Goal: Task Accomplishment & Management: Use online tool/utility

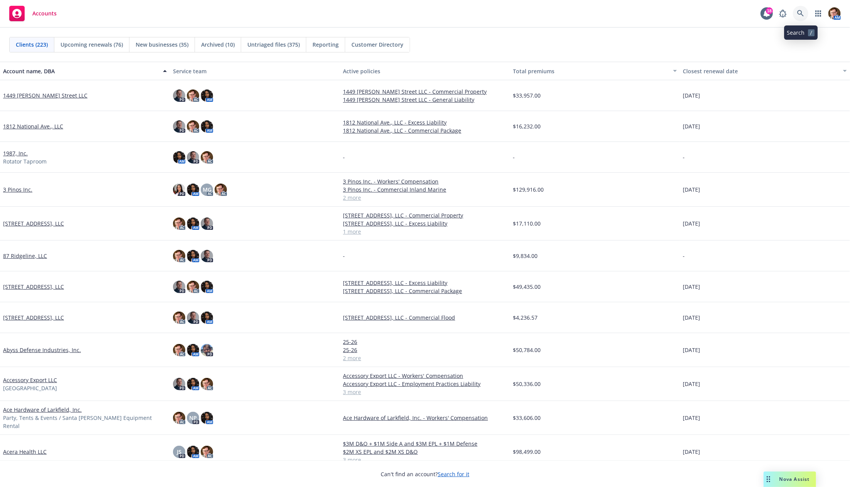
click at [798, 13] on icon at bounding box center [800, 13] width 7 height 7
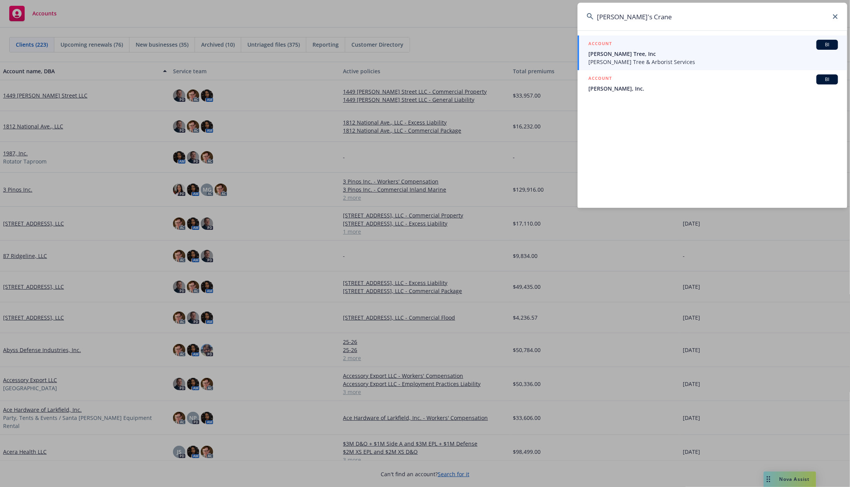
type input "Mark's Crane"
drag, startPoint x: 628, startPoint y: 52, endPoint x: 742, endPoint y: 8, distance: 122.0
click at [628, 52] on span "Mark Crane's Tree, Inc" at bounding box center [714, 54] width 250 height 8
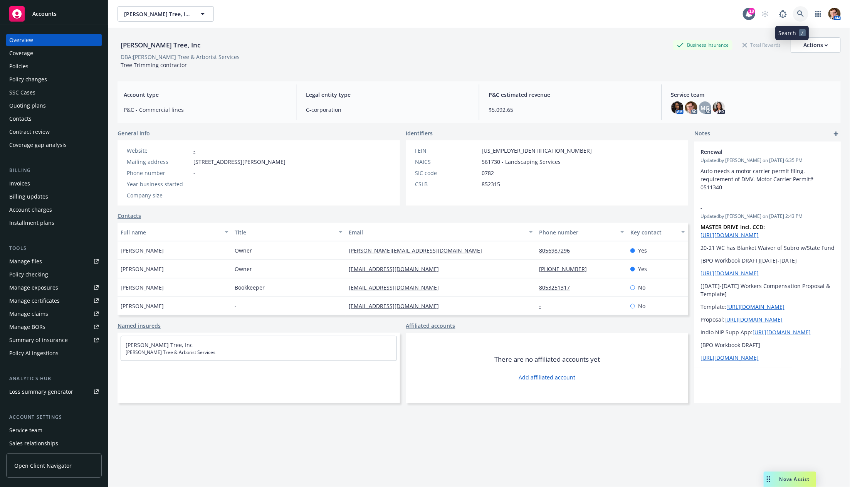
click at [797, 13] on icon at bounding box center [800, 13] width 7 height 7
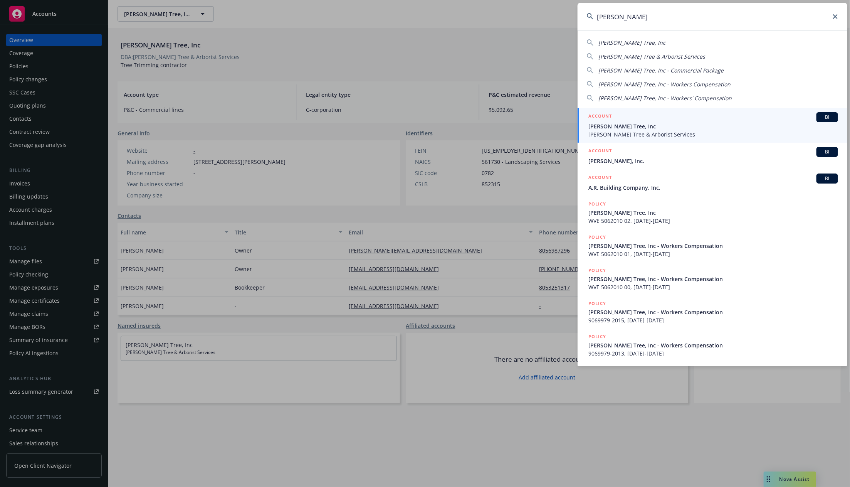
type input "mark crane"
click at [666, 128] on span "Mark Crane's Tree, Inc" at bounding box center [714, 126] width 250 height 8
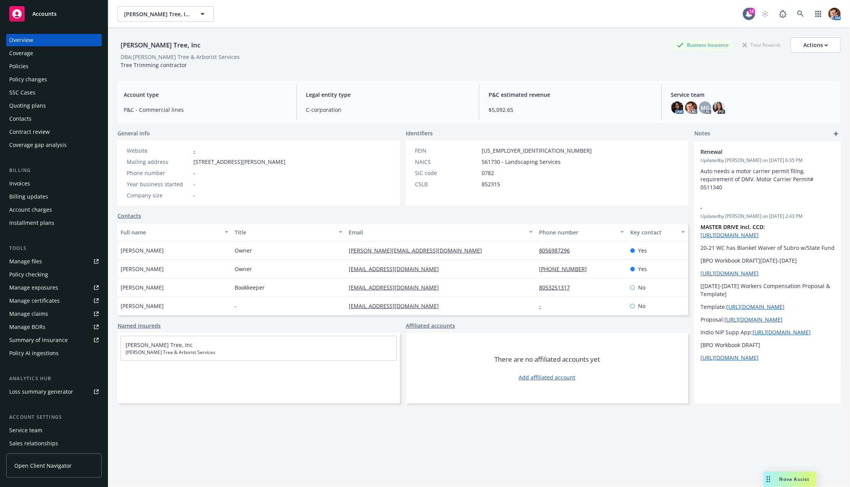
click at [27, 64] on div "Policies" at bounding box center [18, 66] width 19 height 12
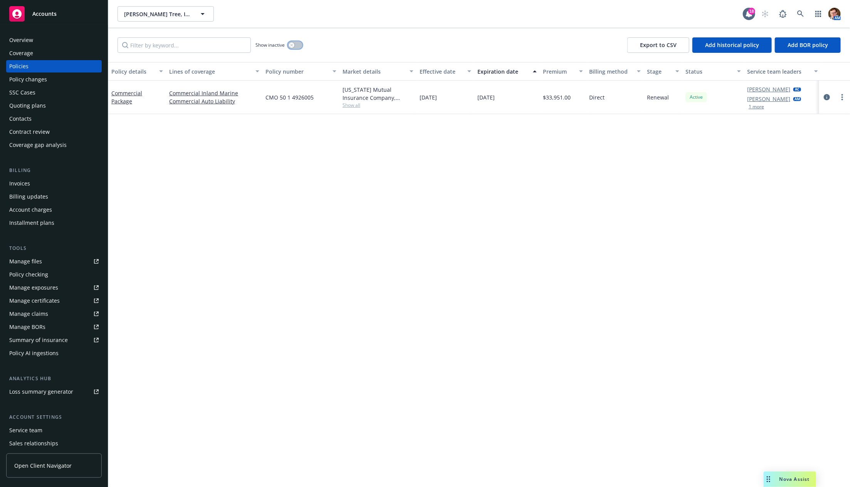
click at [295, 44] on button "button" at bounding box center [295, 45] width 15 height 8
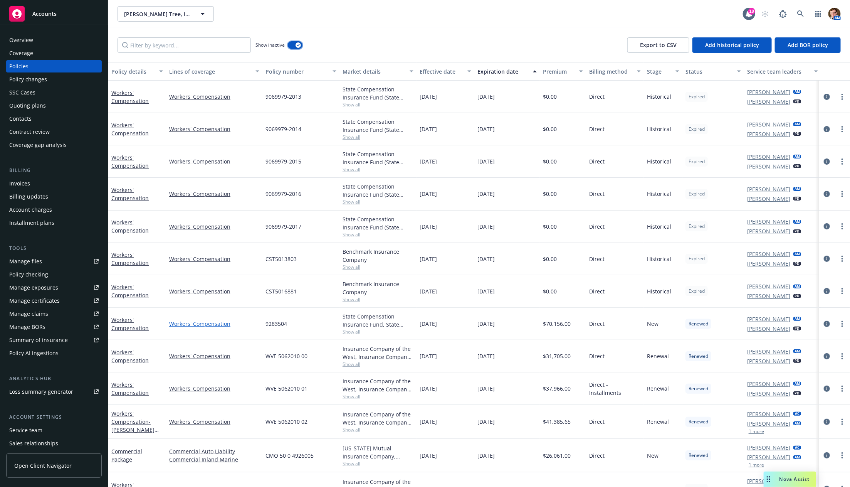
scroll to position [60, 0]
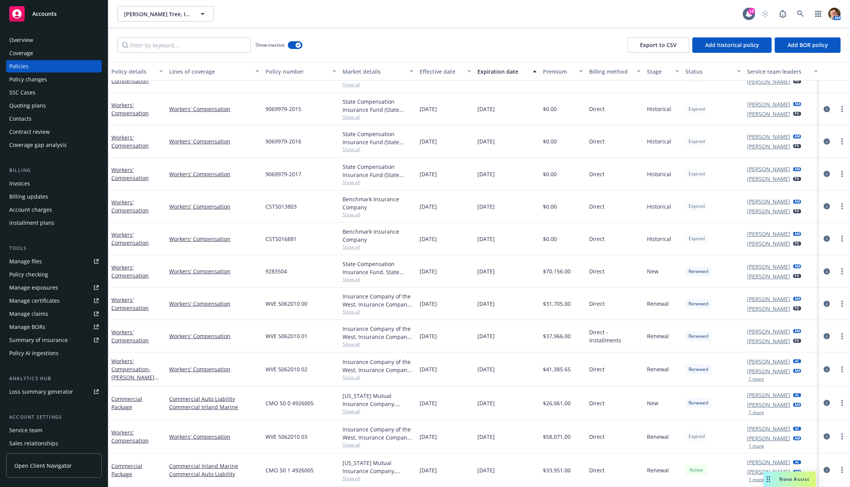
click at [25, 94] on div "SSC Cases" at bounding box center [22, 92] width 26 height 12
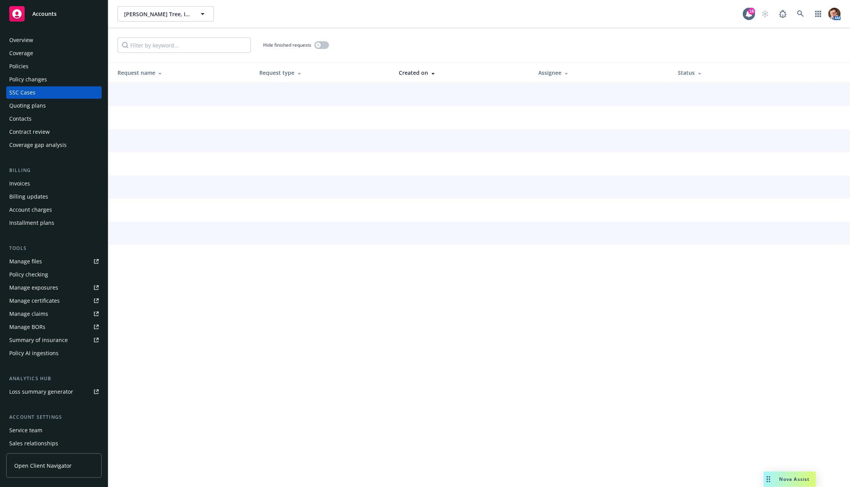
click at [26, 104] on div "Quoting plans" at bounding box center [27, 105] width 37 height 12
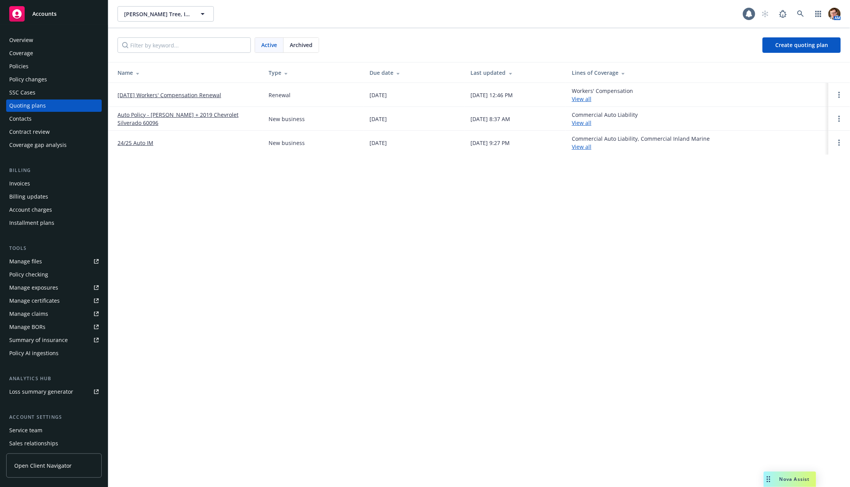
click at [175, 94] on link "09/21/25 Workers' Compensation Renewal" at bounding box center [170, 95] width 104 height 8
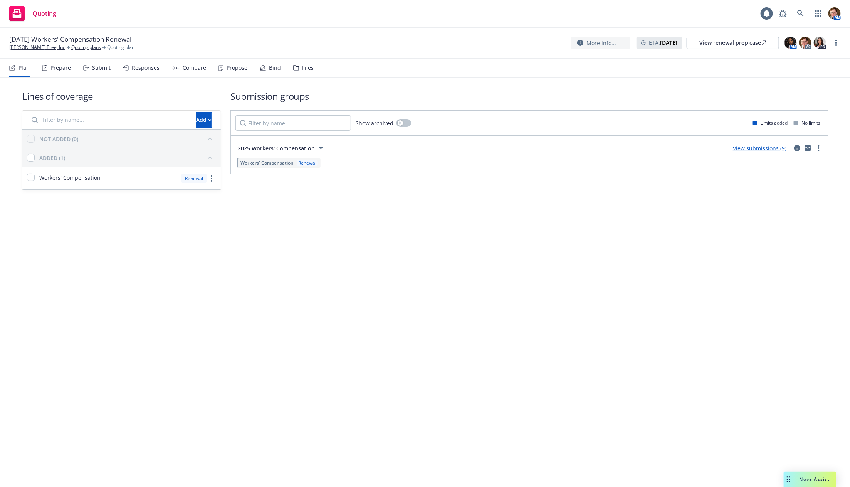
click at [271, 67] on div "Bind" at bounding box center [275, 68] width 12 height 6
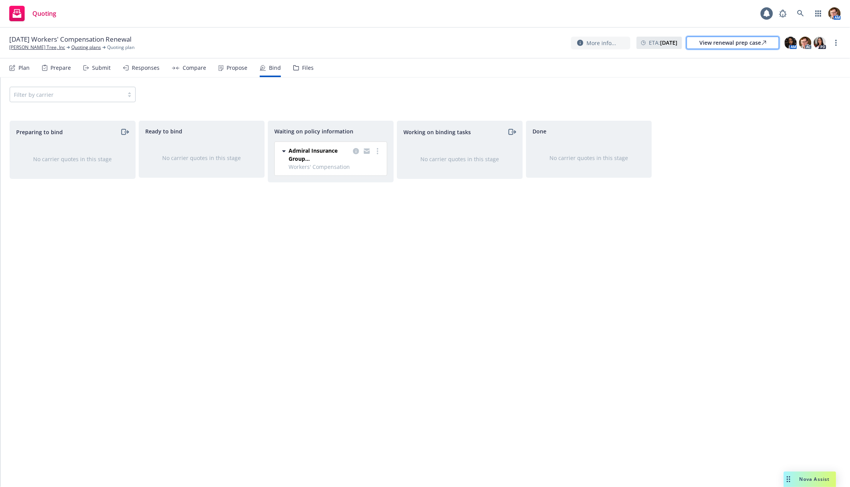
click at [743, 43] on div "View renewal prep case" at bounding box center [733, 43] width 67 height 12
click at [357, 151] on icon "copy logging email" at bounding box center [356, 151] width 6 height 6
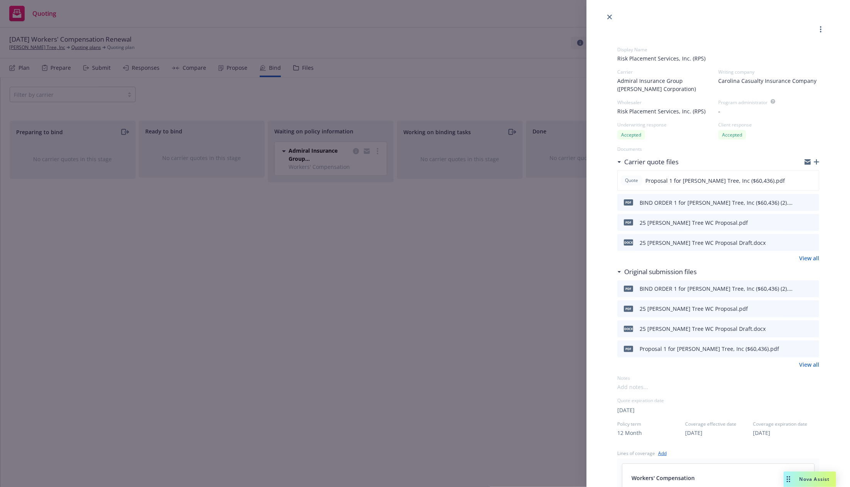
click at [606, 18] on link "close" at bounding box center [609, 16] width 9 height 9
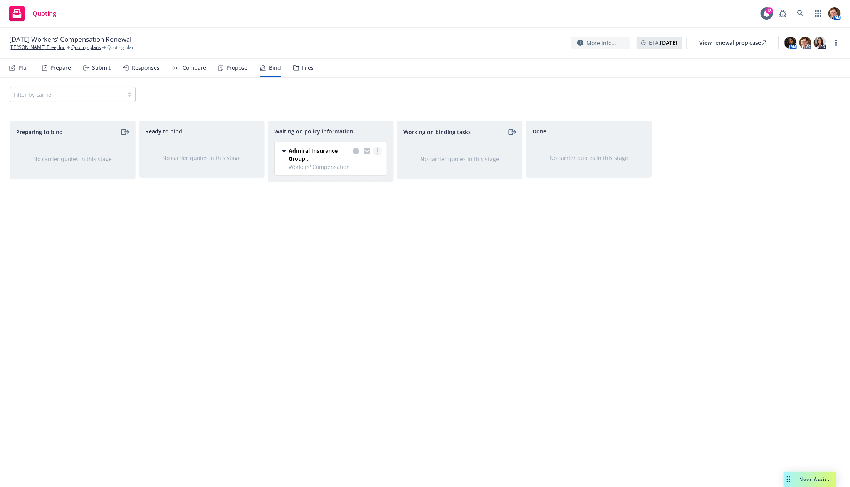
click at [380, 152] on link "more" at bounding box center [377, 150] width 9 height 9
drag, startPoint x: 365, startPoint y: 166, endPoint x: 404, endPoint y: 160, distance: 39.2
click at [365, 166] on span "Create policies" at bounding box center [341, 166] width 57 height 7
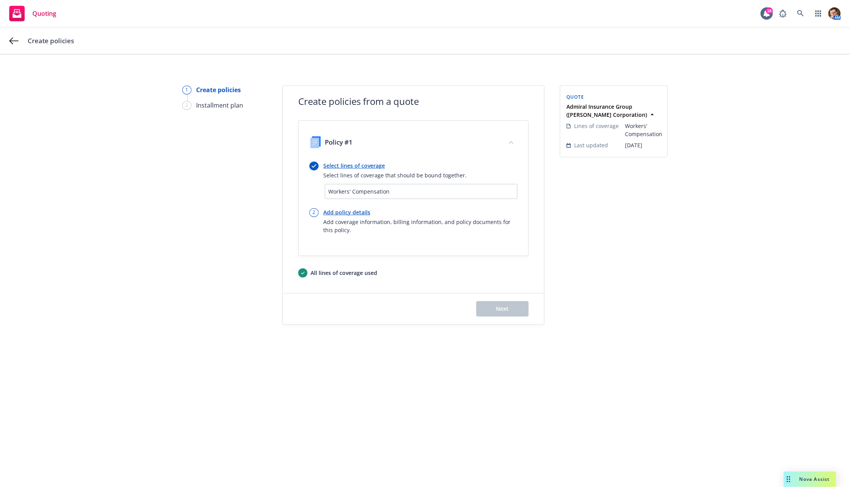
click at [334, 213] on link "Add policy details" at bounding box center [420, 212] width 194 height 8
select select "12"
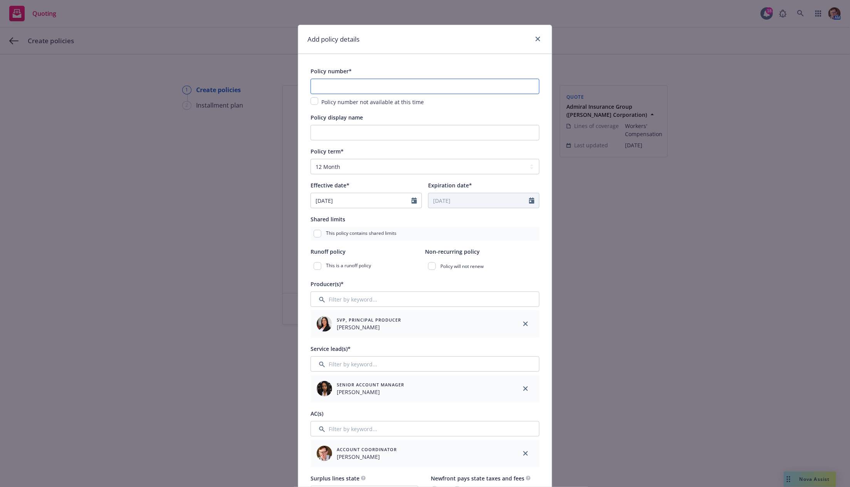
click at [332, 80] on input "text" at bounding box center [425, 86] width 229 height 15
drag, startPoint x: 351, startPoint y: 91, endPoint x: 390, endPoint y: 96, distance: 38.5
click at [229, 78] on div "Add policy details Policy number* TBD - Binder Policy number not available at t…" at bounding box center [425, 243] width 850 height 487
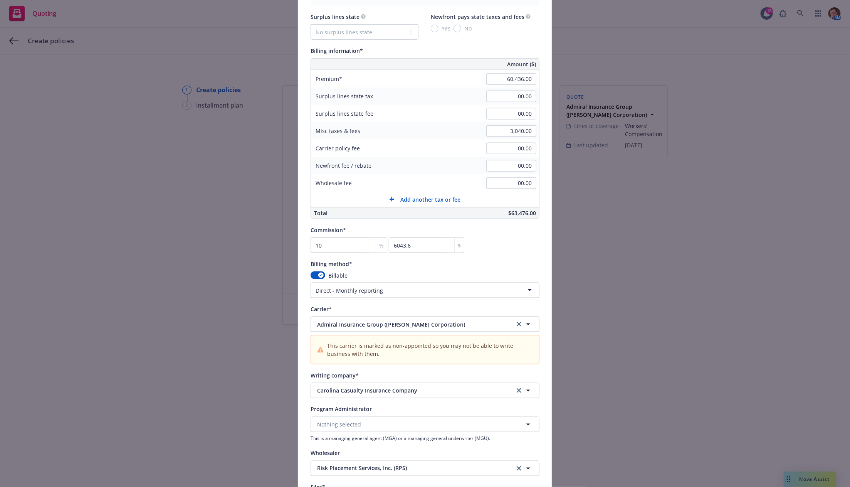
scroll to position [653, 0]
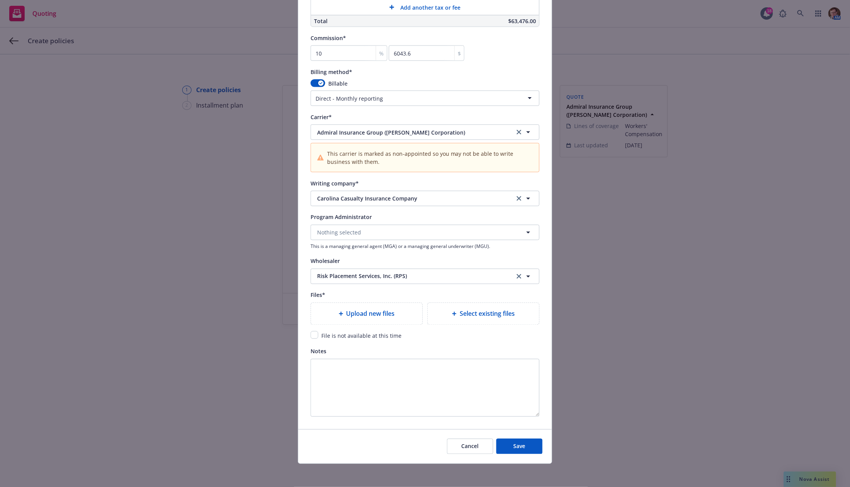
type input "Binder - TBD"
click at [324, 332] on span "File is not available at this time" at bounding box center [361, 335] width 80 height 7
click at [329, 332] on span "File is not available at this time" at bounding box center [361, 335] width 80 height 7
click at [326, 334] on span "File is not available at this time" at bounding box center [361, 335] width 80 height 7
click at [311, 334] on input "checkbox" at bounding box center [315, 335] width 8 height 8
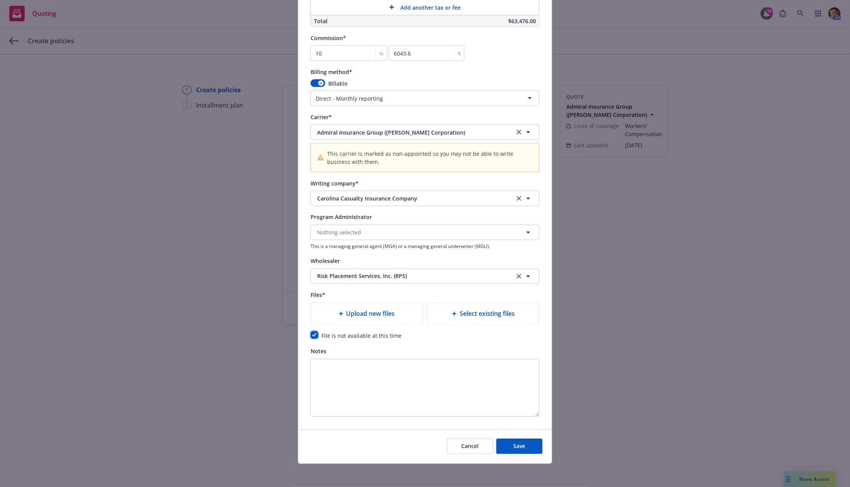
checkbox input "true"
click at [519, 447] on span "Save" at bounding box center [520, 445] width 12 height 7
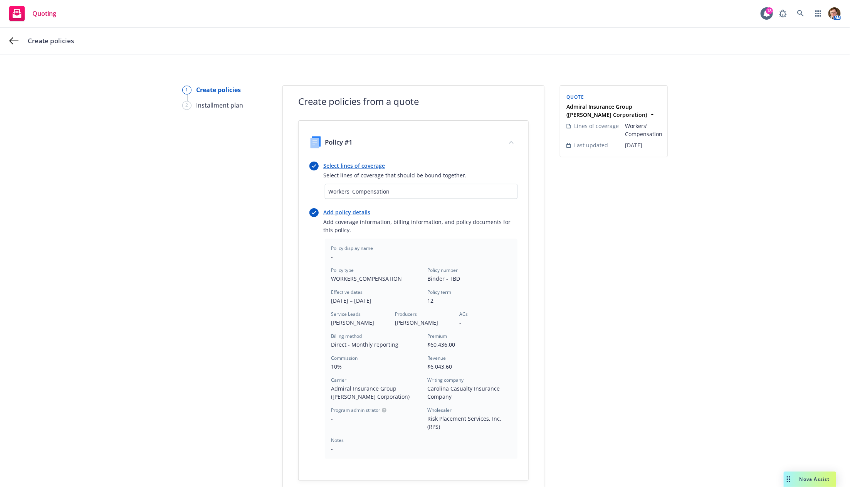
scroll to position [111, 0]
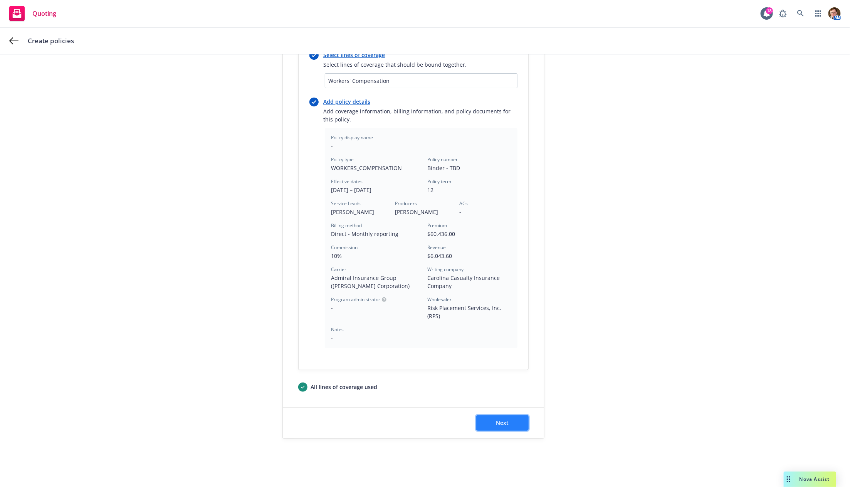
click at [498, 426] on button "Next" at bounding box center [502, 422] width 52 height 15
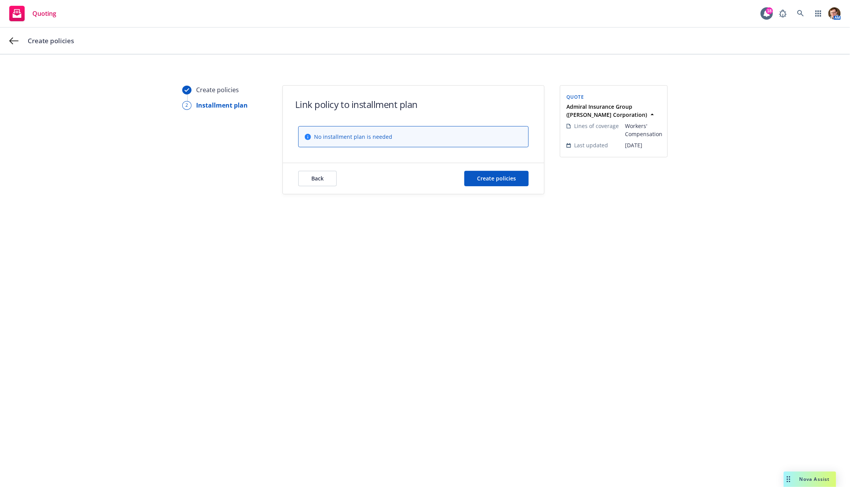
scroll to position [0, 0]
click at [493, 177] on span "Create policies" at bounding box center [496, 178] width 39 height 7
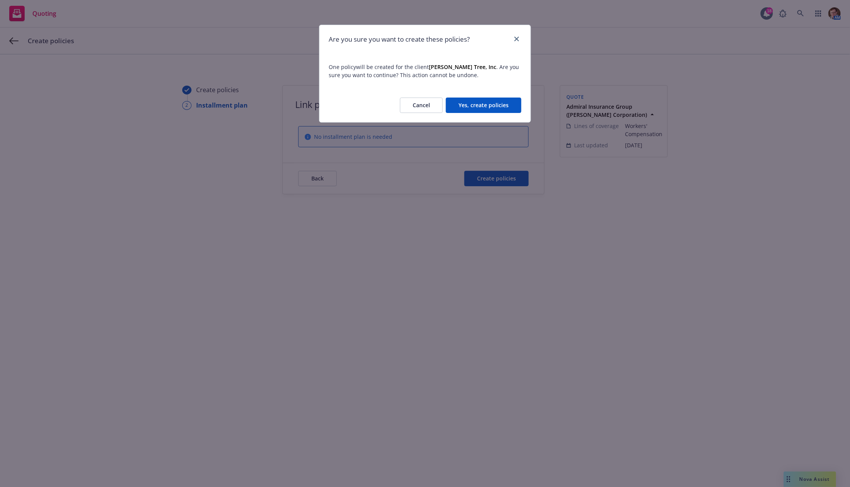
click at [474, 100] on button "Yes, create policies" at bounding box center [484, 105] width 76 height 15
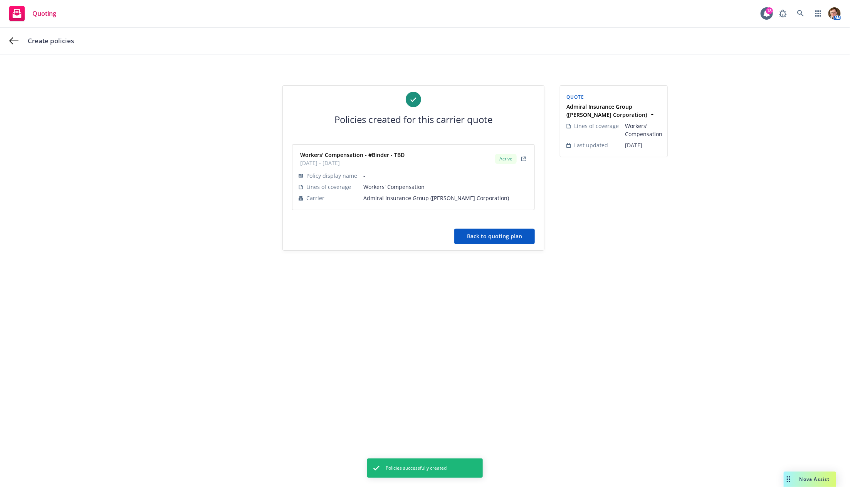
click at [481, 233] on button "Back to quoting plan" at bounding box center [494, 236] width 81 height 15
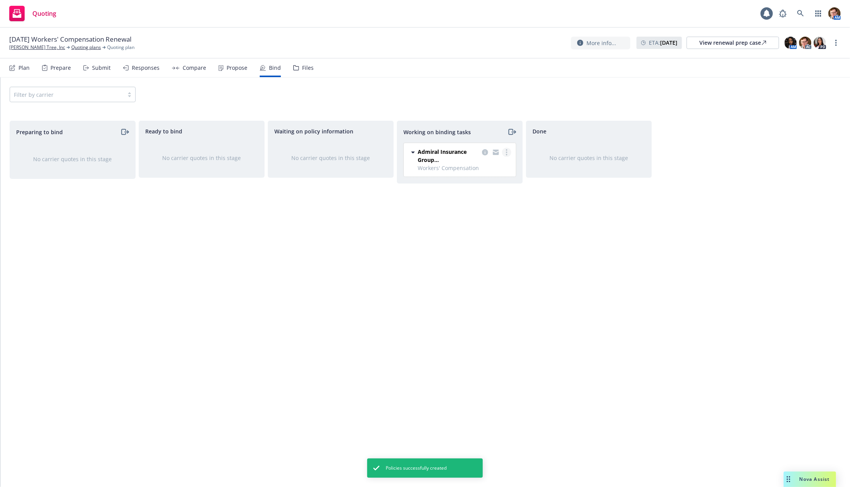
click at [507, 148] on link "more" at bounding box center [506, 152] width 9 height 9
click at [506, 148] on link "more" at bounding box center [506, 152] width 9 height 9
click at [476, 182] on span "Move to done" at bounding box center [468, 182] width 54 height 7
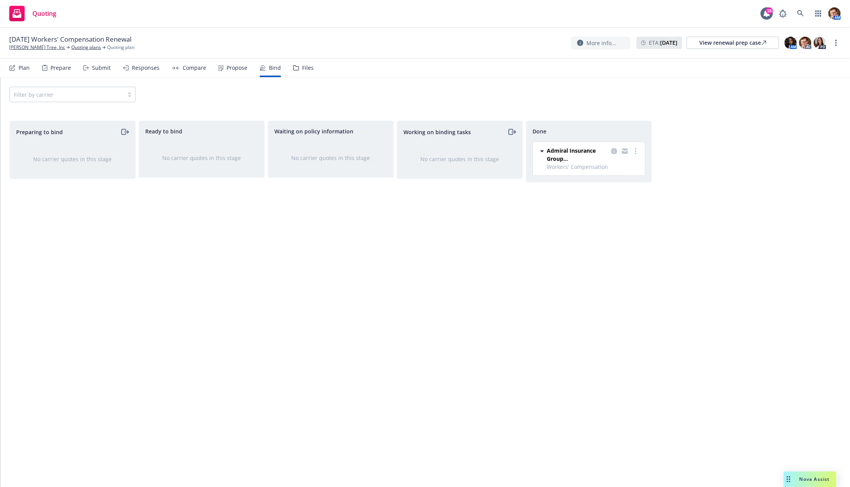
click at [733, 52] on div "09/21/25 Workers' Compensation Renewal Mark Crane's Tree, Inc Quoting plans Quo…" at bounding box center [425, 43] width 850 height 31
click at [735, 49] on div "More info... ETA : September 21, 2025 View renewal prep case AM AC PD" at bounding box center [699, 43] width 256 height 14
click at [734, 45] on div "View renewal prep case" at bounding box center [733, 43] width 67 height 12
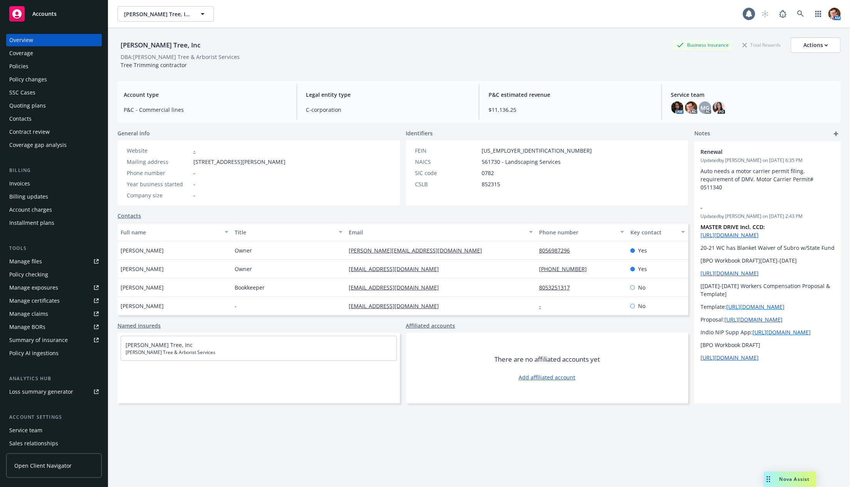
click at [50, 66] on div "Policies" at bounding box center [53, 66] width 89 height 12
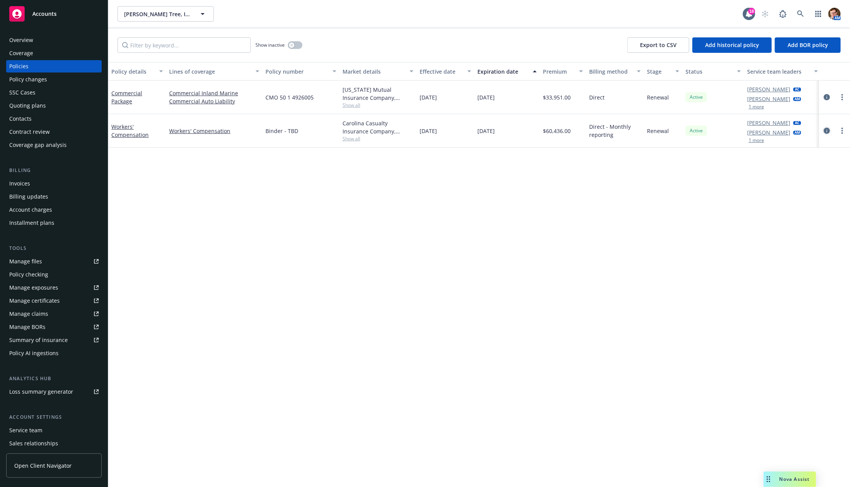
click at [824, 130] on icon "circleInformation" at bounding box center [827, 131] width 6 height 6
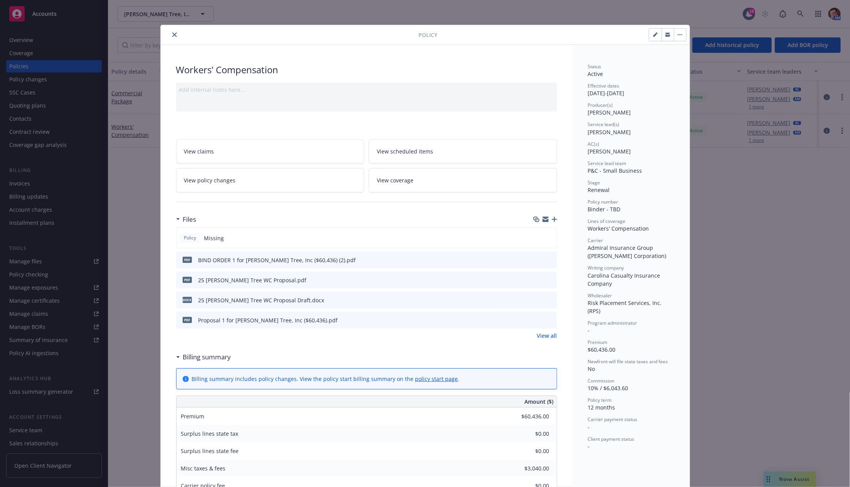
click at [653, 33] on icon "button" at bounding box center [655, 34] width 5 height 5
select select "RENEWAL"
select select "12"
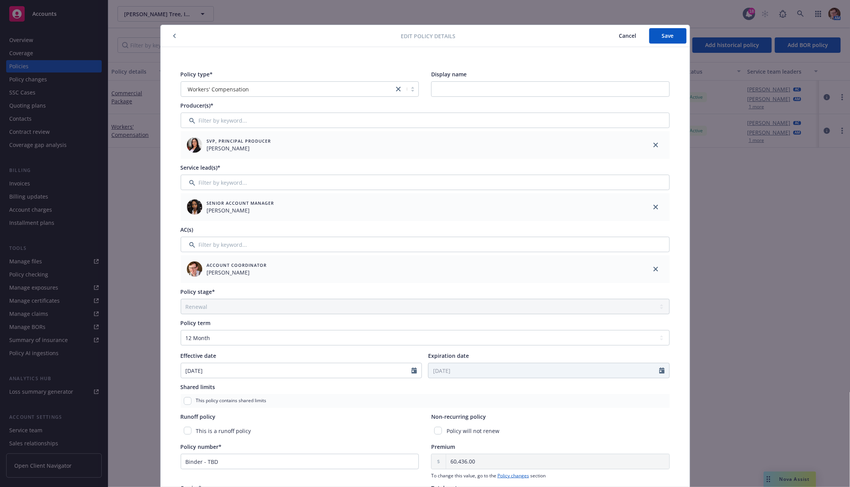
click at [622, 35] on span "Cancel" at bounding box center [627, 35] width 17 height 7
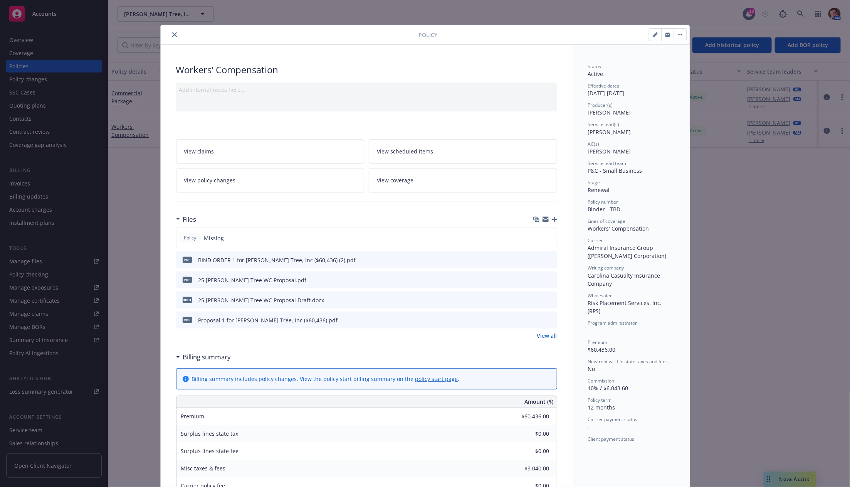
click at [382, 177] on span "View coverage" at bounding box center [395, 180] width 37 height 8
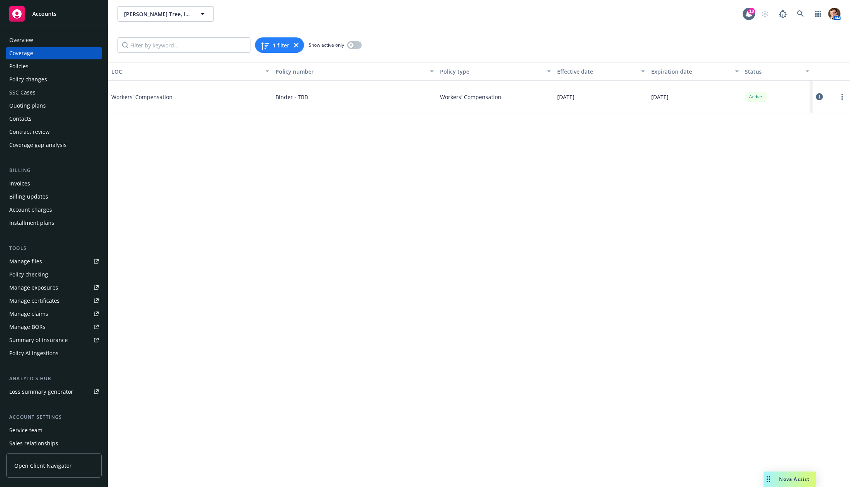
click at [820, 95] on icon at bounding box center [819, 96] width 7 height 7
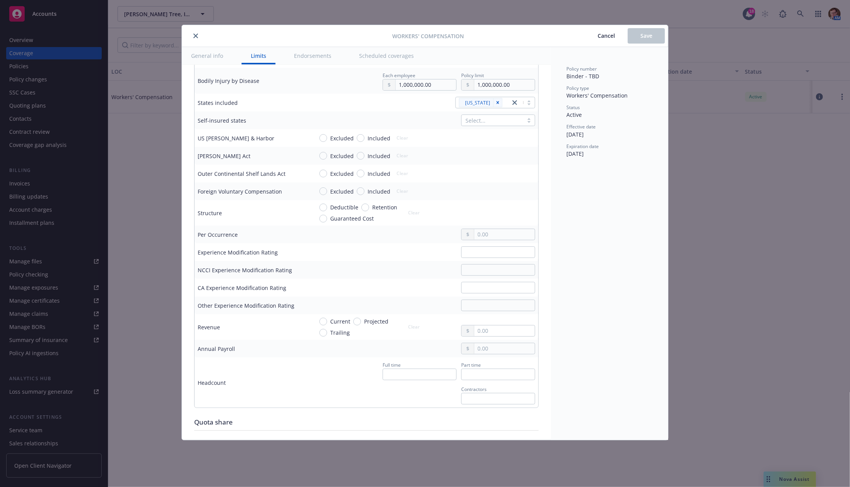
scroll to position [150, 0]
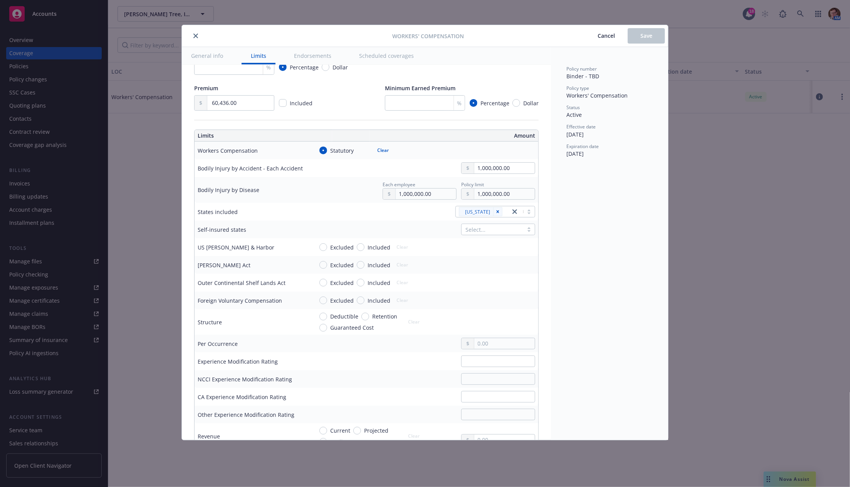
click at [200, 34] on div at bounding box center [288, 35] width 207 height 9
click at [199, 34] on button "close" at bounding box center [195, 35] width 9 height 9
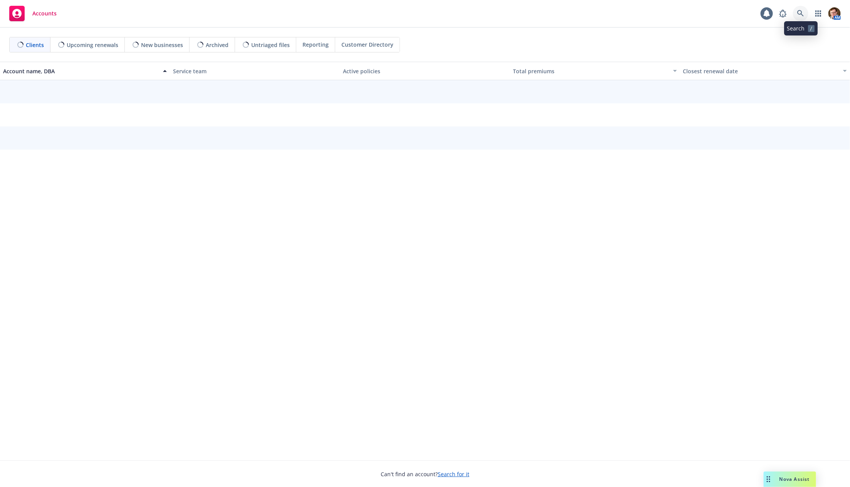
click at [797, 12] on link at bounding box center [800, 13] width 15 height 15
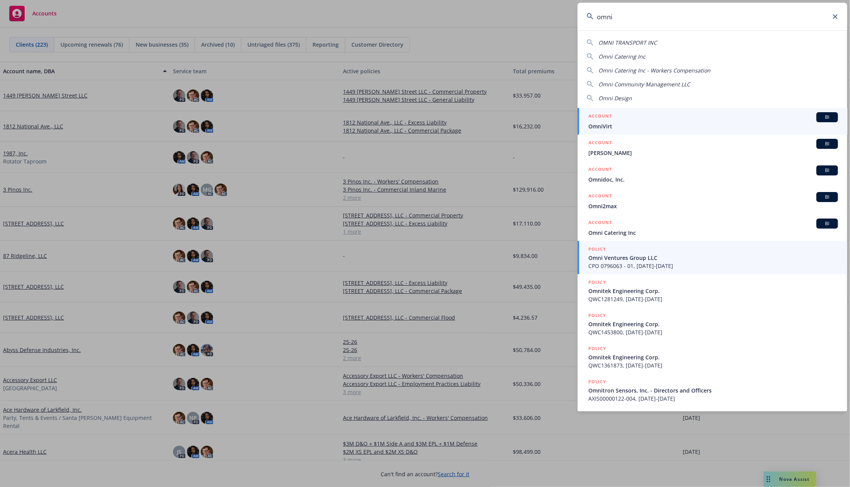
type input "omni"
click at [673, 262] on span "CPO 0796063 - 01, [DATE]-[DATE]" at bounding box center [714, 266] width 250 height 8
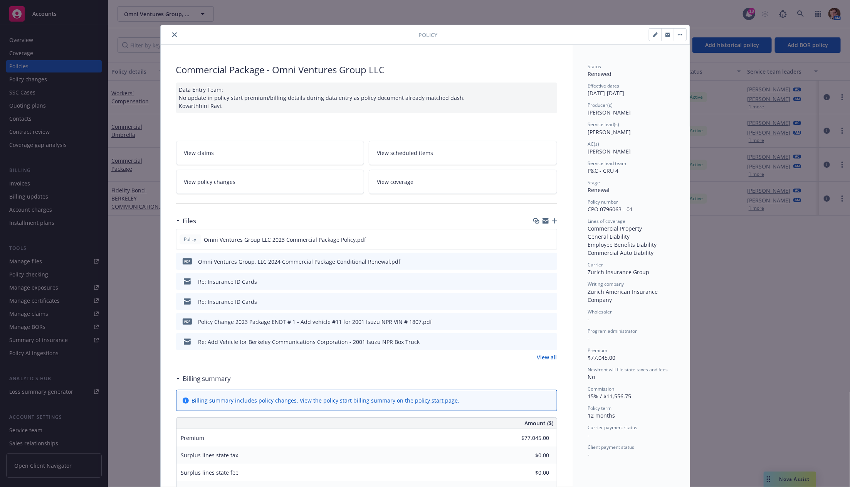
click at [172, 36] on icon "close" at bounding box center [174, 34] width 5 height 5
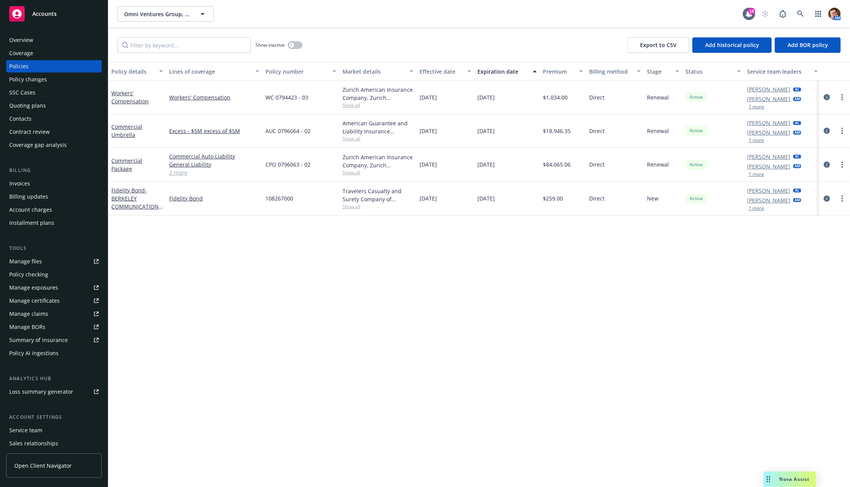
click at [32, 94] on div "SSC Cases" at bounding box center [22, 92] width 26 height 12
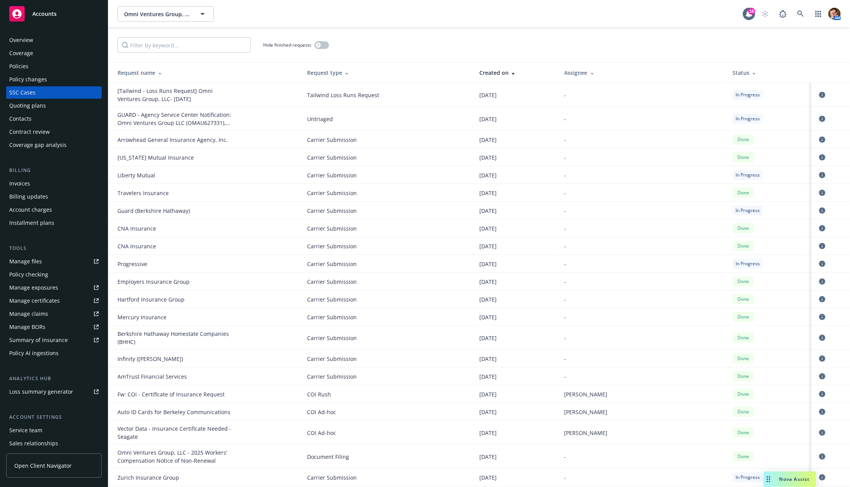
click at [33, 103] on div "Quoting plans" at bounding box center [27, 105] width 37 height 12
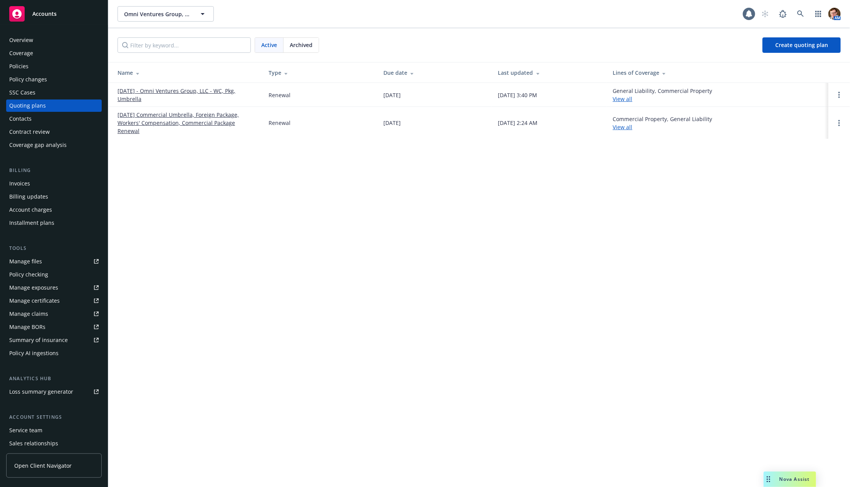
click at [131, 91] on link "[DATE] - Omni Ventures Group, LLC - WC, Pkg, Umbrella" at bounding box center [187, 95] width 139 height 16
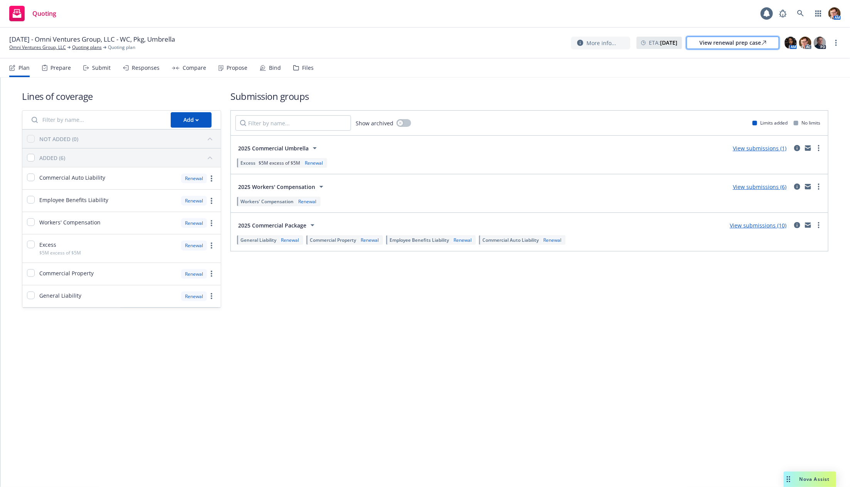
click at [760, 45] on div "View renewal prep case" at bounding box center [733, 43] width 67 height 12
click at [98, 72] on div "Submit" at bounding box center [96, 68] width 27 height 18
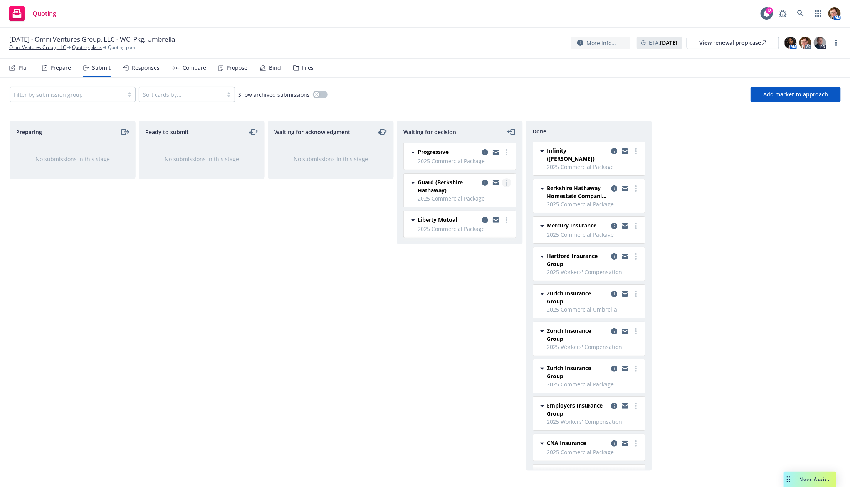
click at [503, 180] on link "more" at bounding box center [506, 182] width 9 height 9
click at [482, 242] on span "Add declined decision" at bounding box center [472, 243] width 76 height 7
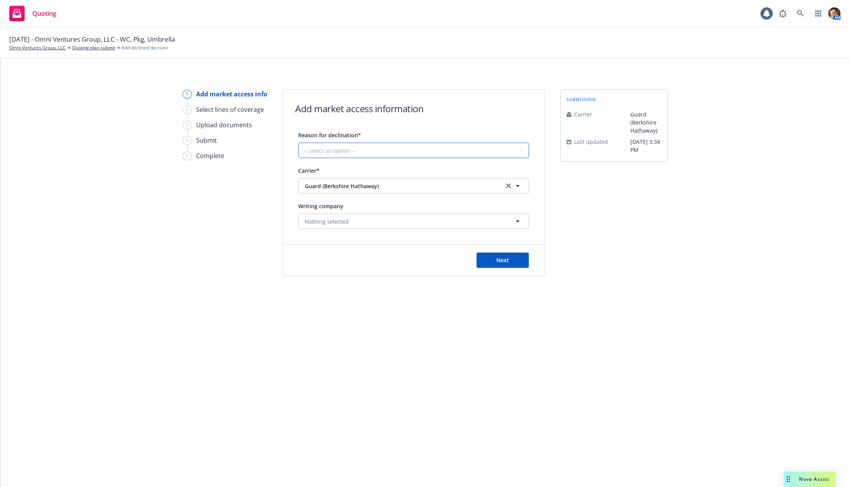
click at [358, 151] on select "-- select an option -- Cannot compete with other markets Carrier non-renewed Ca…" at bounding box center [414, 150] width 230 height 15
select select "OTHER"
click at [299, 143] on select "-- select an option -- Cannot compete with other markets Carrier non-renewed Ca…" at bounding box center [414, 150] width 230 height 15
click at [509, 258] on button "Next" at bounding box center [503, 259] width 52 height 15
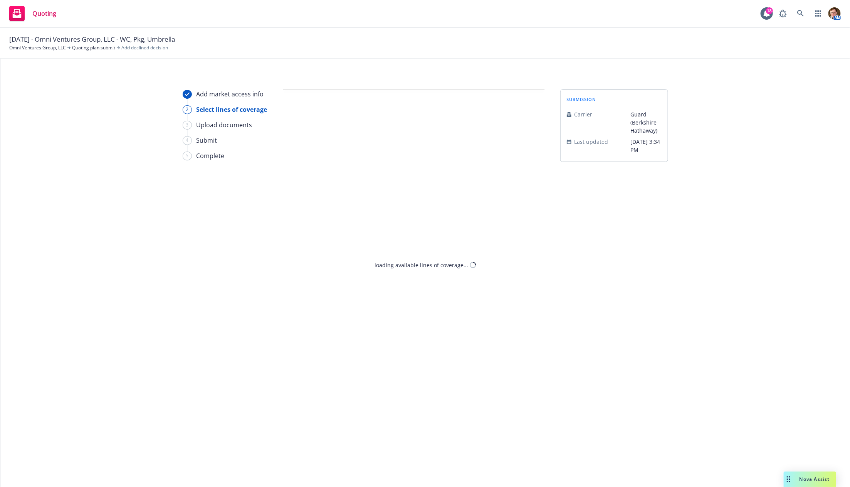
select select "OTHER"
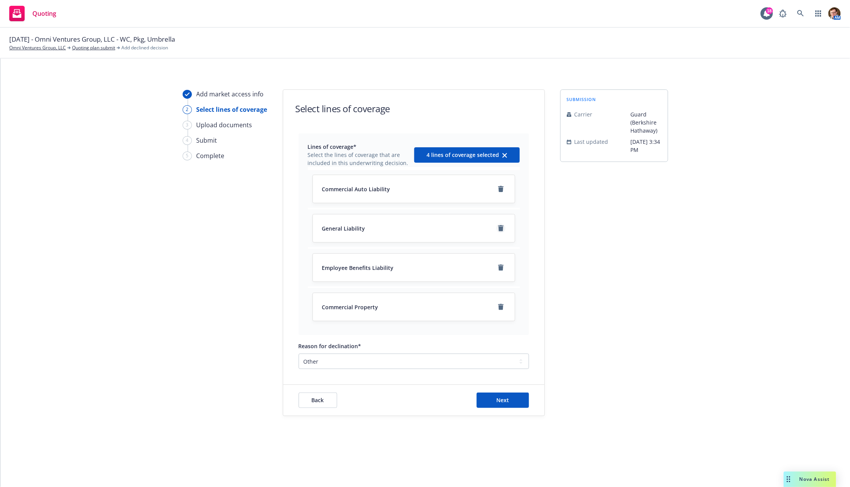
click at [503, 229] on icon "remove" at bounding box center [500, 228] width 5 height 6
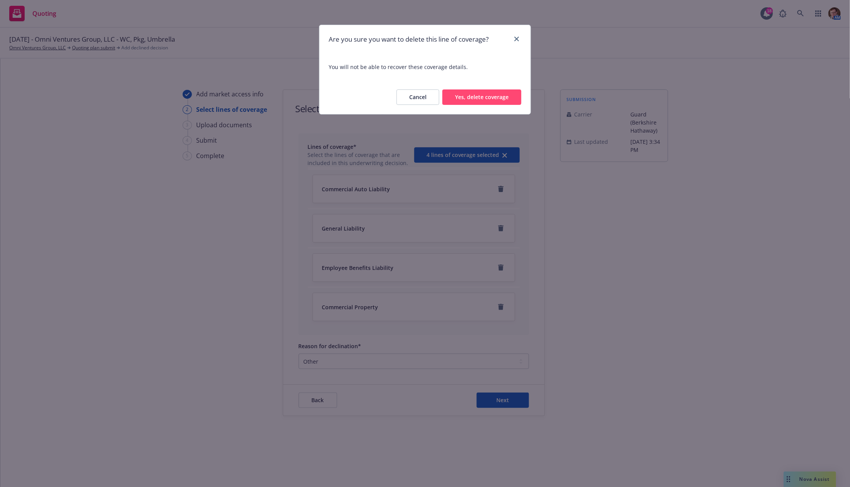
click at [509, 103] on button "Yes, delete coverage" at bounding box center [481, 96] width 79 height 15
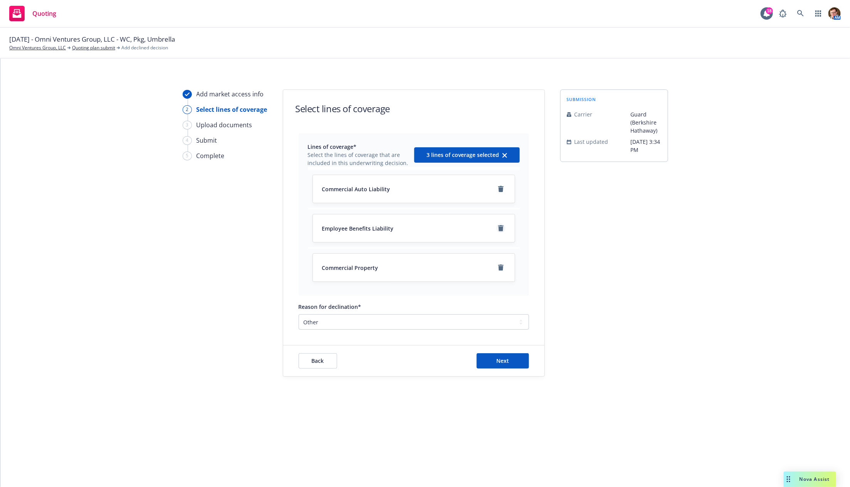
click at [498, 230] on icon "remove" at bounding box center [501, 228] width 6 height 6
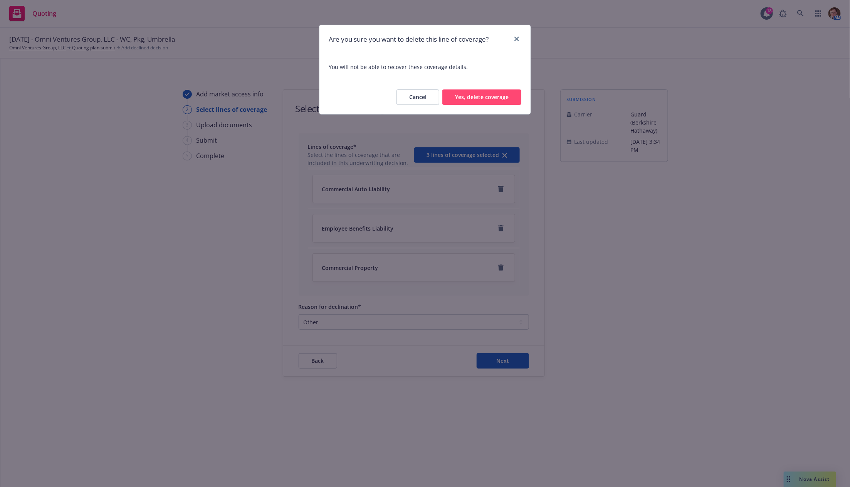
click at [465, 89] on button "Yes, delete coverage" at bounding box center [481, 96] width 79 height 15
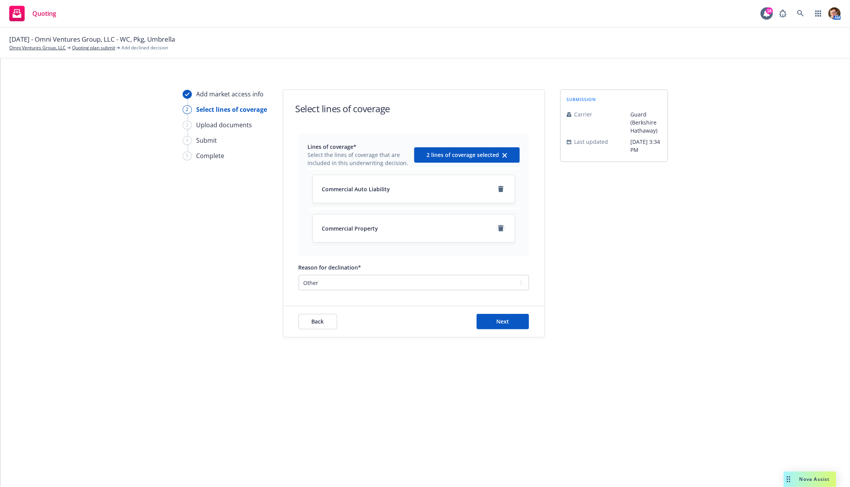
click at [504, 228] on link "remove" at bounding box center [500, 228] width 9 height 9
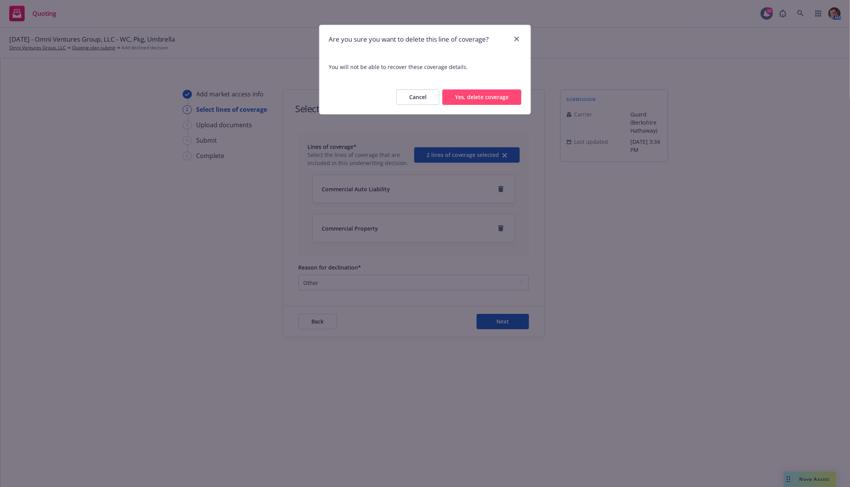
click at [466, 94] on button "Yes, delete coverage" at bounding box center [481, 96] width 79 height 15
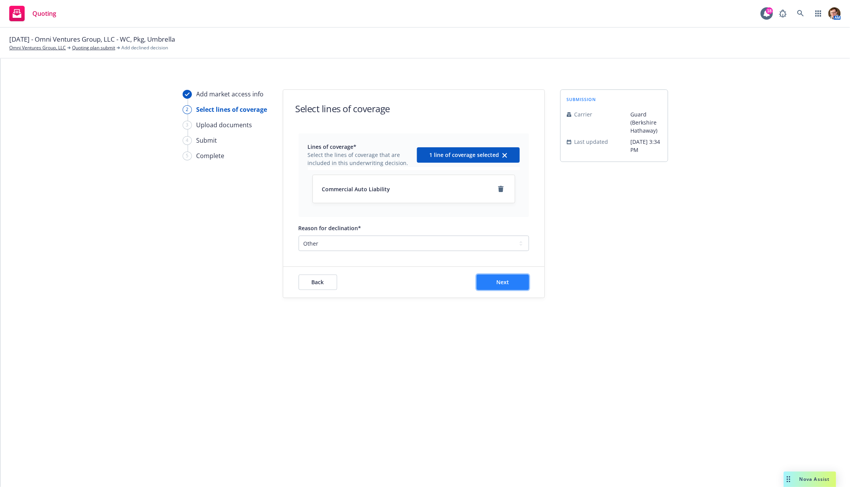
click at [505, 283] on span "Next" at bounding box center [502, 281] width 13 height 7
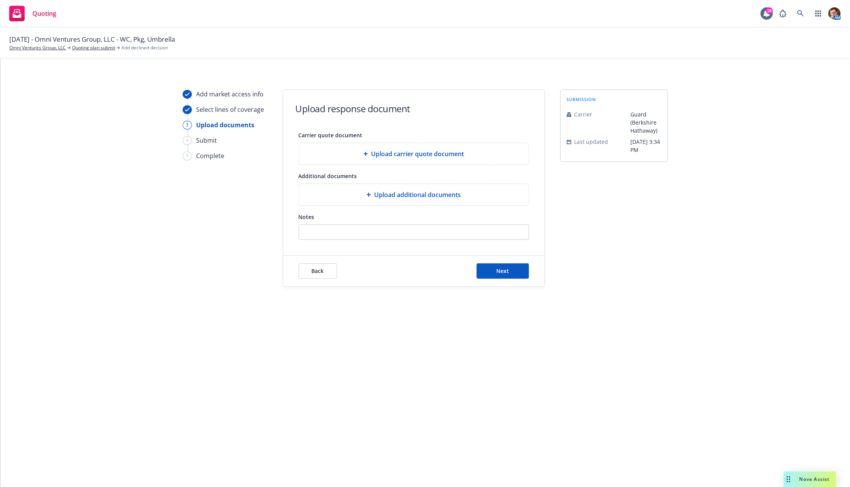
click at [406, 197] on span "Upload additional documents" at bounding box center [417, 194] width 87 height 9
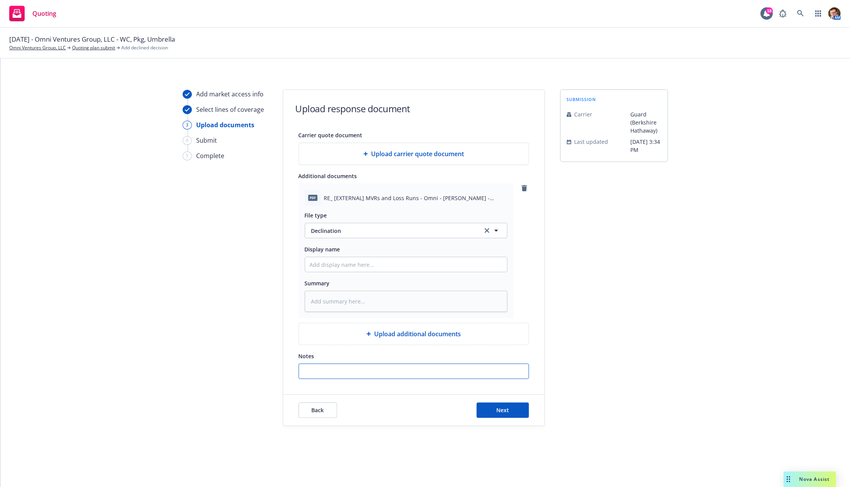
click at [398, 368] on input "Notes" at bounding box center [414, 371] width 230 height 15
type input "R"
type textarea "x"
type input "Ra"
type textarea "x"
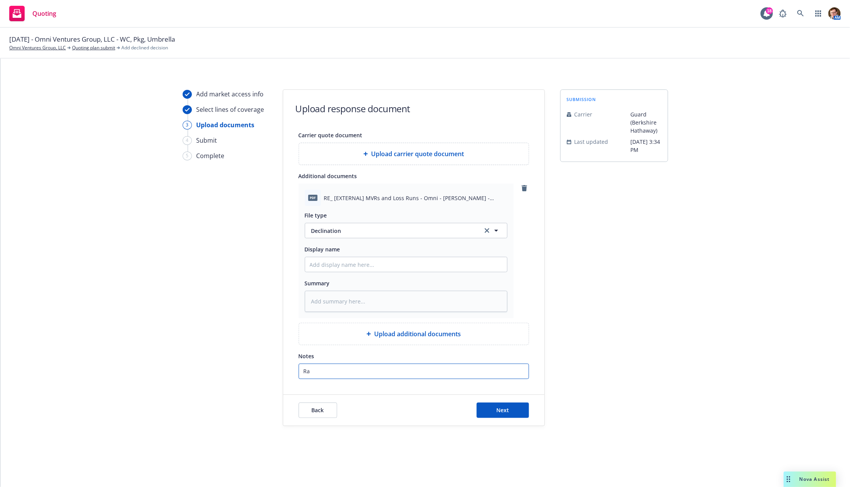
type input "Rat"
type textarea "x"
type input "Ra"
type textarea "x"
type input "R"
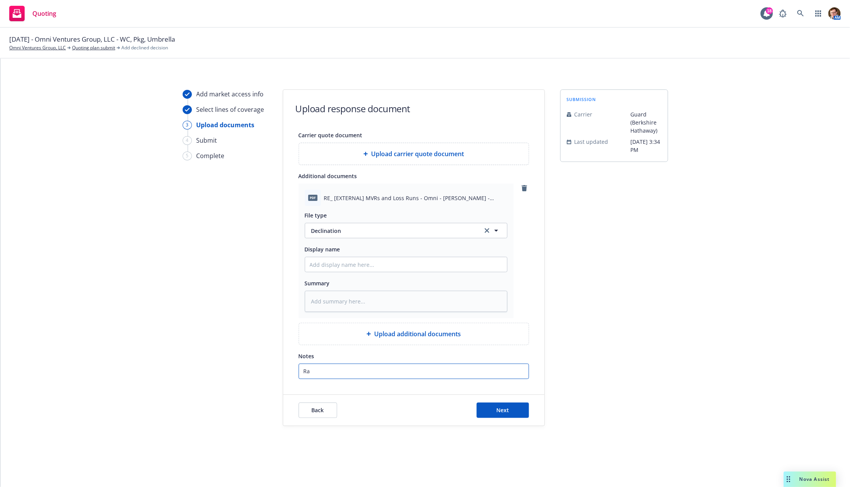
type textarea "x"
type input "R"
type textarea "x"
type input "Ra"
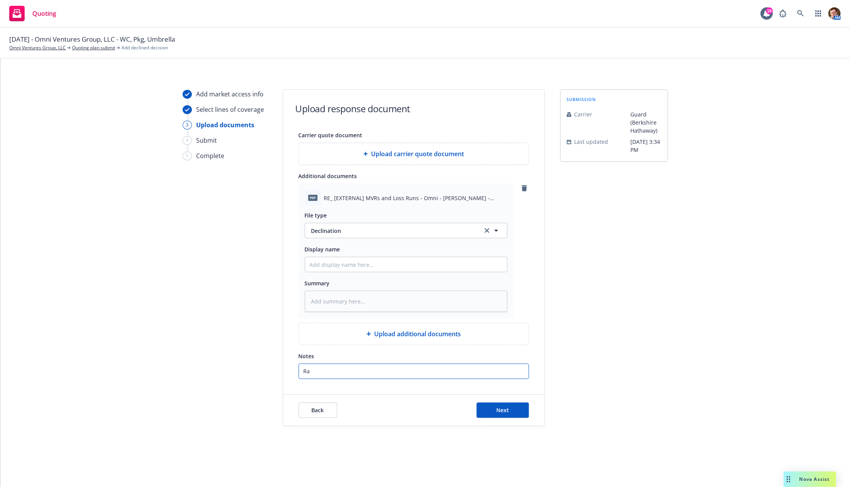
type textarea "x"
type input "Rat"
type textarea "x"
type input "Rati"
type textarea "x"
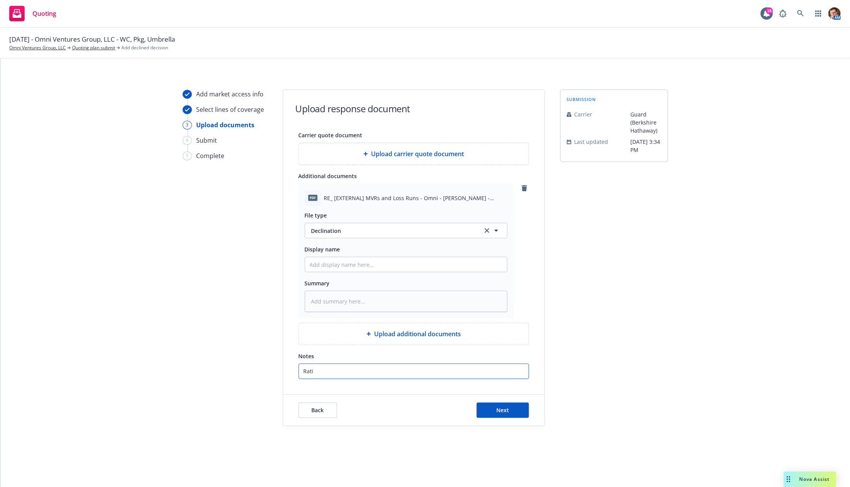
type input "Ratio"
type textarea "x"
type input "Ratio"
type textarea "x"
type input "Ratio o"
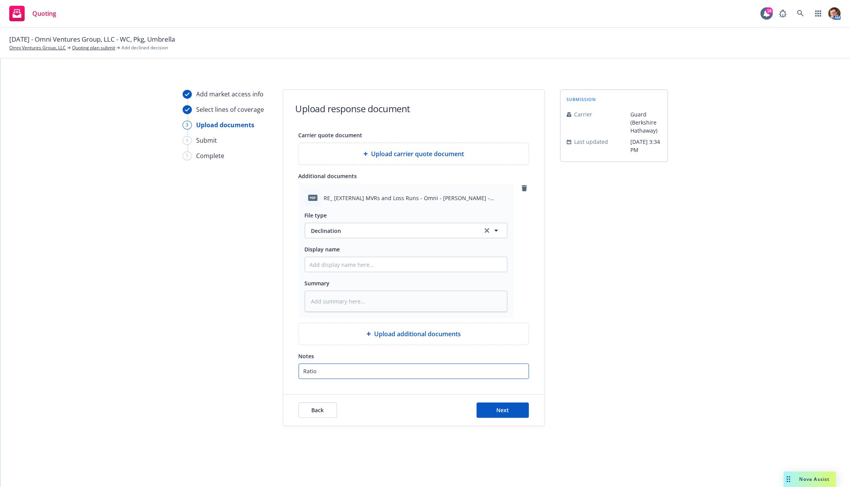
type textarea "x"
type input "Ratio of"
type textarea "x"
type input "Ratio of"
type textarea "x"
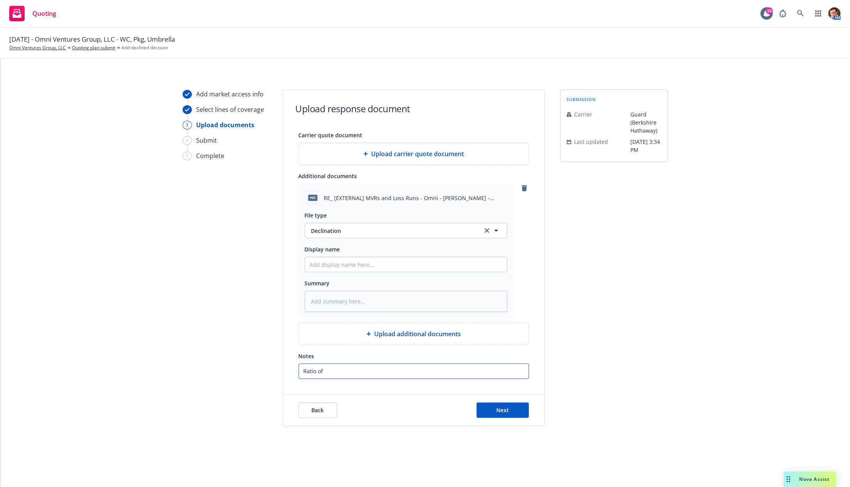
type input "Ratio of 4"
type textarea "x"
type input "Ratio of 4"
type textarea "x"
type input "Ratio of 4 d"
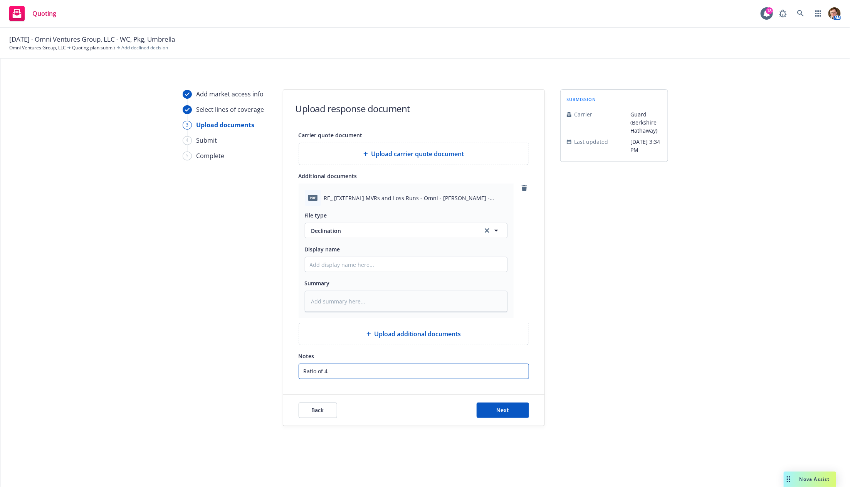
type textarea "x"
type input "Ratio of 4 dr"
type textarea "x"
type input "Ratio of 4 dri"
type textarea "x"
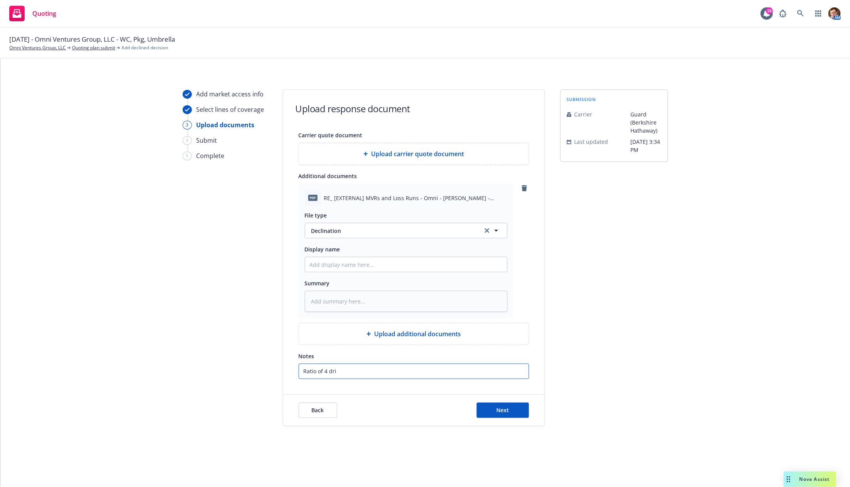
type input "Ratio of 4 driv"
type textarea "x"
type input "Ratio of 4 drive"
type textarea "x"
type input "Ratio of 4 driver"
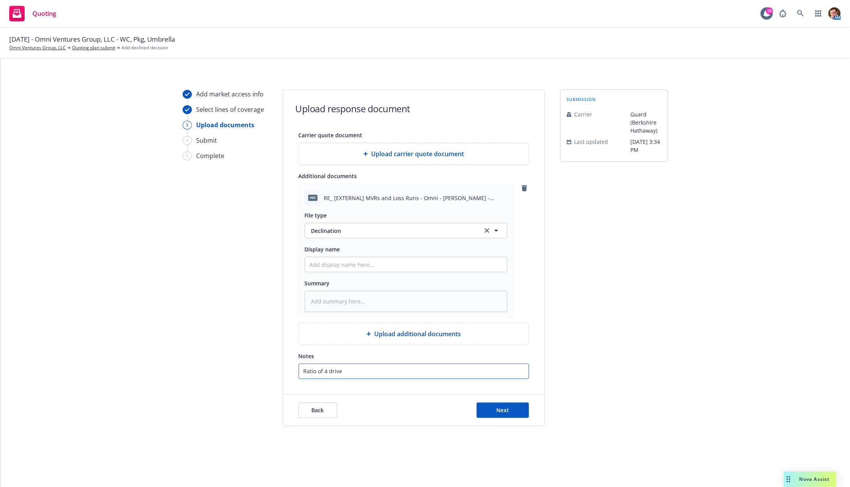
type textarea "x"
type input "Ratio of 4 drivers"
type textarea "x"
type input "Ratio of 4 drivers"
type textarea "x"
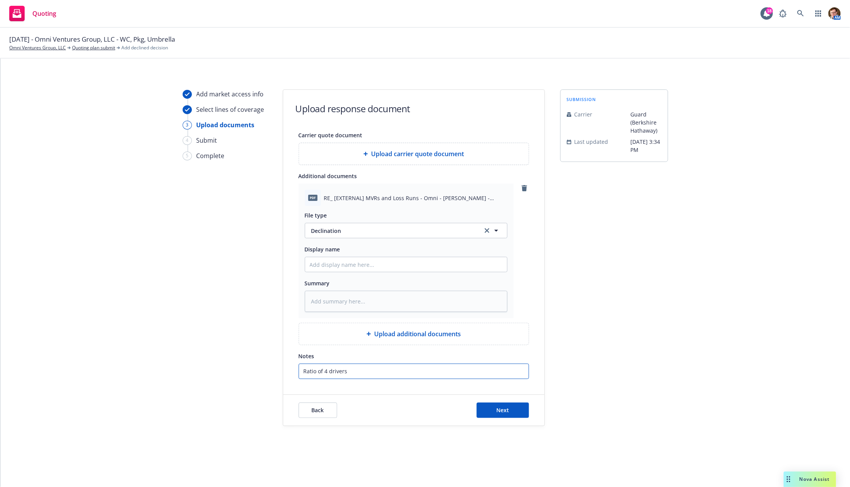
type input "Ratio of 4 drivers t"
type textarea "x"
type input "Ratio of 4 drivers to"
type textarea "x"
type input "Ratio of 4 drivers to"
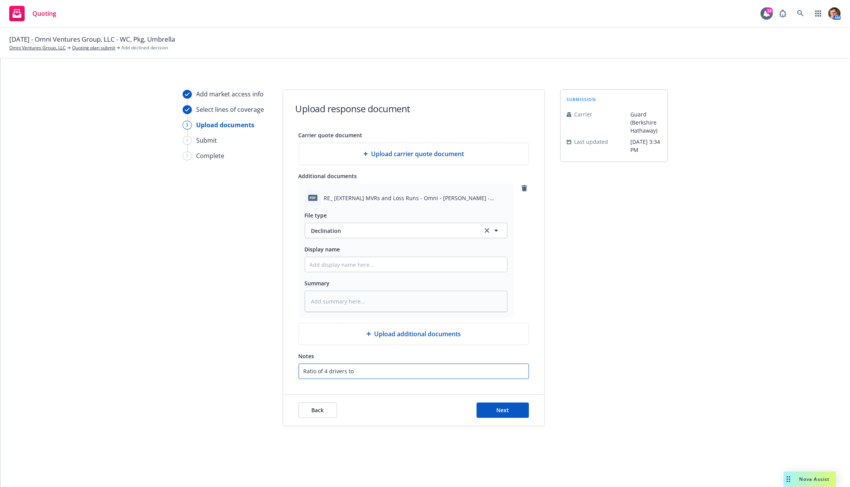
type textarea "x"
type input "Ratio of 4 drivers to 1"
type textarea "x"
type input "Ratio of 4 drivers to 10"
type textarea "x"
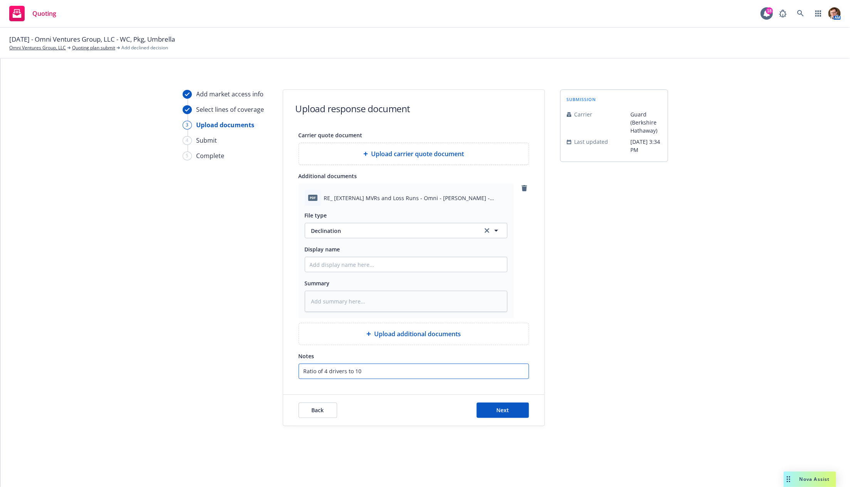
type input "Ratio of 4 drivers to 1"
type textarea "x"
type input "Ratio of 4 drivers to 11"
type textarea "x"
type input "Ratio of 4 drivers to 11"
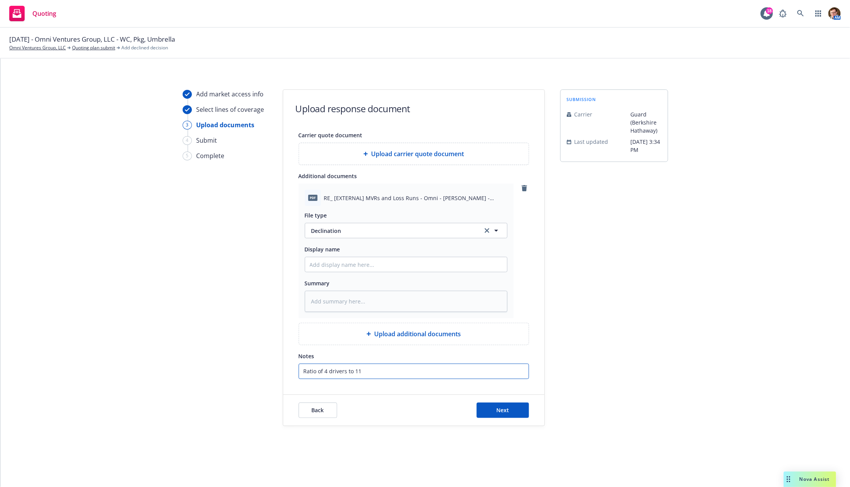
type textarea "x"
type input "Ratio of 4 drivers to 11 v"
type textarea "x"
type input "Ratio of 4 drivers to 11 ve"
type textarea "x"
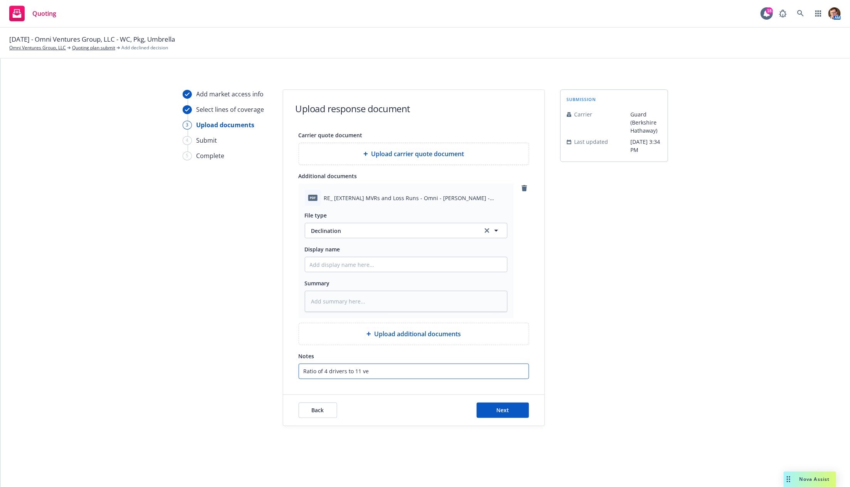
type input "Ratio of 4 drivers to 11 veh"
type textarea "x"
type input "Ratio of 4 drivers to 11 vehi"
type textarea "x"
type input "Ratio of 4 drivers to 11 vehic"
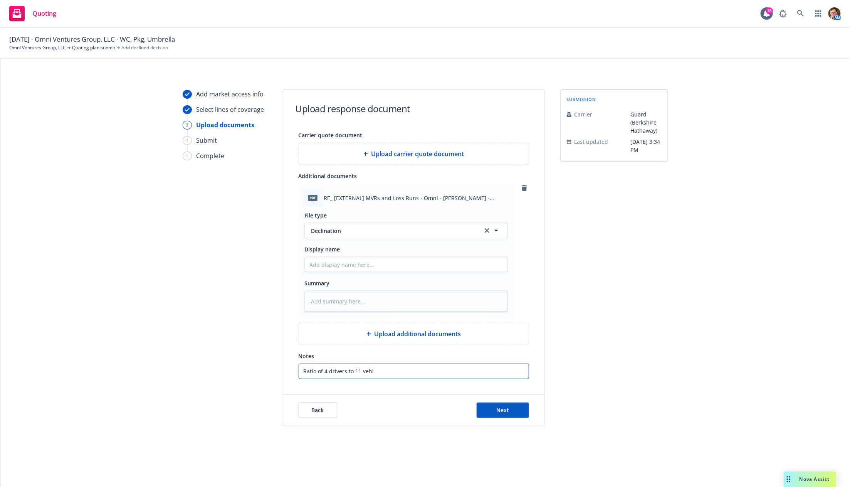
type textarea "x"
type input "Ratio of 4 drivers to 11 vehicl"
type textarea "x"
type input "Ratio of 4 drivers to 11 vehicle"
type textarea "x"
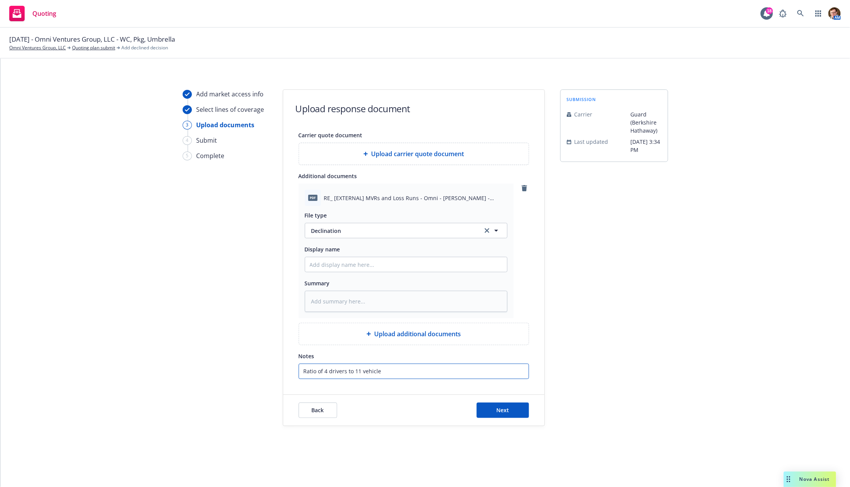
type input "Ratio of 4 drivers to 11 vehicles"
type textarea "x"
type input "Ratio of 4 drivers to 11 vehicles"
type textarea "x"
type input "Ratio of 4 drivers to 11 vehicles i"
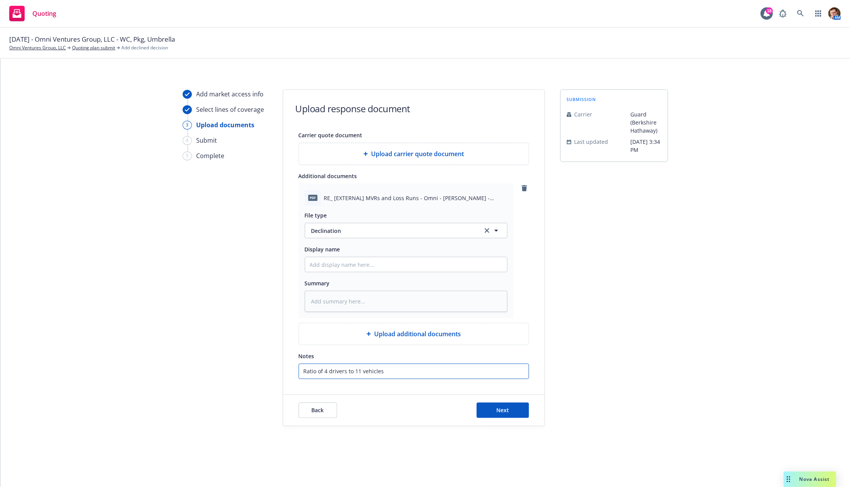
type textarea "x"
type input "Ratio of 4 drivers to 11 vehicles is"
type textarea "x"
type input "Ratio of 4 drivers to 11 vehicles is"
type textarea "x"
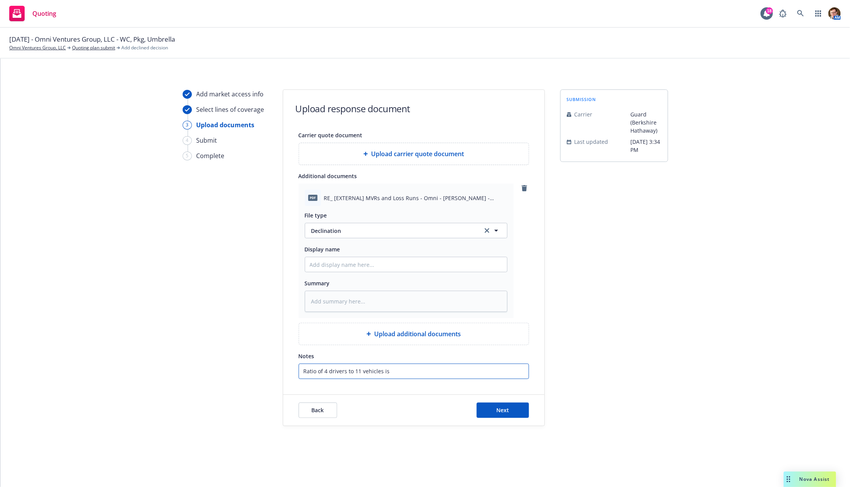
type input "Ratio of 4 drivers to 11 vehicles is n"
type textarea "x"
type input "Ratio of 4 drivers to 11 vehicles is no"
type textarea "x"
type input "Ratio of 4 drivers to 11 vehicles is now"
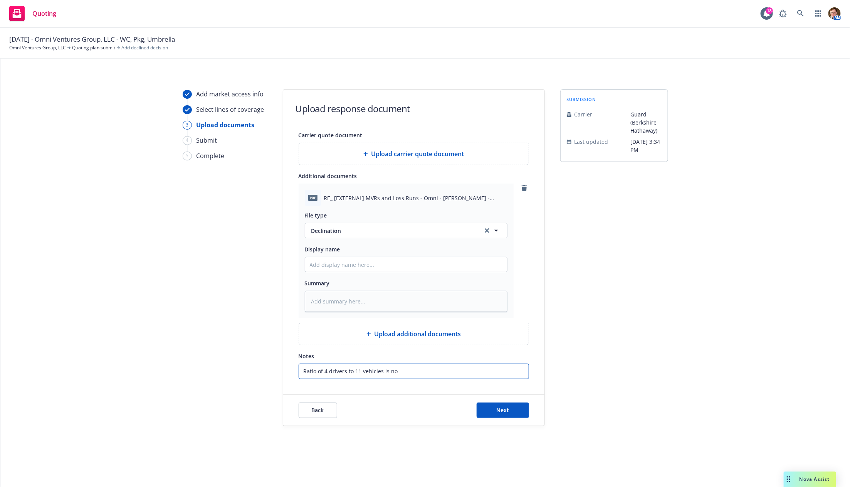
type textarea "x"
type input "Ratio of 4 drivers to 11 vehicles is now"
type textarea "x"
type input "Ratio of 4 drivers to 11 vehicles is now"
type textarea "x"
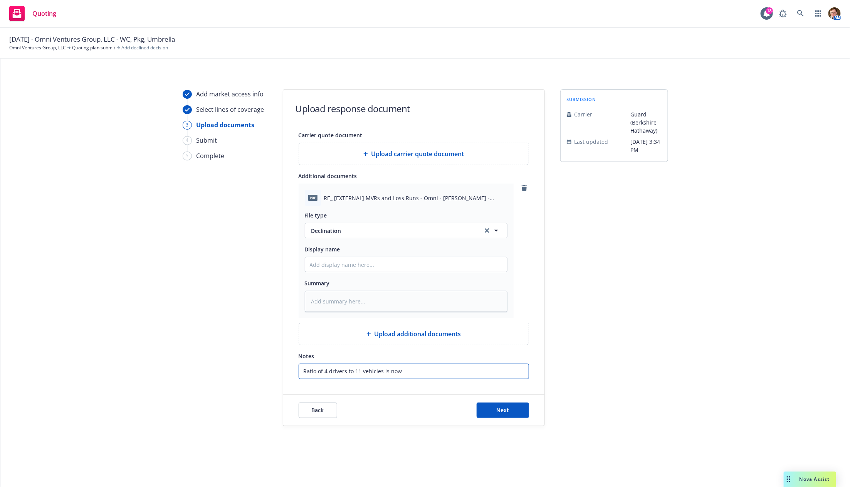
type input "Ratio of 4 drivers to 11 vehicles is no"
type textarea "x"
type input "Ratio of 4 drivers to 11 vehicles is not"
type textarea "x"
type input "Ratio of 4 drivers to 11 vehicles is not"
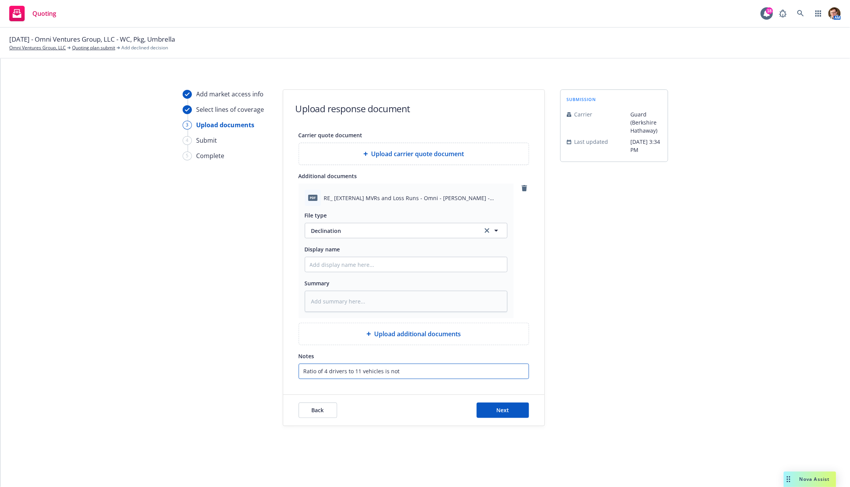
type textarea "x"
type input "Ratio of 4 drivers to 11 vehicles is not a"
type textarea "x"
type input "Ratio of 4 drivers to 11 vehicles is not ac"
type textarea "x"
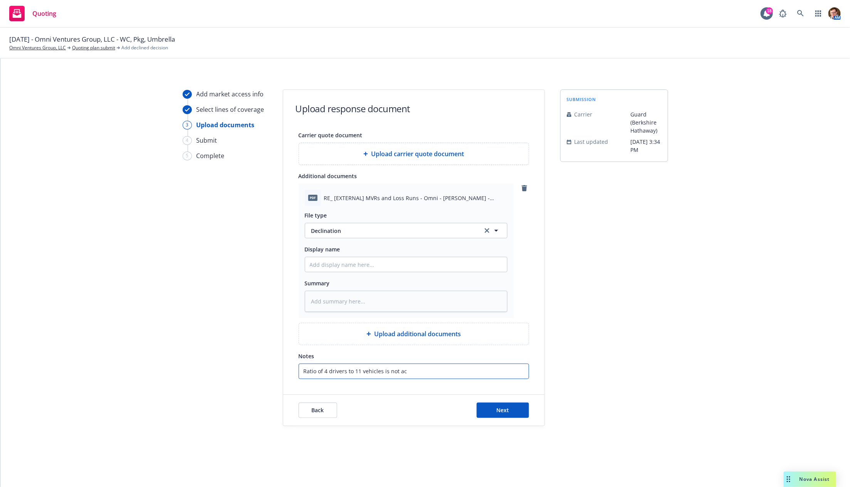
type input "Ratio of 4 drivers to 11 vehicles is not acc"
type textarea "x"
type input "Ratio of 4 drivers to 11 vehicles is not acce"
type textarea "x"
type input "Ratio of 4 drivers to 11 vehicles is not accep"
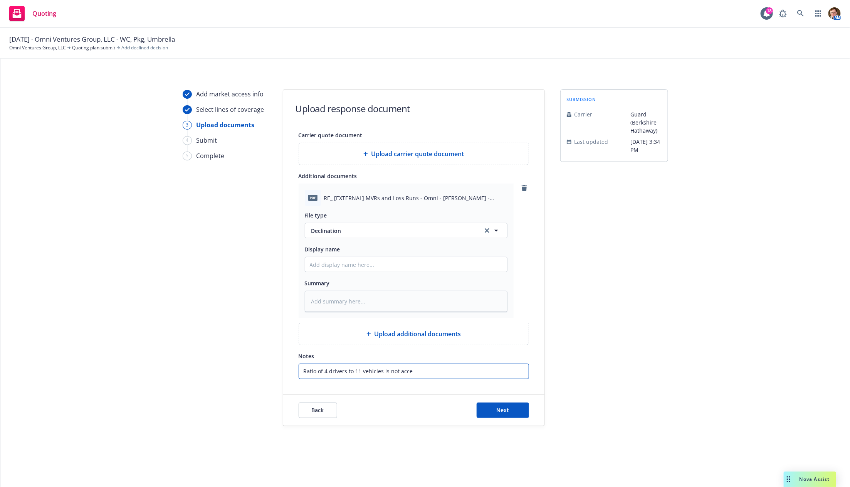
type textarea "x"
type input "Ratio of 4 drivers to 11 vehicles is not accept"
type textarea "x"
type input "Ratio of 4 drivers to 11 vehicles is not accepta"
type textarea "x"
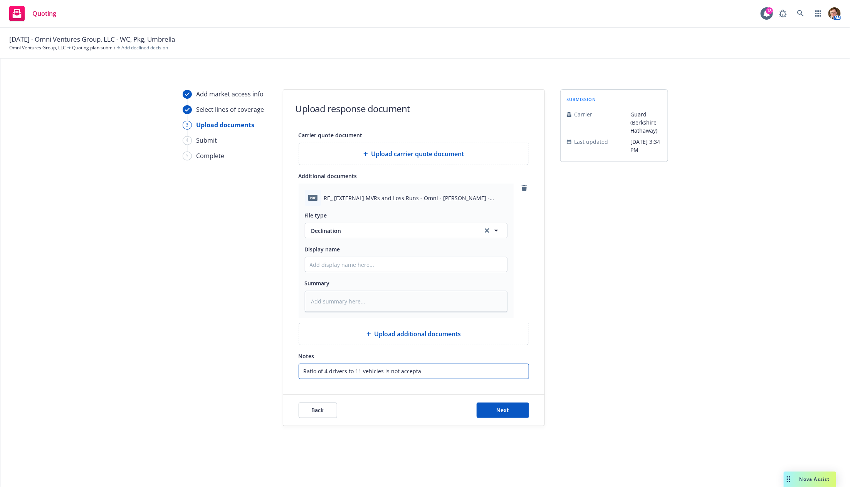
type input "Ratio of 4 drivers to 11 vehicles is not acceptab"
type textarea "x"
type input "Ratio of 4 drivers to 11 vehicles is not acceptabl"
type textarea "x"
type input "Ratio of 4 drivers to 11 vehicles is not acceptable"
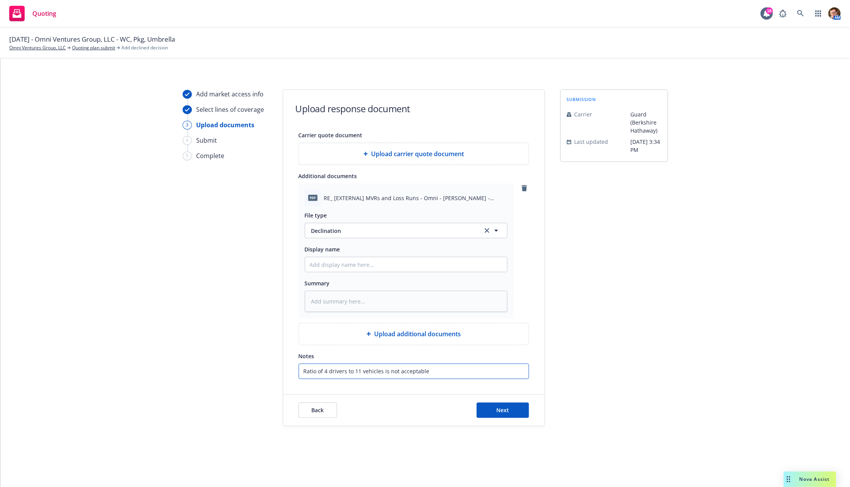
type textarea "x"
type input "Ratio of 4 drivers to 11 vehicles is not acceptable"
type textarea "x"
type input "Ratio of 4 drivers to 11 vehicles is not acceptable"
click at [508, 412] on button "Next" at bounding box center [503, 409] width 52 height 15
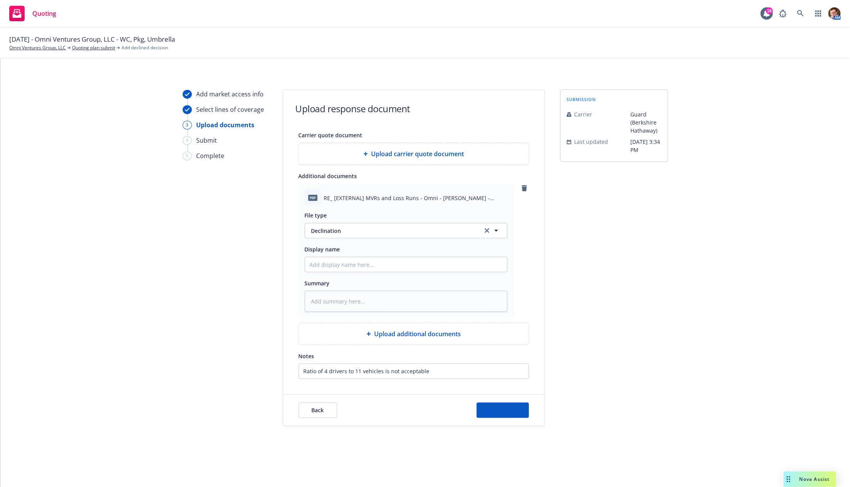
type textarea "x"
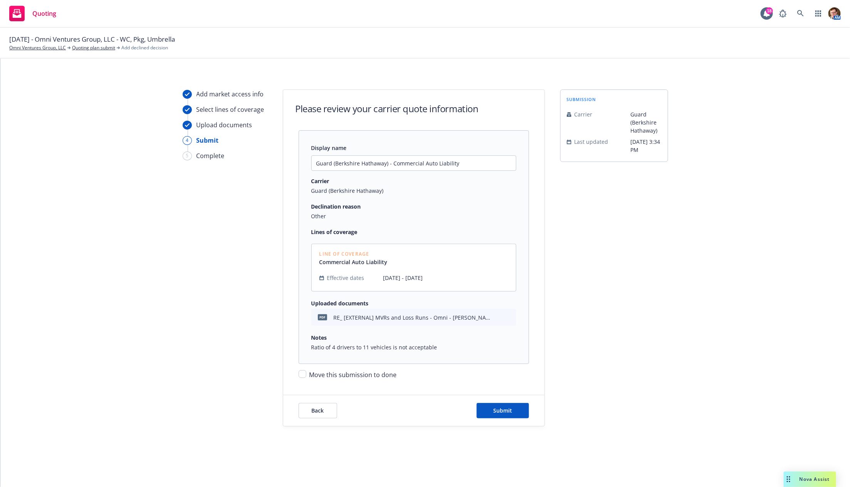
click at [327, 376] on span "Move this submission to done" at bounding box center [352, 374] width 87 height 8
click at [306, 376] on input "Move this submission to done" at bounding box center [303, 374] width 8 height 8
checkbox input "true"
click at [505, 410] on span "Submit" at bounding box center [502, 410] width 19 height 7
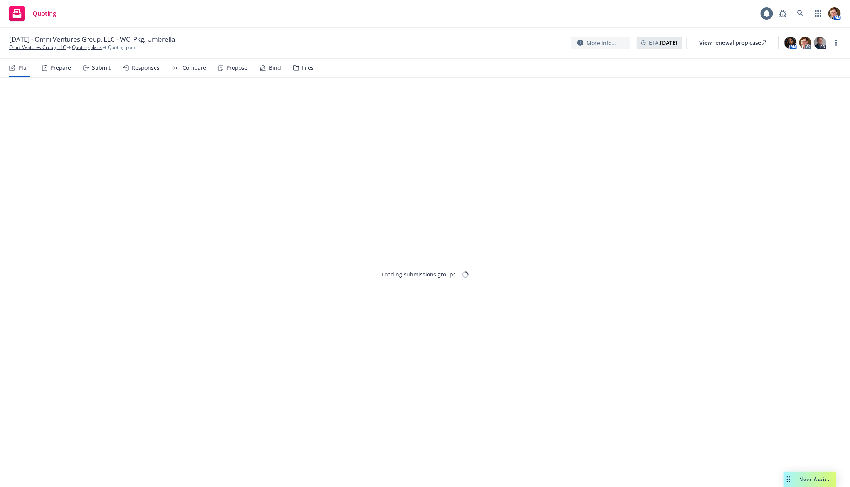
click at [183, 73] on div "Compare" at bounding box center [189, 68] width 34 height 18
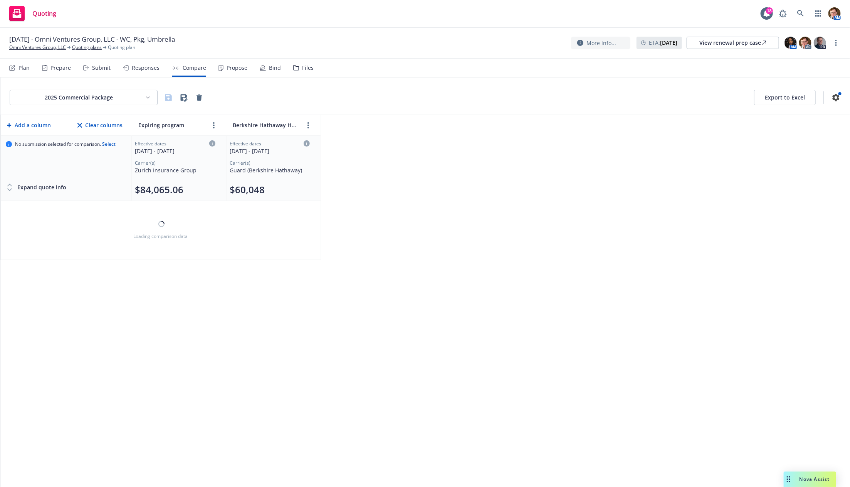
click at [227, 71] on div "Propose" at bounding box center [237, 68] width 21 height 6
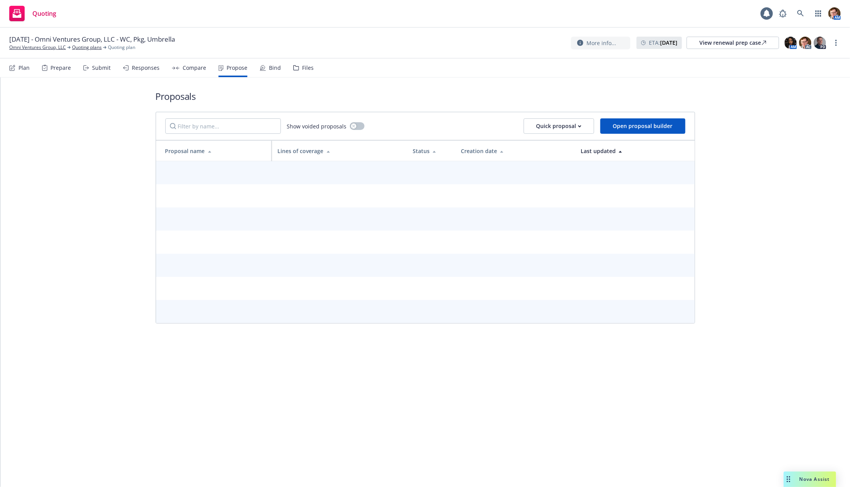
click at [135, 71] on div "Responses" at bounding box center [146, 68] width 28 height 6
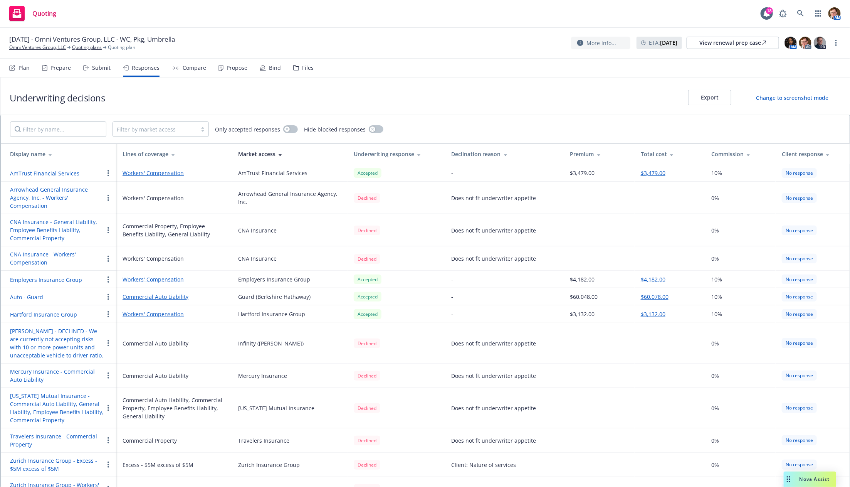
scroll to position [53, 0]
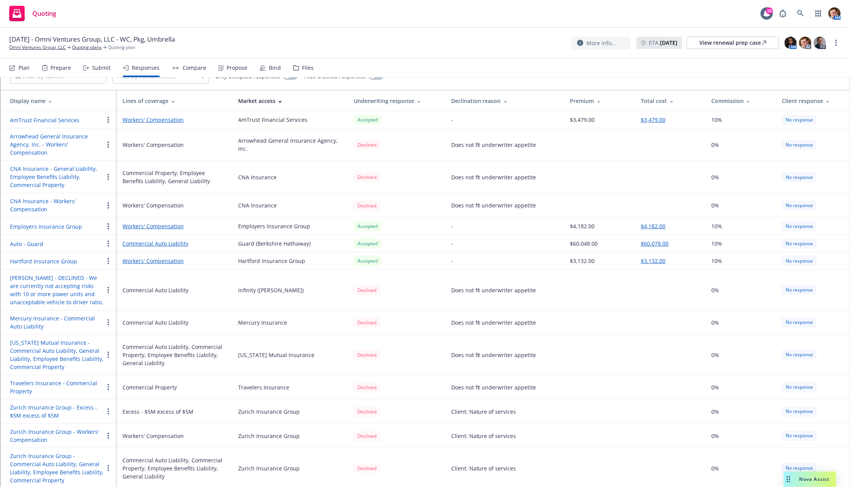
click at [141, 98] on div "Lines of coverage" at bounding box center [174, 101] width 103 height 8
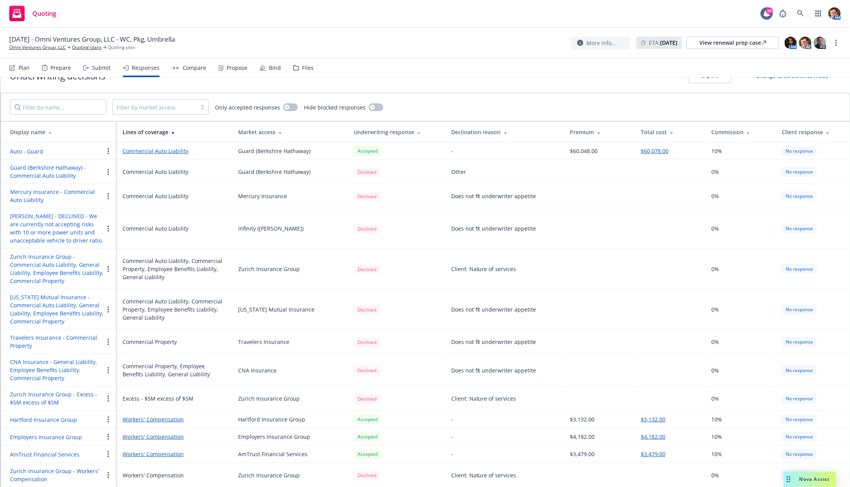
scroll to position [35, 0]
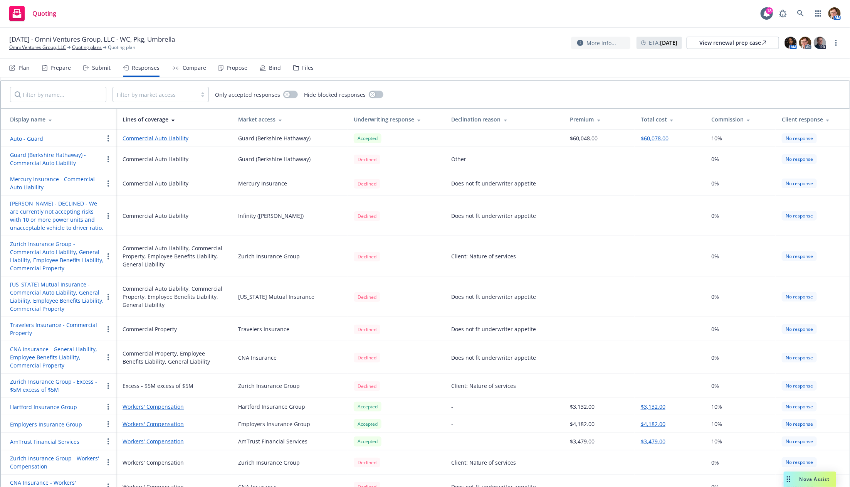
click at [46, 356] on button "CNA Insurance - General Liability, Employee Benefits Liability, Commercial Prop…" at bounding box center [57, 357] width 94 height 24
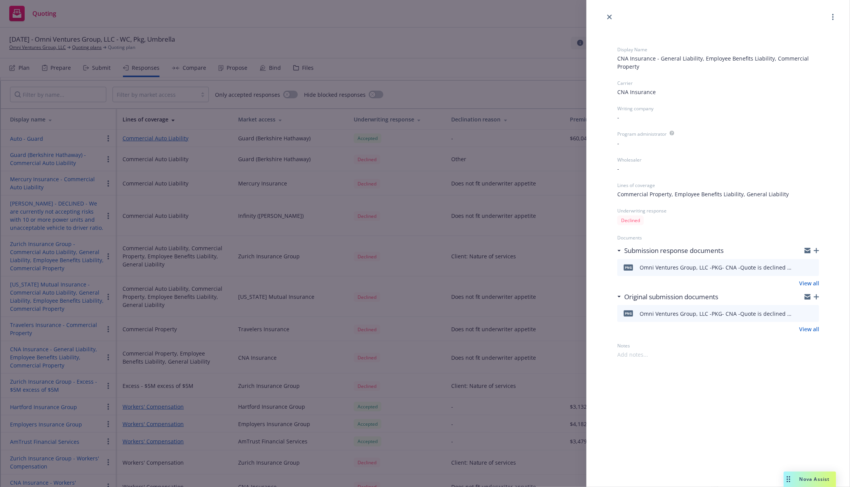
click at [814, 266] on icon "preview file" at bounding box center [812, 266] width 7 height 5
click at [609, 17] on icon "close" at bounding box center [609, 17] width 5 height 5
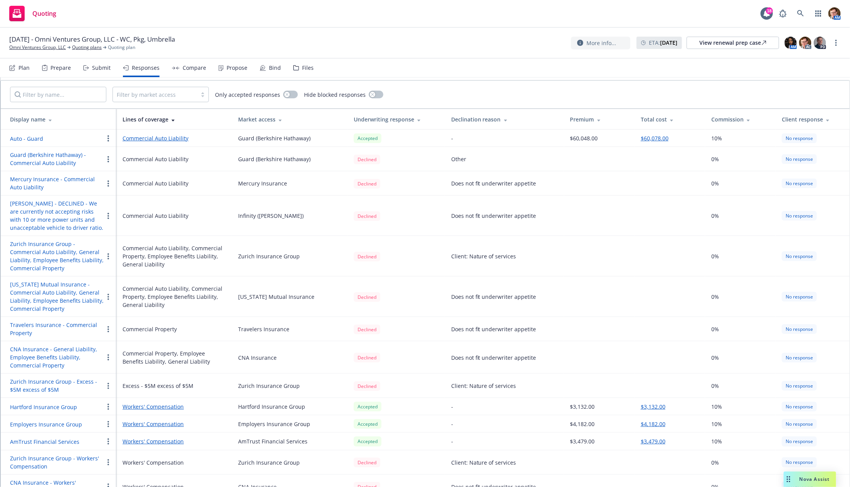
click at [98, 63] on div "Submit" at bounding box center [96, 68] width 27 height 18
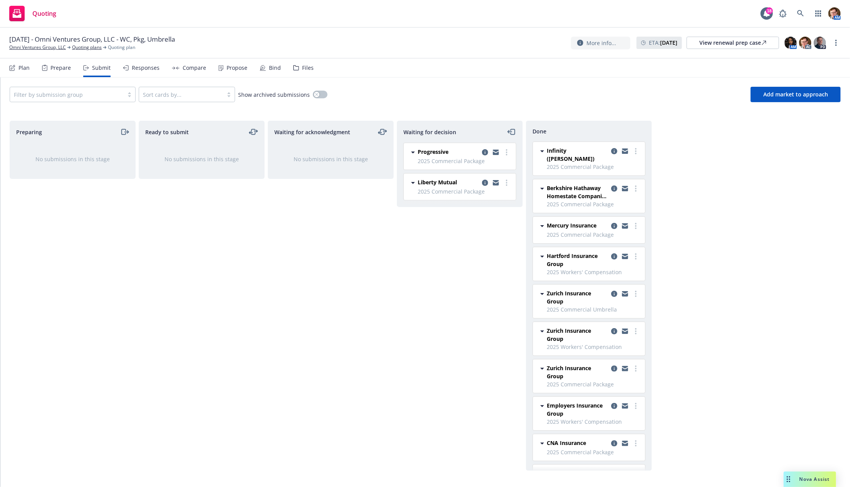
click at [302, 242] on div "Waiting for acknowledgment No submissions in this stage" at bounding box center [331, 296] width 126 height 350
click at [783, 95] on span "Add market to approach" at bounding box center [795, 94] width 65 height 7
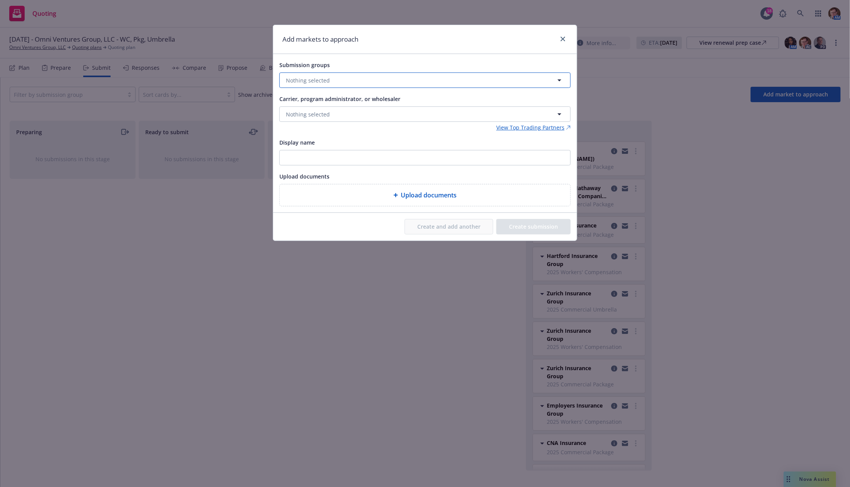
drag, startPoint x: 333, startPoint y: 78, endPoint x: 339, endPoint y: 78, distance: 6.2
click at [333, 77] on button "Nothing selected" at bounding box center [424, 79] width 291 height 15
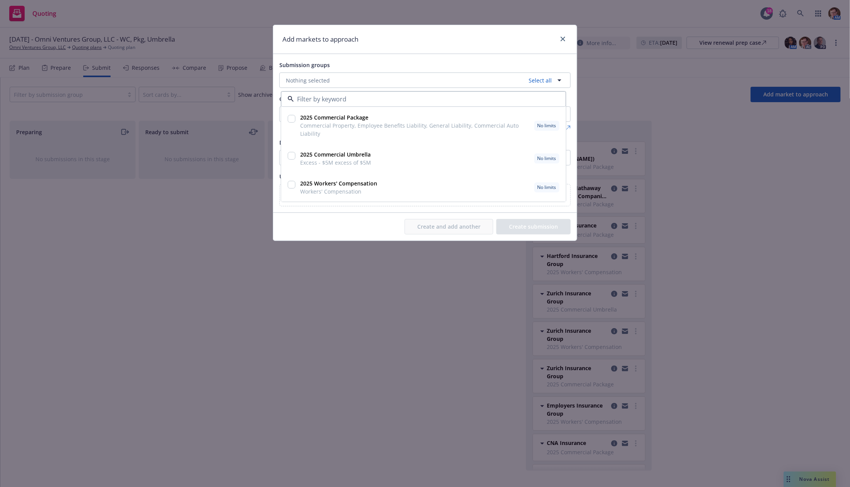
drag, startPoint x: 291, startPoint y: 119, endPoint x: 344, endPoint y: 95, distance: 58.8
click at [291, 119] on input "checkbox" at bounding box center [292, 119] width 8 height 8
checkbox input "true"
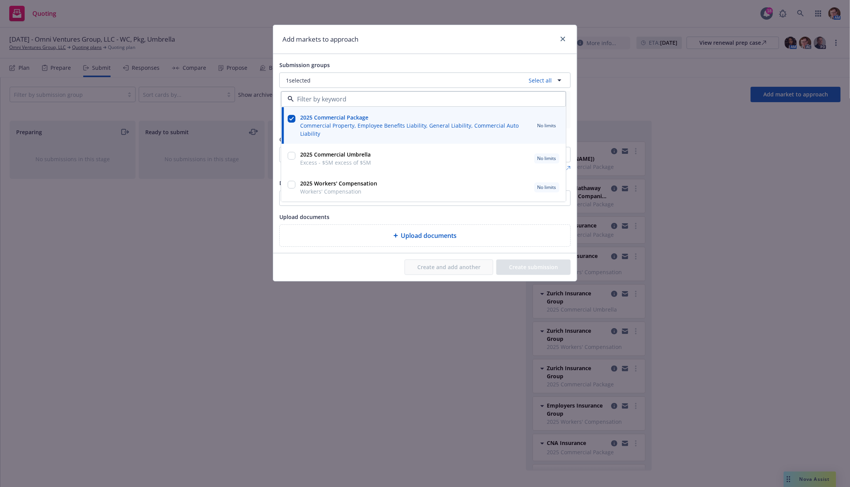
click at [428, 69] on div "Submission groups" at bounding box center [424, 64] width 291 height 9
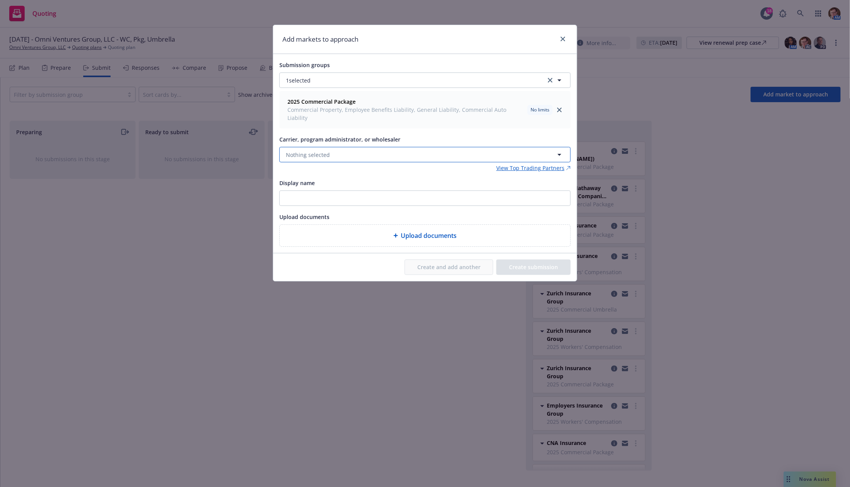
drag, startPoint x: 328, startPoint y: 149, endPoint x: 329, endPoint y: 141, distance: 7.8
click at [327, 147] on button "Nothing selected" at bounding box center [424, 154] width 291 height 15
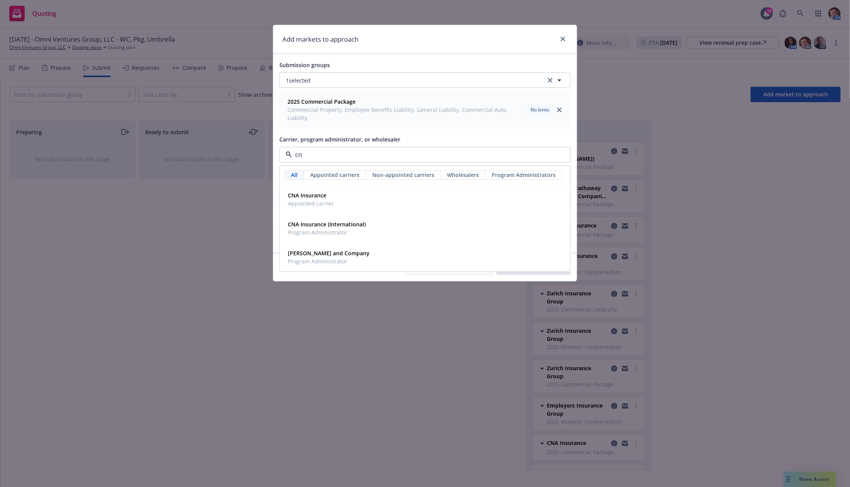
type input "cna"
click at [319, 199] on span "Appointed carrier" at bounding box center [311, 203] width 46 height 8
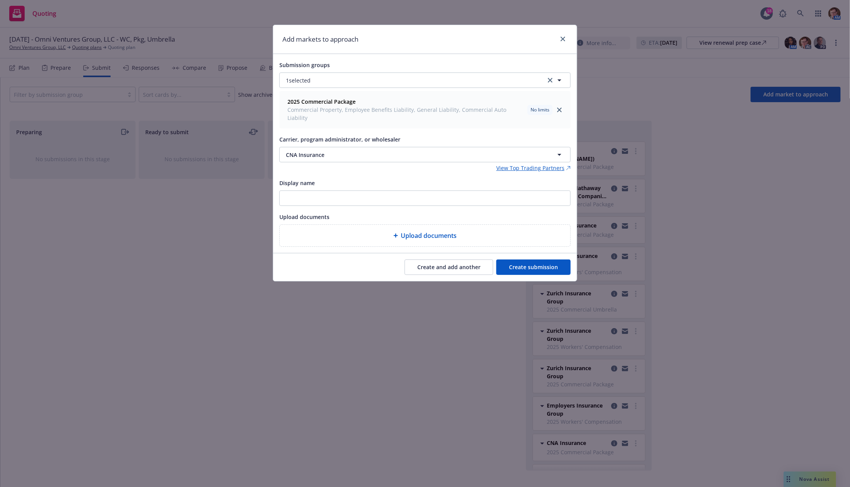
click at [515, 261] on button "Create submission" at bounding box center [533, 266] width 74 height 15
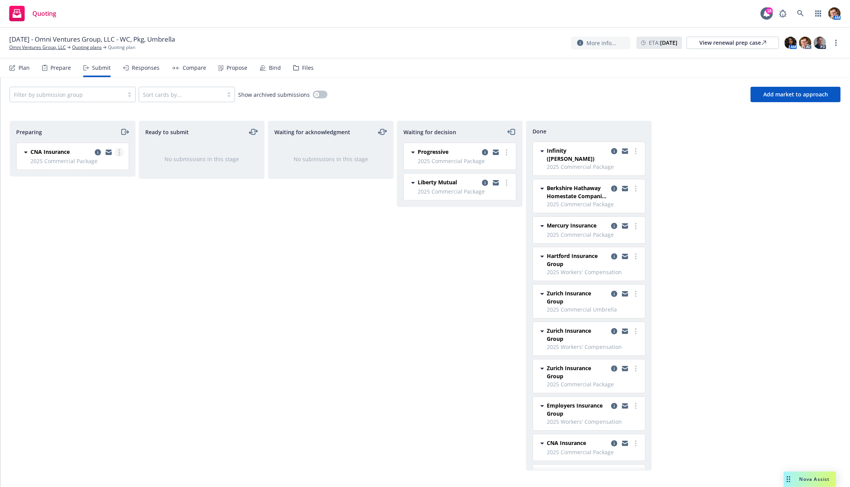
click at [116, 151] on link "more" at bounding box center [119, 152] width 9 height 9
click at [105, 186] on link "Log acknowledgement" at bounding box center [85, 182] width 77 height 15
click at [807, 106] on div "Filter by submission group Sort cards by... Show archived submissions Add marke…" at bounding box center [425, 94] width 850 height 34
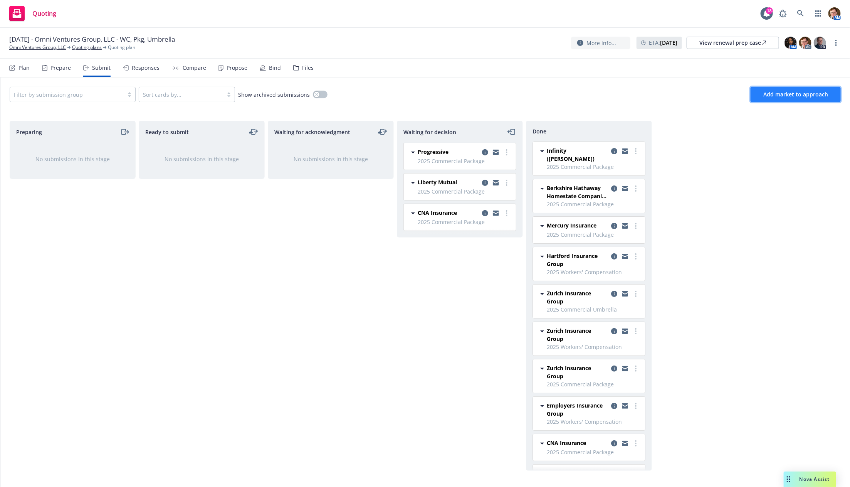
click at [806, 94] on span "Add market to approach" at bounding box center [795, 94] width 65 height 7
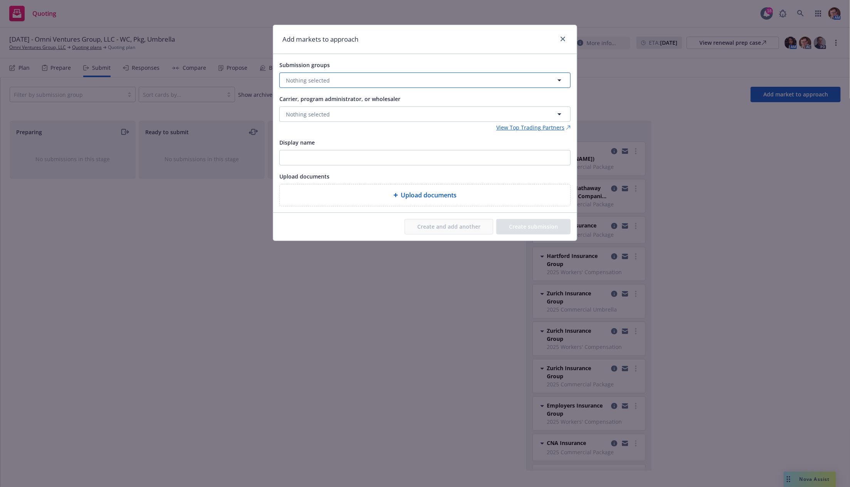
click at [359, 76] on button "Nothing selected" at bounding box center [424, 79] width 291 height 15
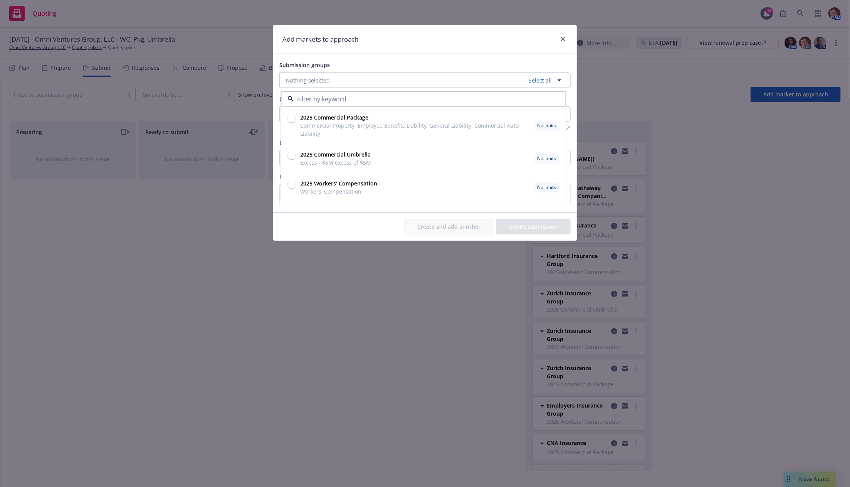
click at [289, 117] on input "checkbox" at bounding box center [292, 119] width 8 height 8
checkbox input "true"
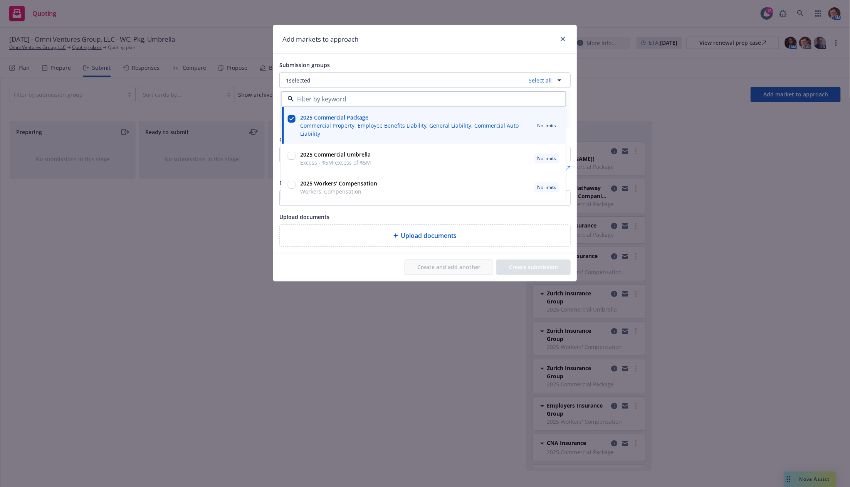
drag, startPoint x: 293, startPoint y: 157, endPoint x: 316, endPoint y: 156, distance: 22.8
click at [293, 157] on input "checkbox" at bounding box center [292, 156] width 8 height 8
checkbox input "true"
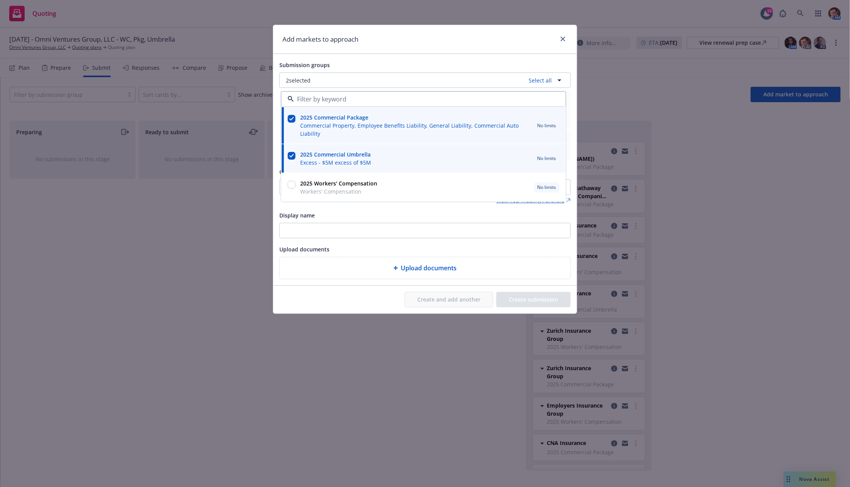
click at [461, 51] on div "Add markets to approach" at bounding box center [425, 39] width 304 height 29
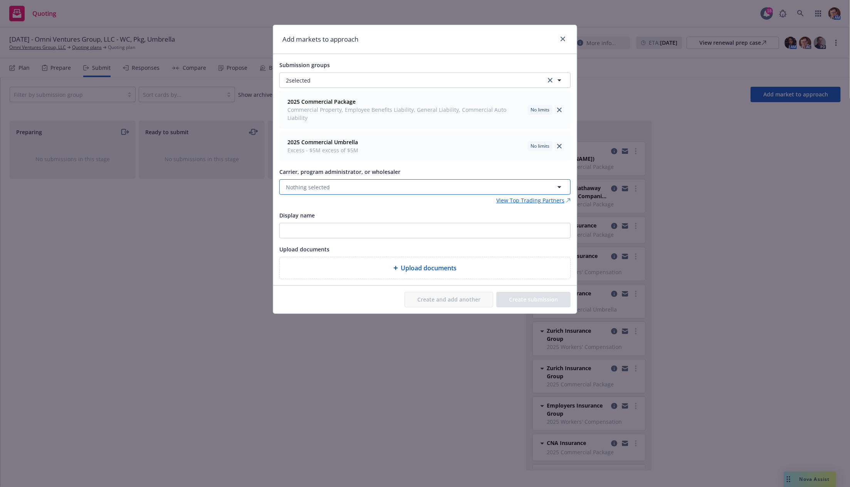
click at [354, 179] on button "Nothing selected" at bounding box center [424, 186] width 291 height 15
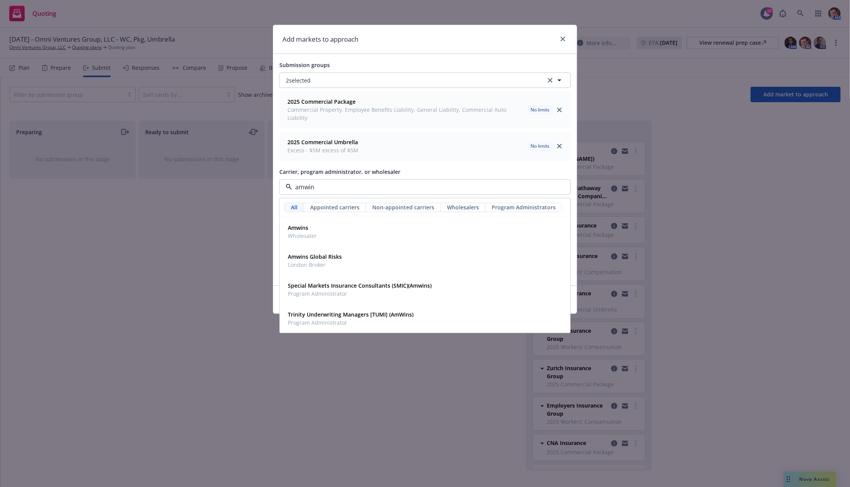
type input "amwins"
click at [322, 222] on div "Amwins Wholesaler" at bounding box center [425, 231] width 281 height 19
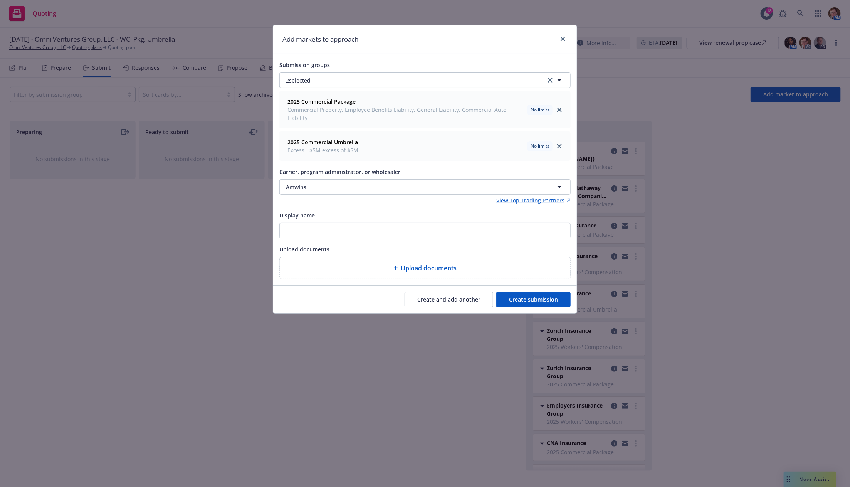
click at [535, 293] on button "Create submission" at bounding box center [533, 299] width 74 height 15
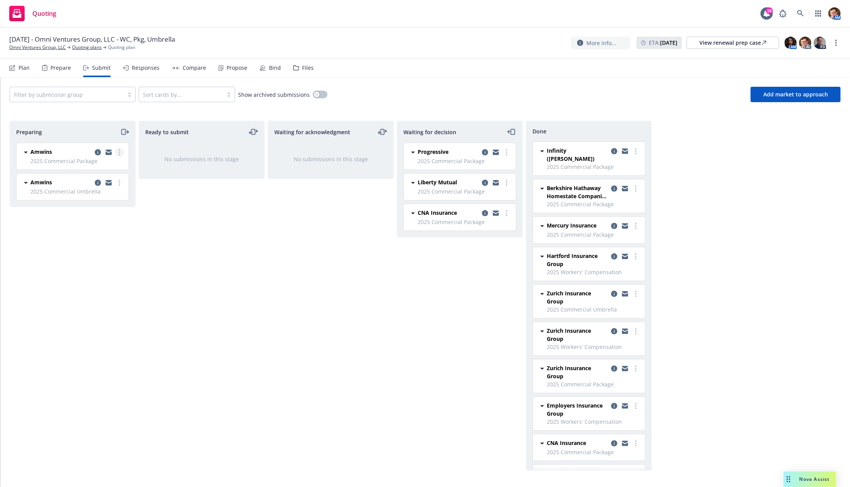
click at [120, 148] on link "more" at bounding box center [119, 152] width 9 height 9
click at [90, 183] on span "Log acknowledgement" at bounding box center [85, 182] width 76 height 7
click at [120, 153] on link "more" at bounding box center [119, 152] width 9 height 9
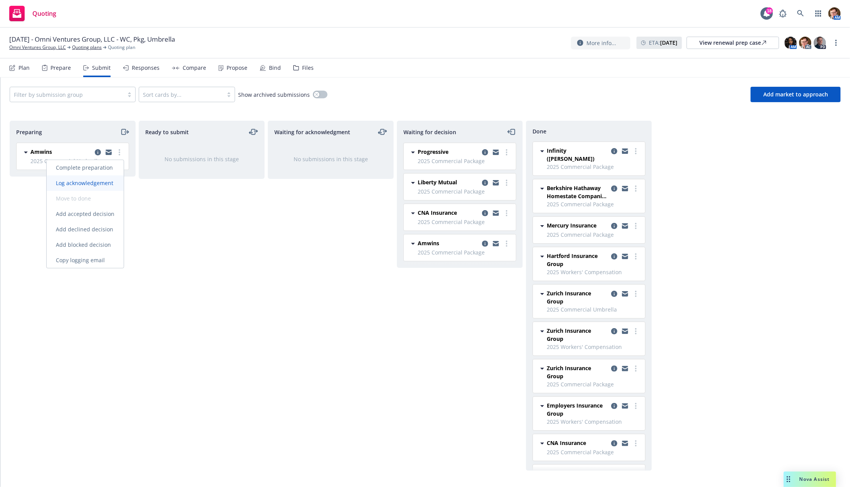
click at [111, 182] on span "Log acknowledgement" at bounding box center [85, 182] width 76 height 7
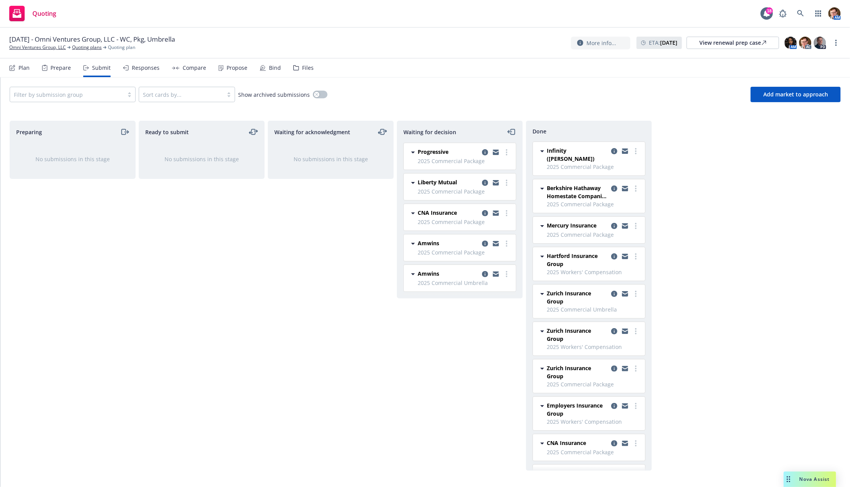
scroll to position [204, 0]
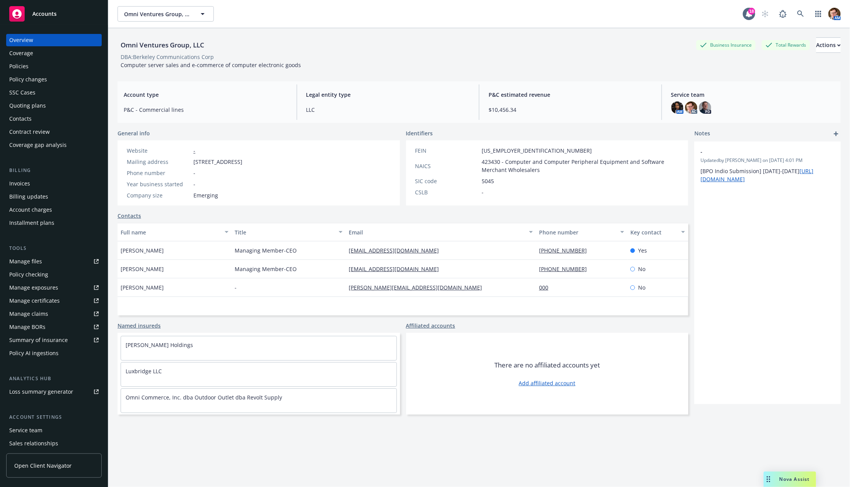
click at [48, 69] on div "Policies" at bounding box center [53, 66] width 89 height 12
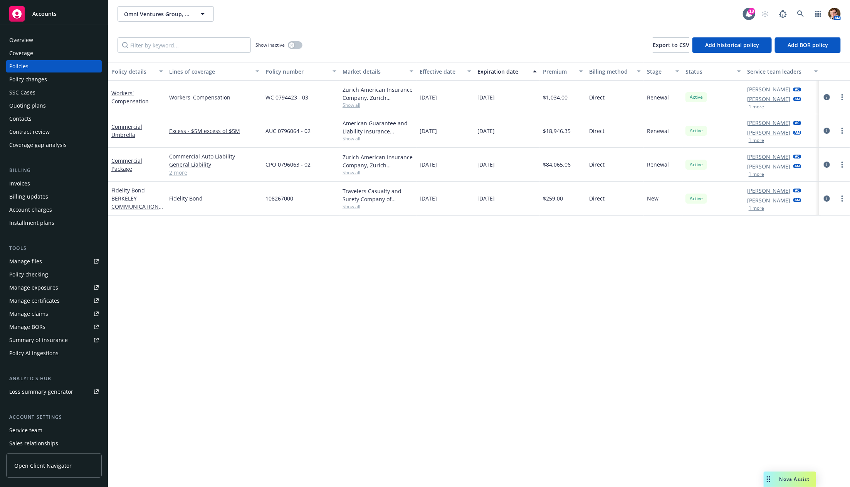
click at [174, 175] on link "2 more" at bounding box center [214, 172] width 90 height 8
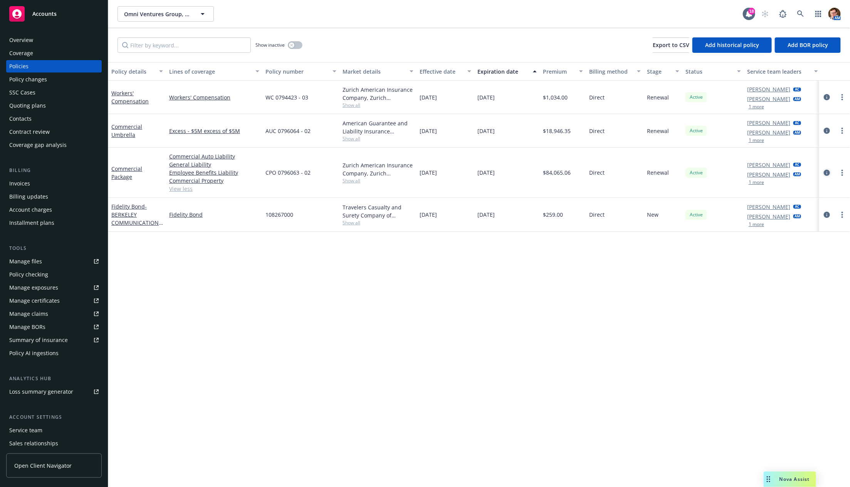
click at [827, 170] on icon "circleInformation" at bounding box center [827, 173] width 6 height 6
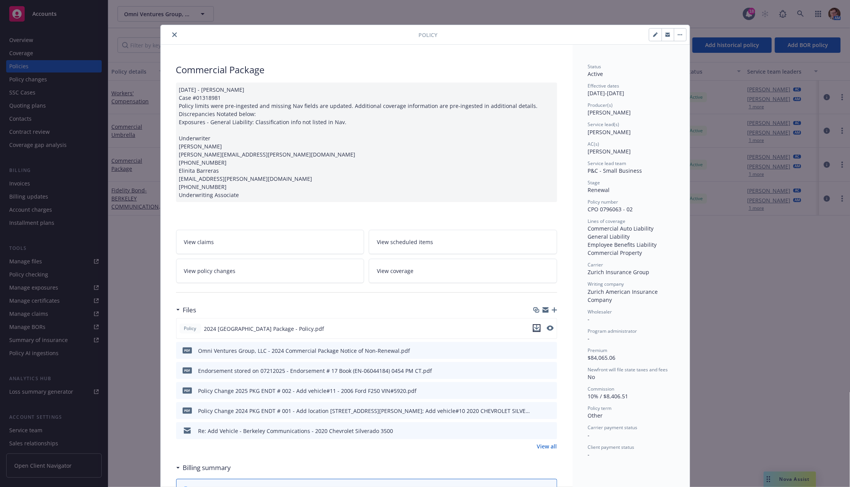
click at [535, 326] on icon "download file" at bounding box center [537, 328] width 6 height 6
click at [172, 35] on icon "close" at bounding box center [174, 34] width 5 height 5
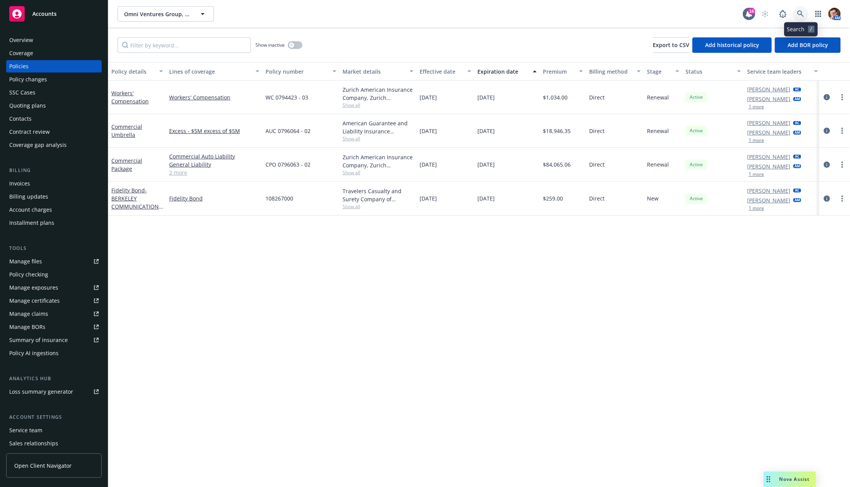
click at [803, 12] on icon at bounding box center [800, 13] width 7 height 7
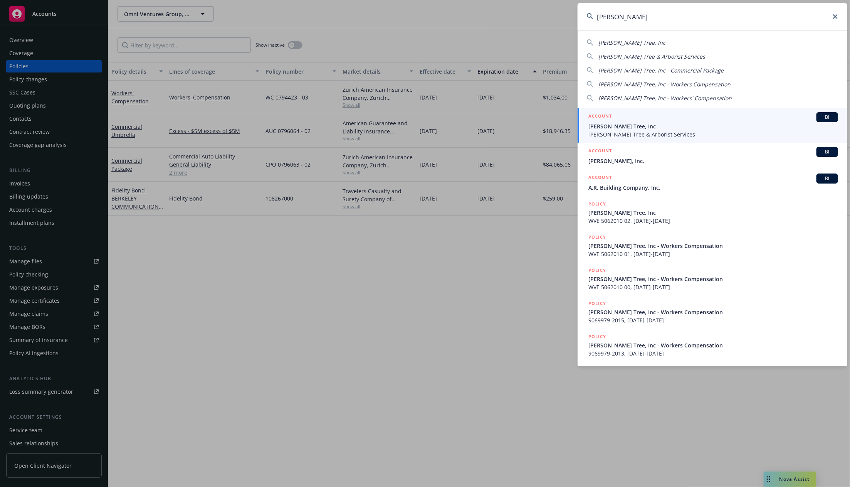
type input "[PERSON_NAME]"
click at [646, 127] on span "[PERSON_NAME] Tree, Inc" at bounding box center [714, 126] width 250 height 8
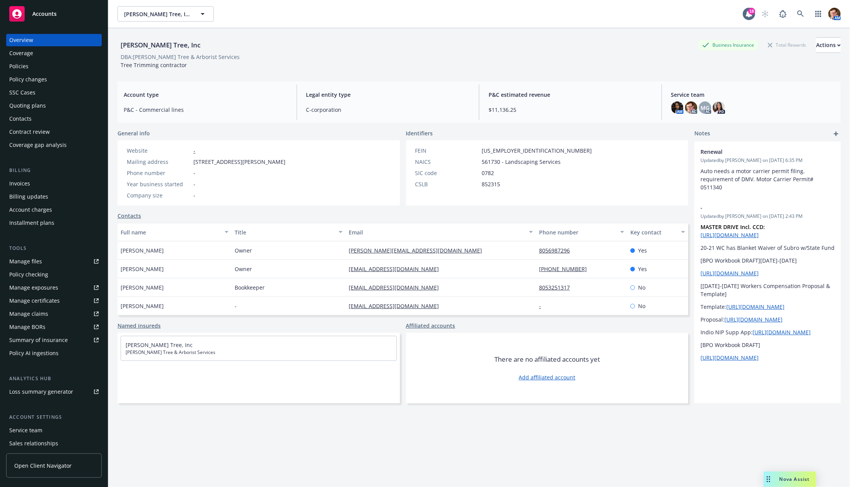
click at [46, 66] on div "Policies" at bounding box center [53, 66] width 89 height 12
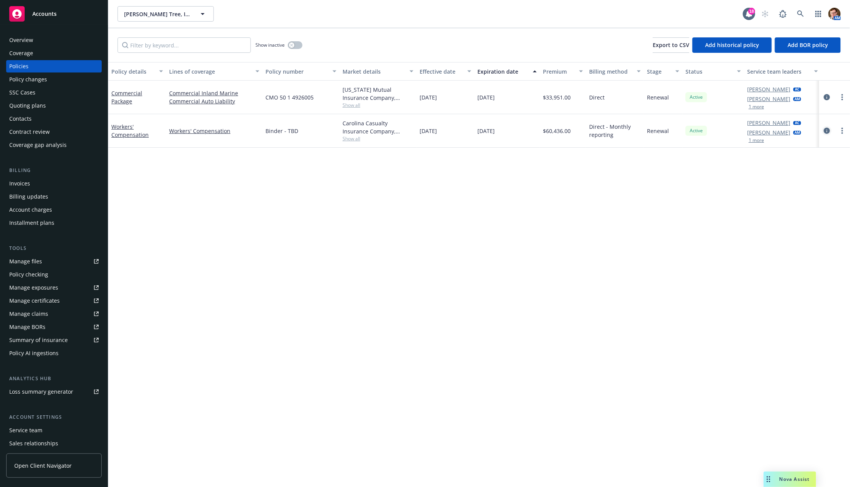
click at [827, 130] on icon "circleInformation" at bounding box center [827, 131] width 6 height 6
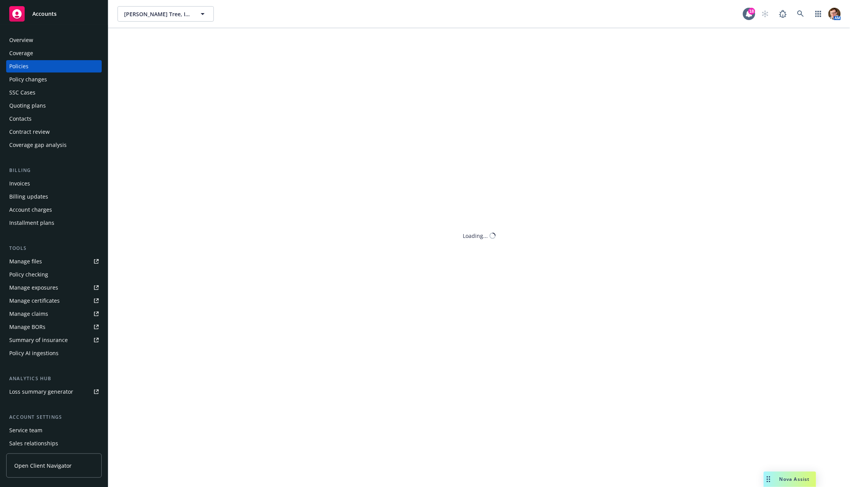
click at [826, 129] on div "Mark Crane's Tree, Inc Mark Crane's Tree, Inc 18 AM Show inactive Export to CSV…" at bounding box center [479, 243] width 742 height 487
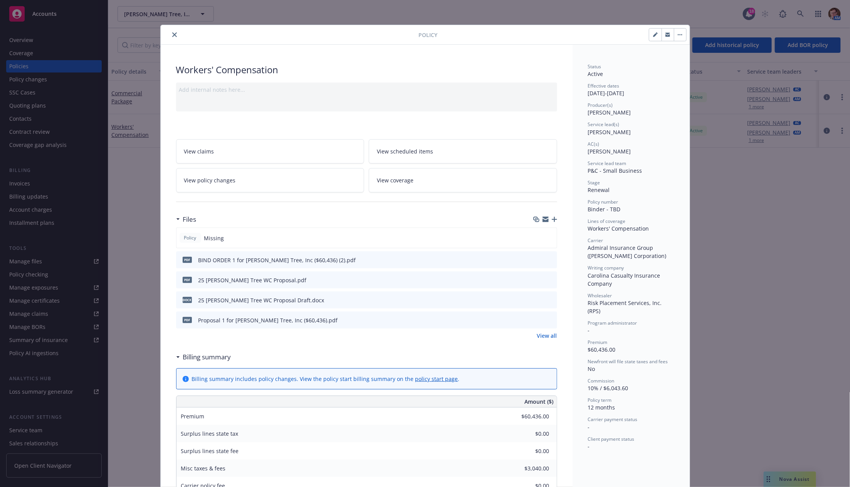
click at [675, 36] on button "button" at bounding box center [680, 35] width 12 height 12
click at [649, 36] on button "button" at bounding box center [655, 35] width 12 height 12
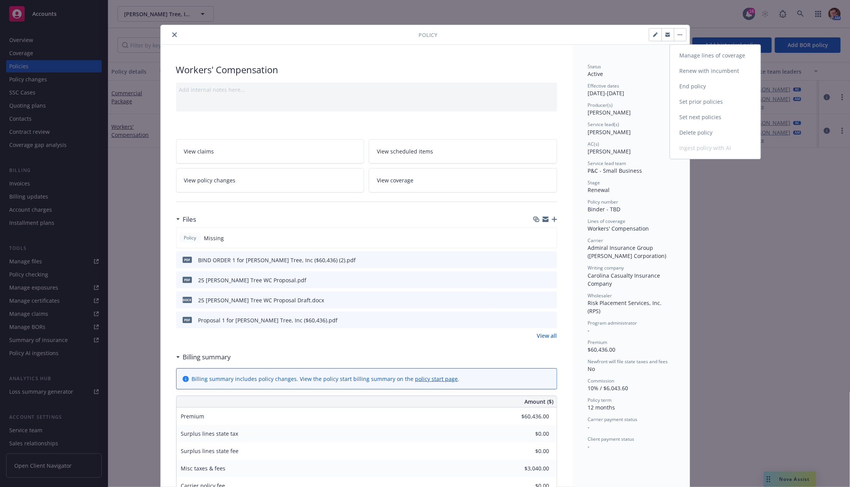
select select "RENEWAL"
select select "12"
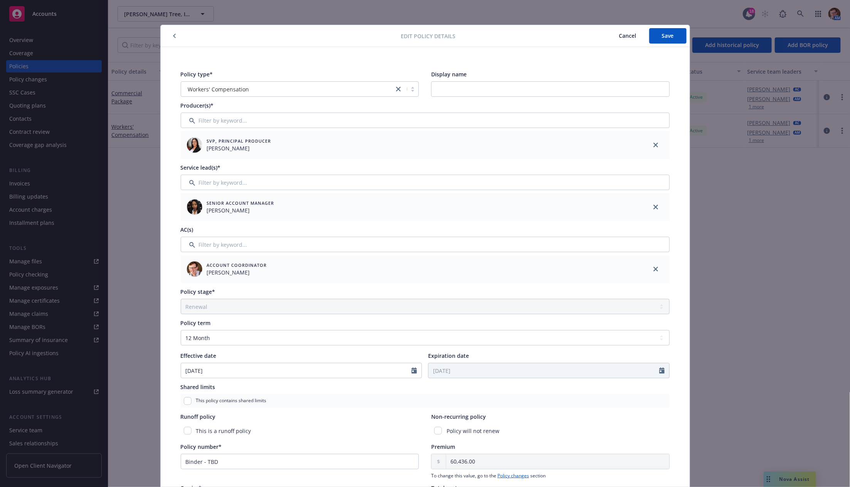
scroll to position [140, 0]
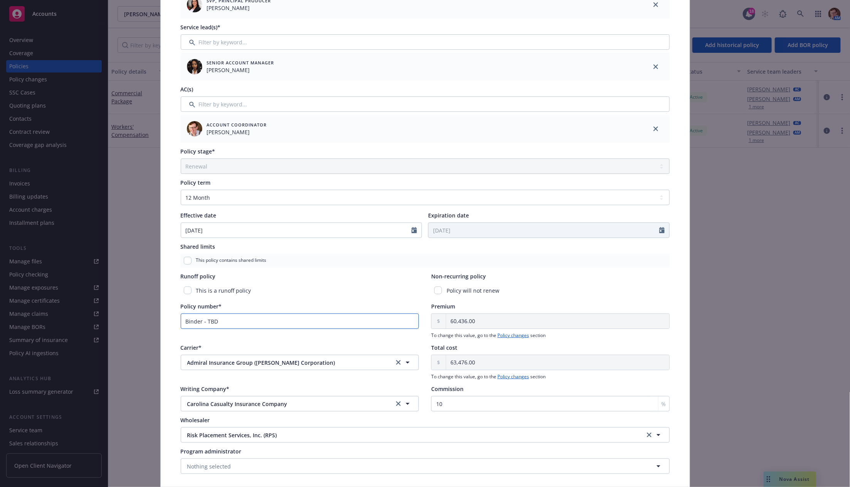
drag, startPoint x: 192, startPoint y: 314, endPoint x: 151, endPoint y: 301, distance: 43.5
click at [123, 309] on div "Edit policy details Cancel Save Policy type* Workers' Compensation Display name…" at bounding box center [425, 243] width 850 height 487
paste input "NET365422692"
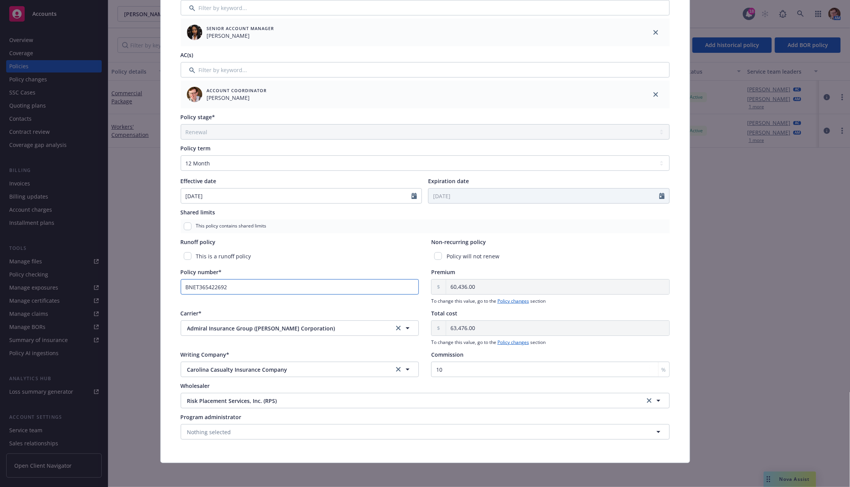
scroll to position [0, 0]
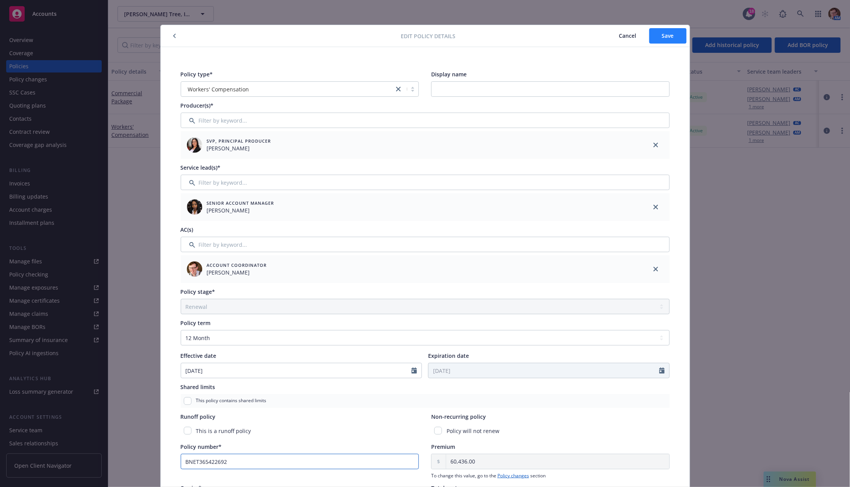
type input "BNET365422692"
click at [669, 36] on span "Save" at bounding box center [668, 35] width 12 height 7
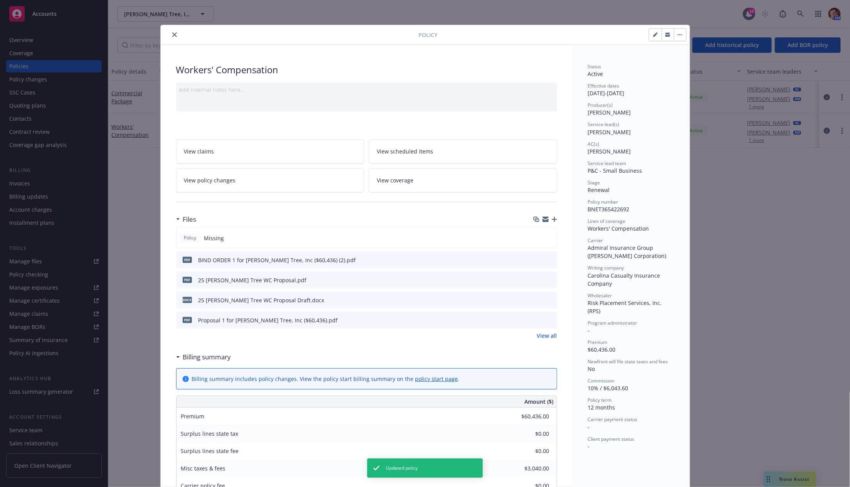
click at [552, 217] on icon "button" at bounding box center [554, 219] width 5 height 5
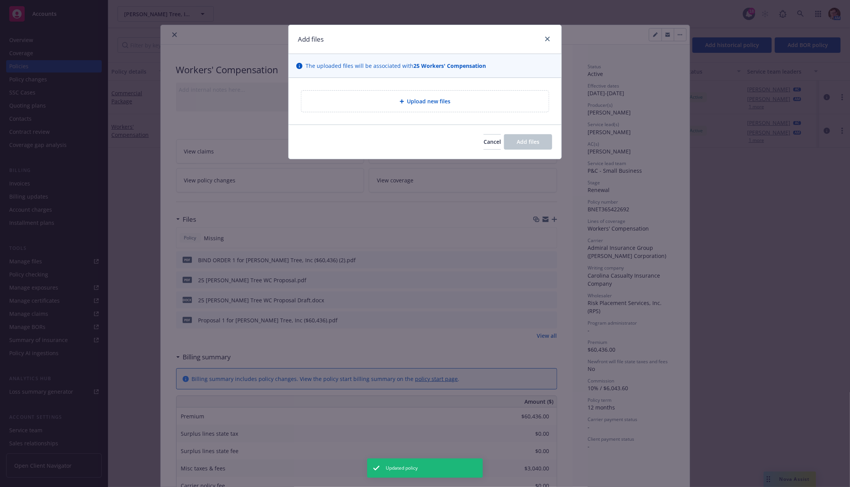
click at [432, 97] on span "Upload new files" at bounding box center [429, 101] width 44 height 8
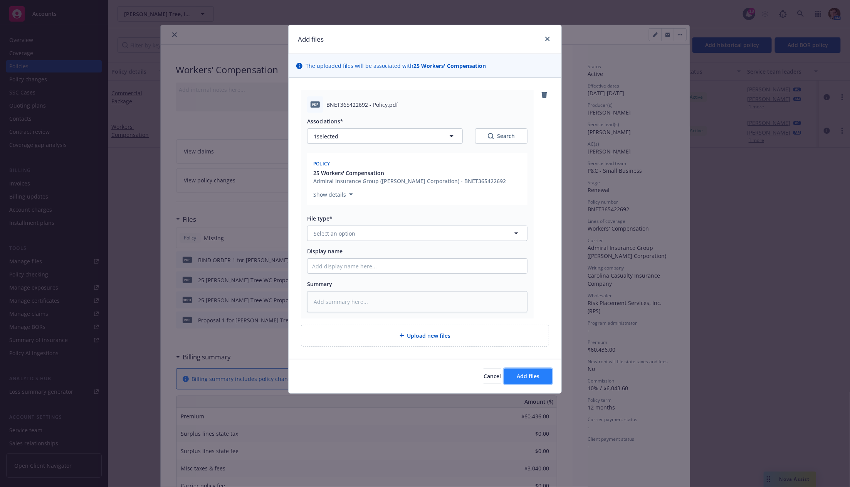
click at [530, 369] on button "Add files" at bounding box center [528, 375] width 48 height 15
type textarea "x"
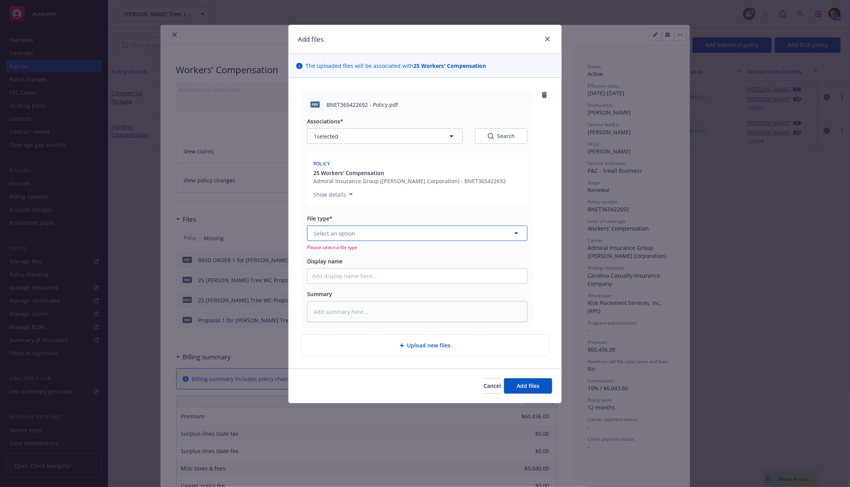
click at [385, 234] on button "Select an option" at bounding box center [417, 232] width 220 height 15
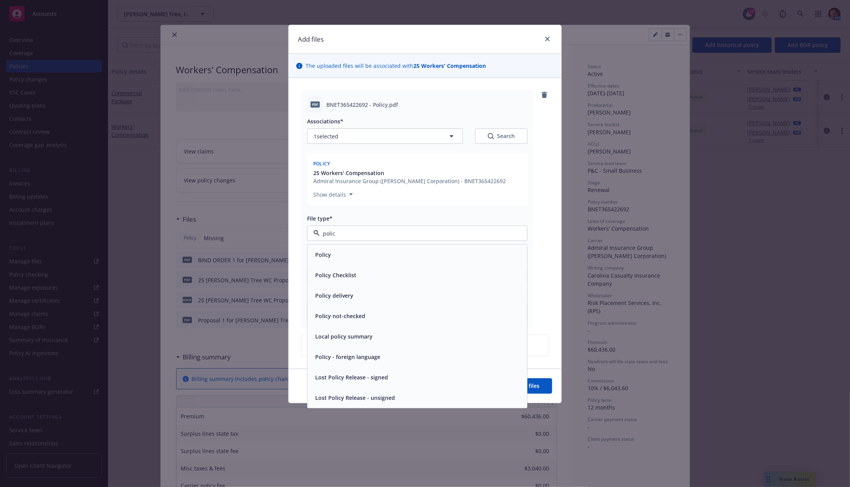
type input "policy"
drag, startPoint x: 428, startPoint y: 248, endPoint x: 509, endPoint y: 290, distance: 90.8
click at [428, 248] on div "Policy" at bounding box center [418, 254] width 220 height 20
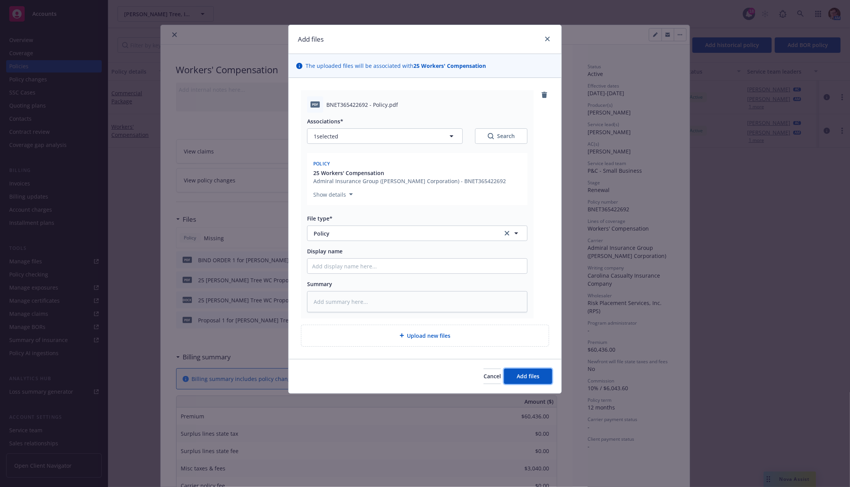
drag, startPoint x: 540, startPoint y: 373, endPoint x: 550, endPoint y: 369, distance: 11.1
click at [540, 373] on button "Add files" at bounding box center [528, 375] width 48 height 15
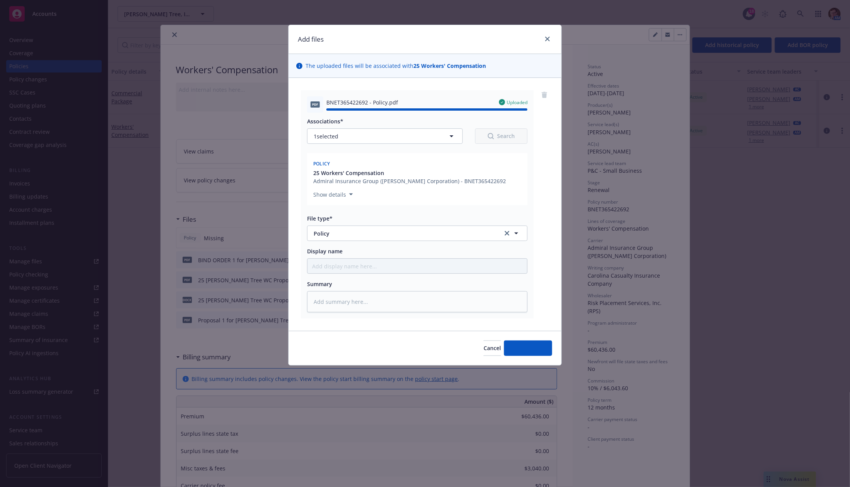
type textarea "x"
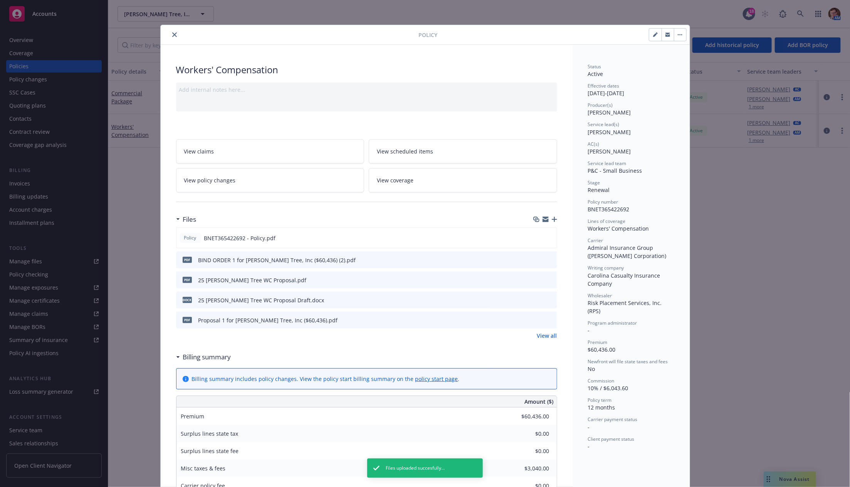
click at [170, 37] on button "close" at bounding box center [174, 34] width 9 height 9
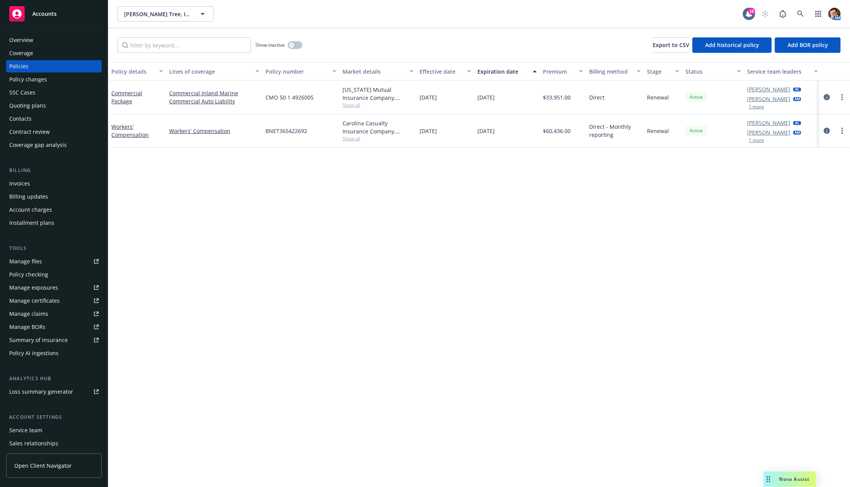
click at [45, 104] on div "Quoting plans" at bounding box center [53, 105] width 89 height 12
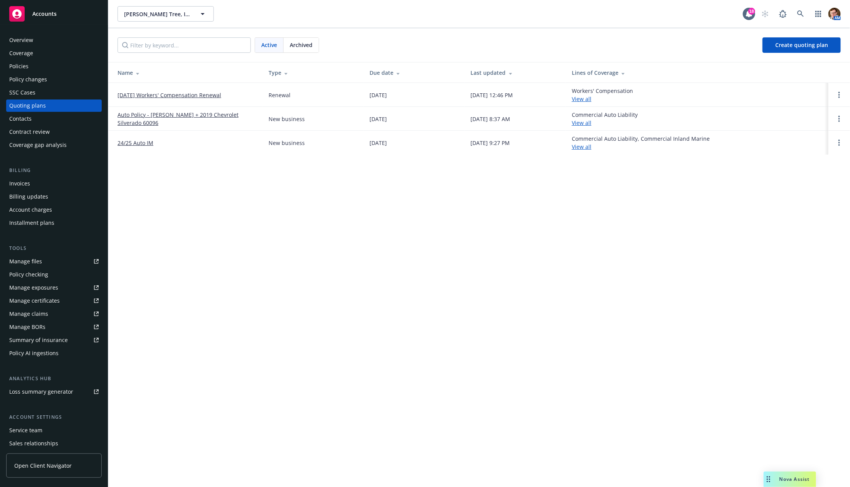
click at [168, 95] on link "09/21/25 Workers' Compensation Renewal" at bounding box center [170, 95] width 104 height 8
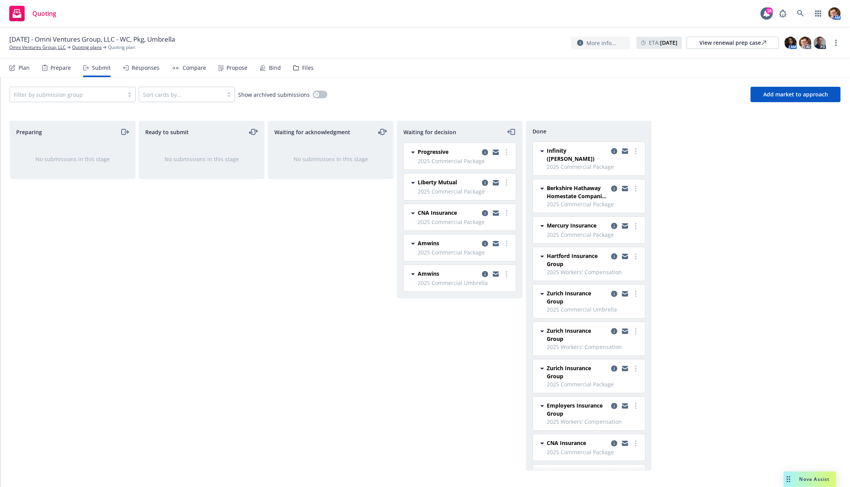
click at [50, 66] on div "Prepare" at bounding box center [60, 68] width 20 height 6
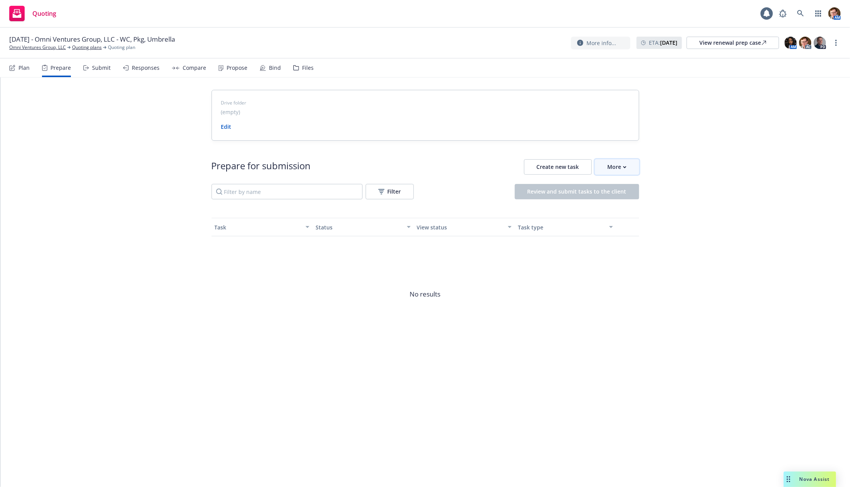
click at [626, 163] on div "More" at bounding box center [617, 167] width 19 height 15
click at [639, 202] on span "Go to Indio account" at bounding box center [630, 201] width 69 height 7
click at [686, 42] on div "More info... ETA : [DATE] View renewal prep case AM AC PD" at bounding box center [699, 43] width 256 height 14
click at [709, 44] on div "View renewal prep case" at bounding box center [733, 43] width 67 height 12
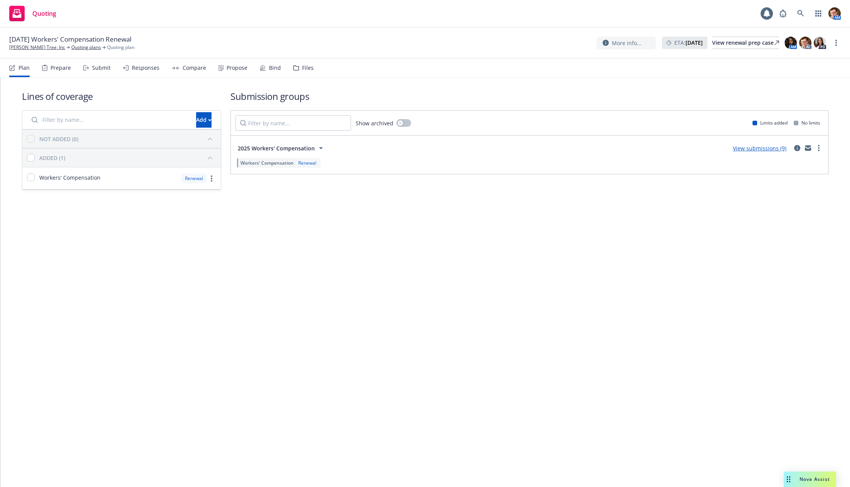
click at [733, 42] on div "View renewal prep case" at bounding box center [745, 43] width 67 height 12
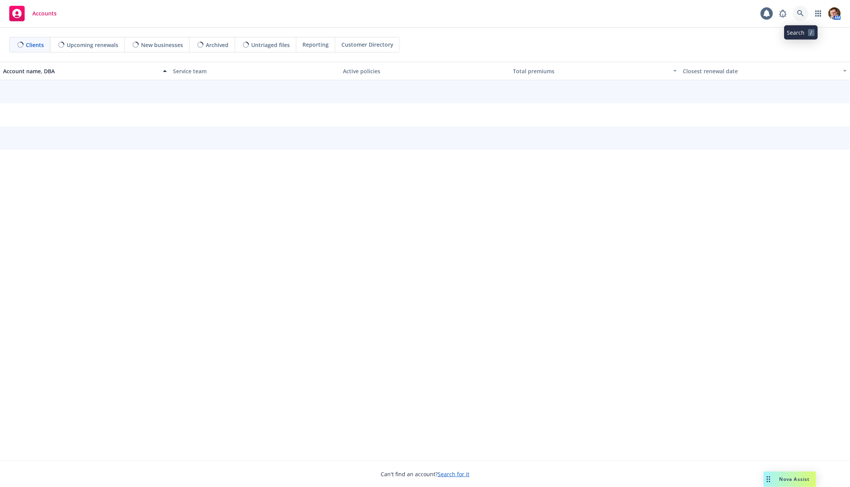
click at [795, 13] on link at bounding box center [800, 13] width 15 height 15
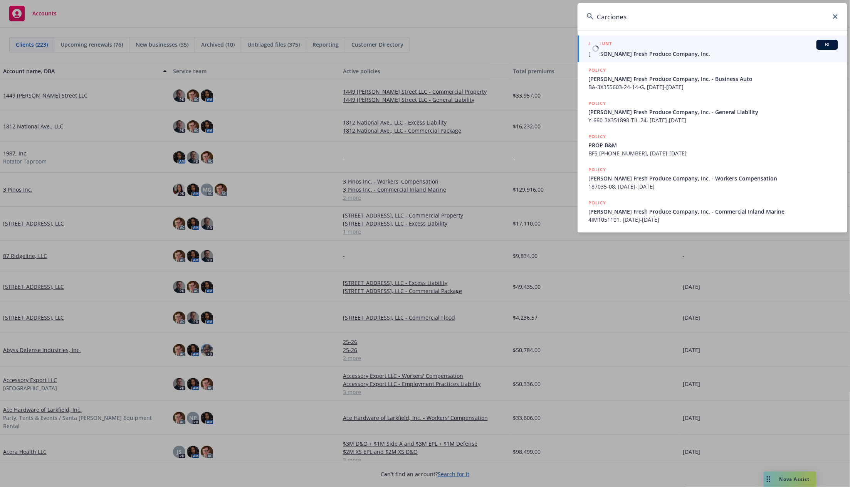
type input "Carciones"
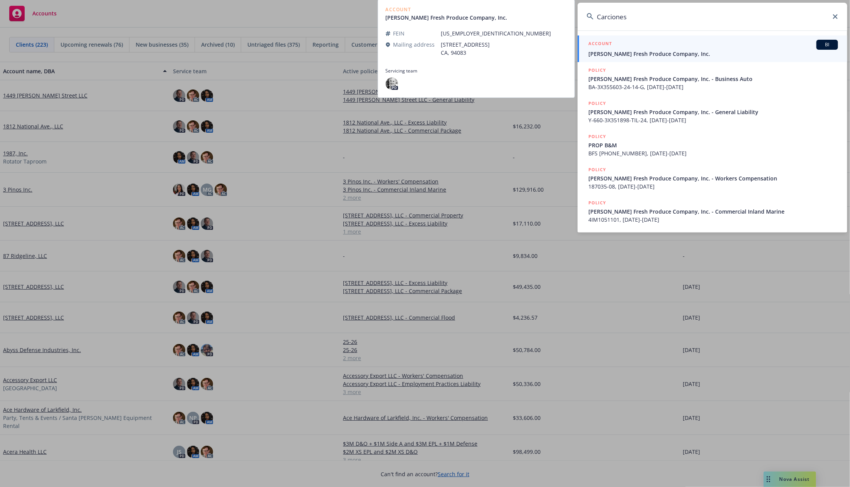
click at [690, 52] on span "[PERSON_NAME] Fresh Produce Company, Inc." at bounding box center [714, 54] width 250 height 8
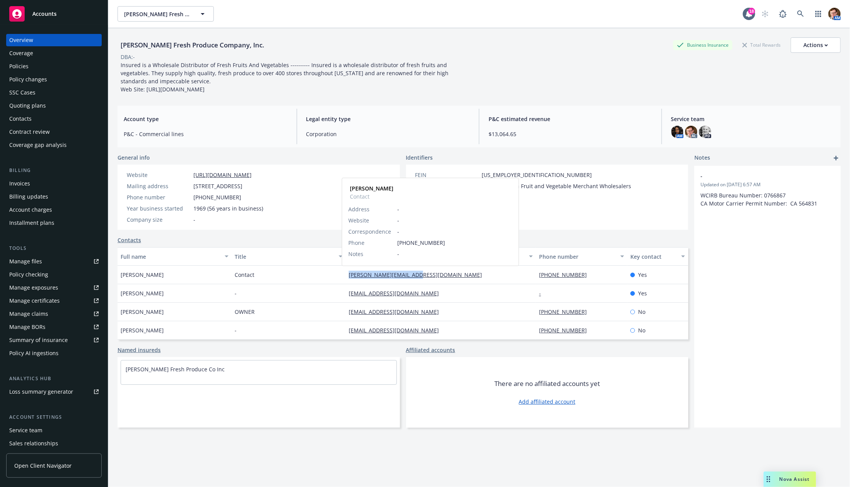
copy link "[PERSON_NAME][EMAIL_ADDRESS][DOMAIN_NAME]"
click at [35, 111] on div "Quoting plans" at bounding box center [27, 105] width 37 height 12
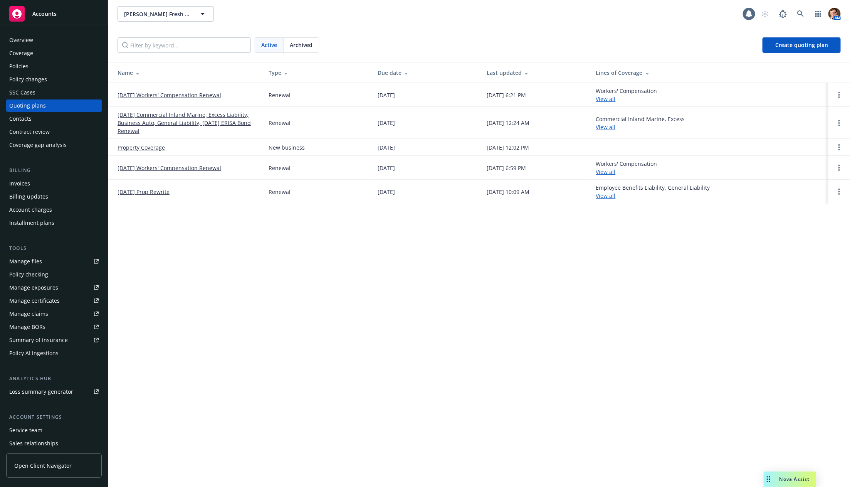
click at [37, 114] on div "Contacts" at bounding box center [53, 119] width 89 height 12
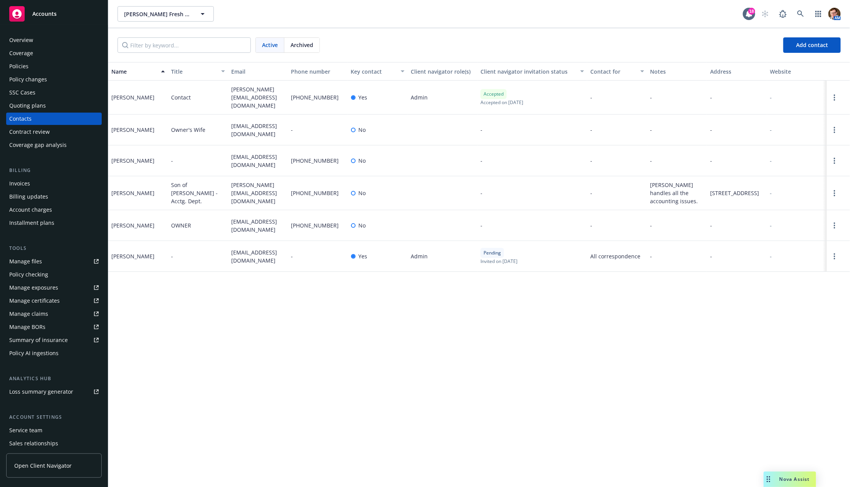
click at [43, 94] on div "SSC Cases" at bounding box center [53, 92] width 89 height 12
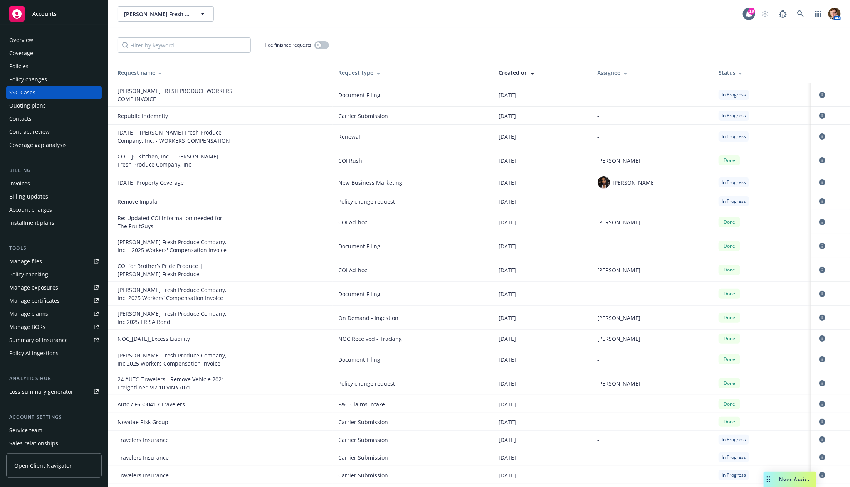
click at [64, 102] on div "Quoting plans" at bounding box center [53, 105] width 89 height 12
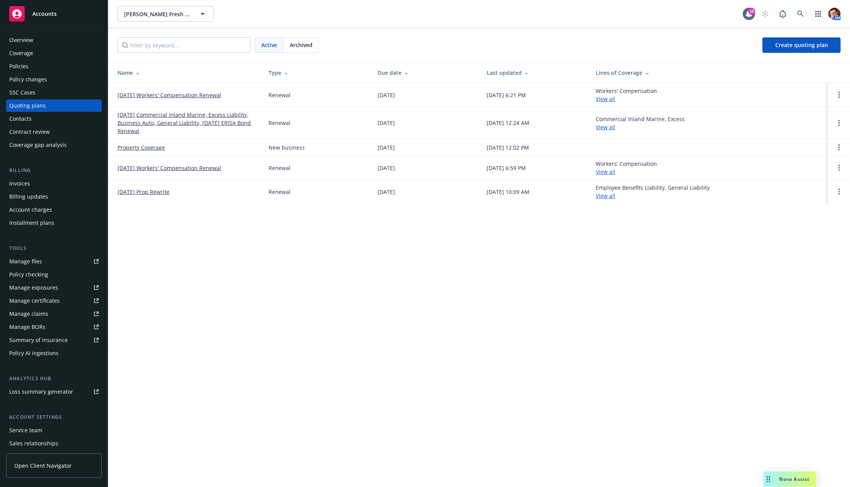
click at [169, 116] on link "[DATE] Commercial Inland Marine, Excess Liability, Business Auto, General Liabi…" at bounding box center [187, 123] width 139 height 24
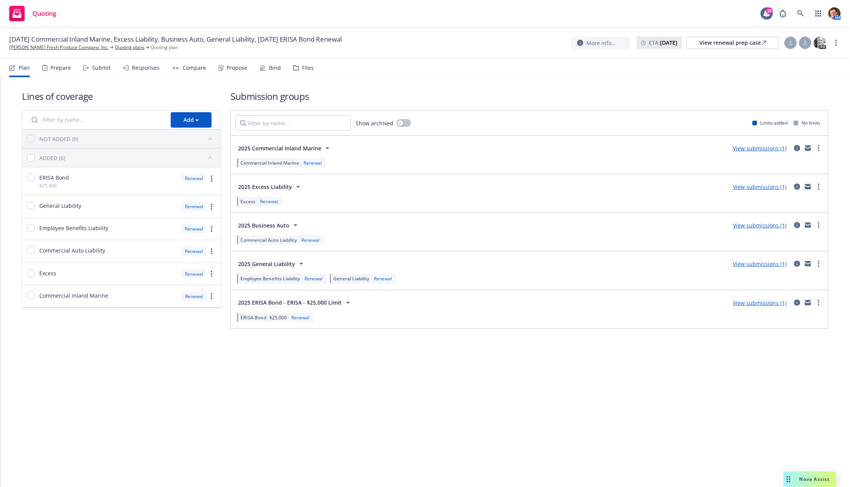
click at [272, 71] on div "Bind" at bounding box center [270, 68] width 21 height 18
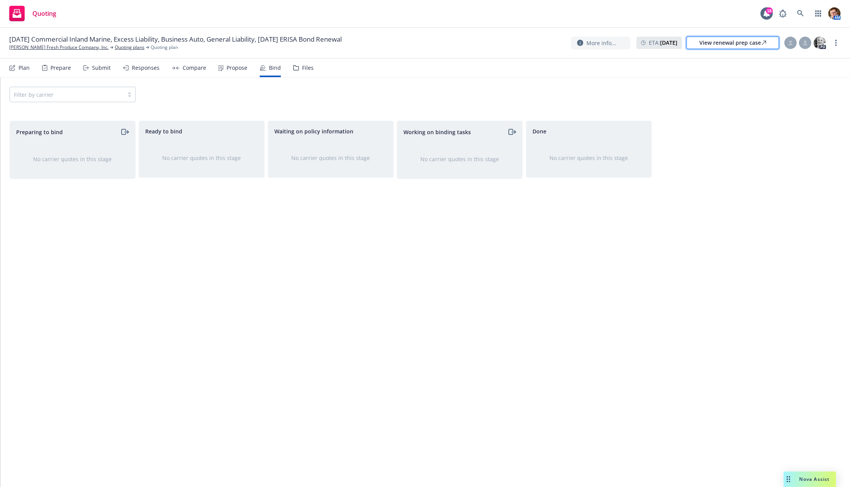
click at [701, 38] on div "View renewal prep case" at bounding box center [733, 43] width 67 height 12
drag, startPoint x: 808, startPoint y: 480, endPoint x: 804, endPoint y: 469, distance: 11.5
click at [808, 480] on span "Nova Assist" at bounding box center [815, 479] width 30 height 7
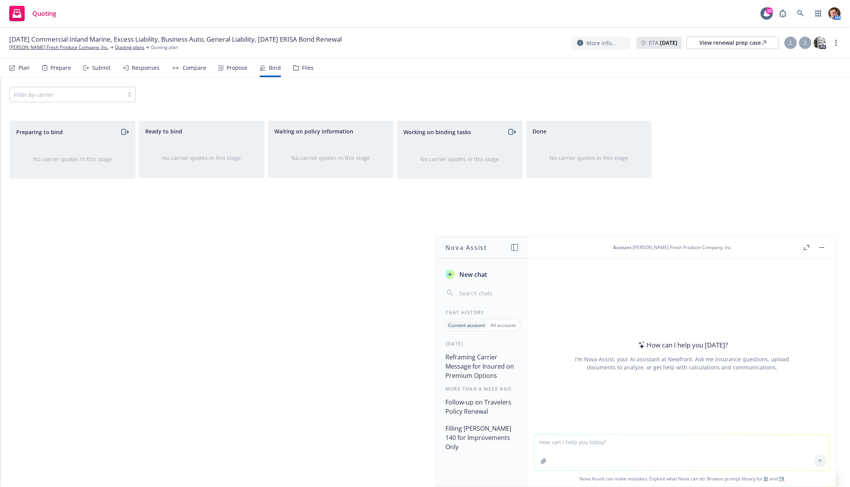
click at [618, 450] on textarea at bounding box center [682, 452] width 295 height 35
paste textarea "Lore ipsumdo, Sitame, Consec adi elit seddoei, T inci utl'et dolor magn. Aliqua…"
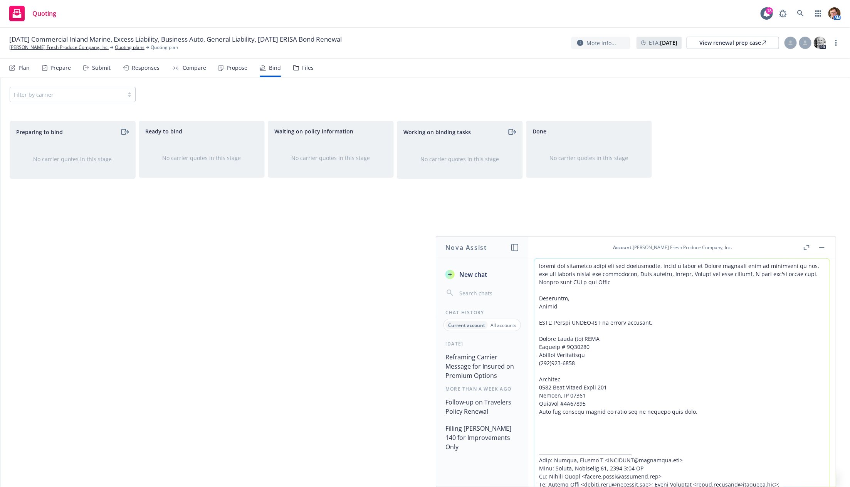
scroll to position [137, 0]
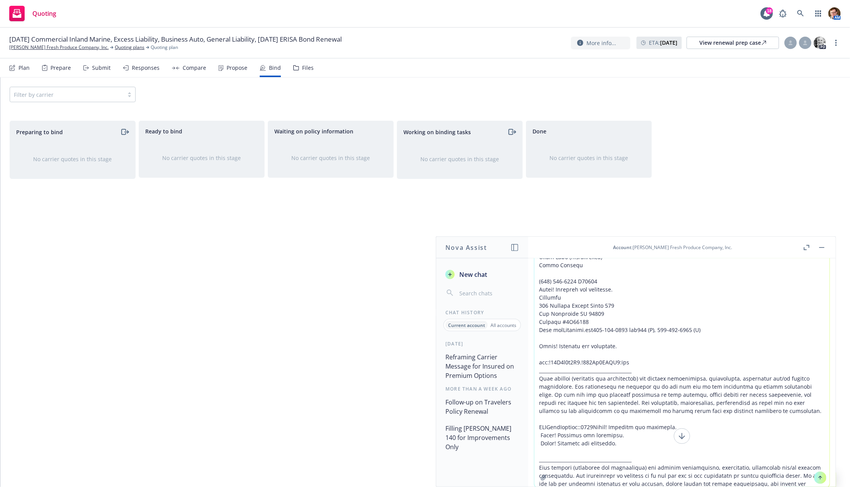
type textarea "review the following chain and the attachments, write a reply to Jordan advisin…"
click at [538, 474] on button "button" at bounding box center [544, 477] width 12 height 12
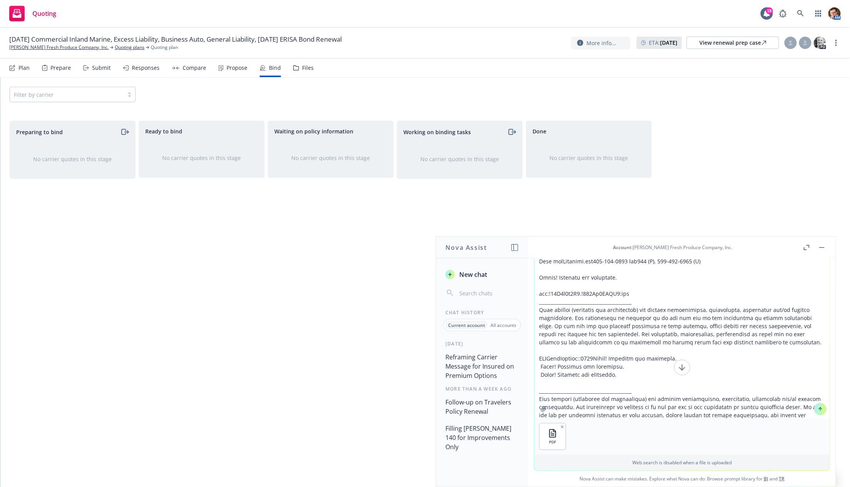
click at [818, 407] on icon at bounding box center [820, 408] width 5 height 5
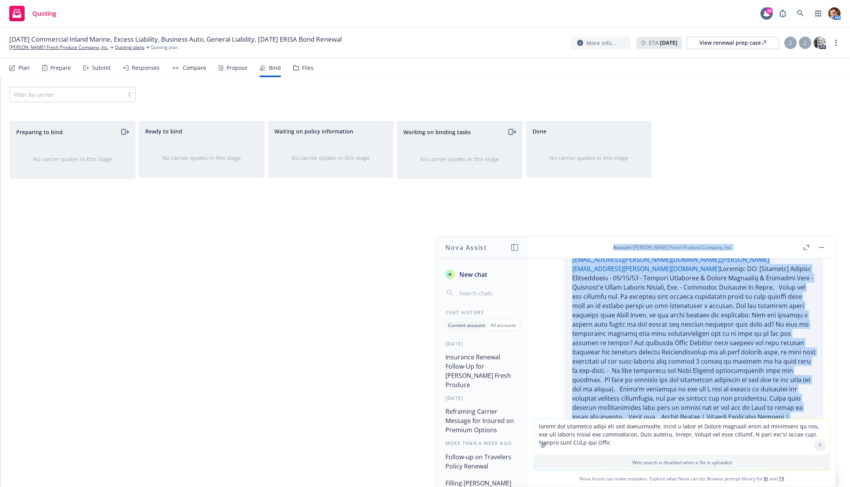
scroll to position [3246, 0]
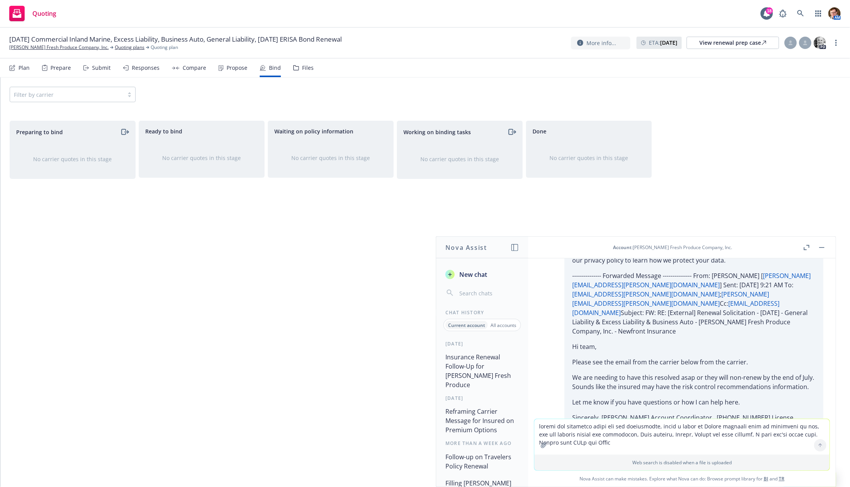
drag, startPoint x: 789, startPoint y: 404, endPoint x: 564, endPoint y: 382, distance: 225.4
click at [565, 383] on div "pdf Carcione Fleet - Driver Policy.docx - Google Docs.pdf review the following …" at bounding box center [682, 338] width 308 height 160
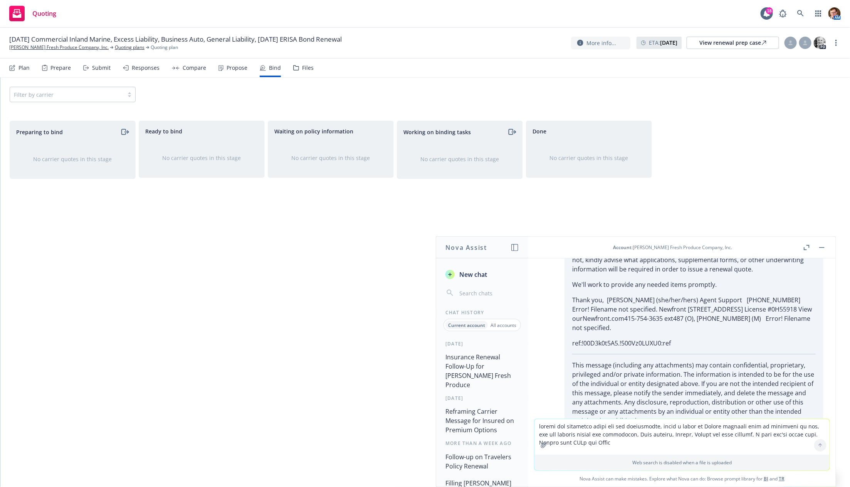
scroll to position [3998, 0]
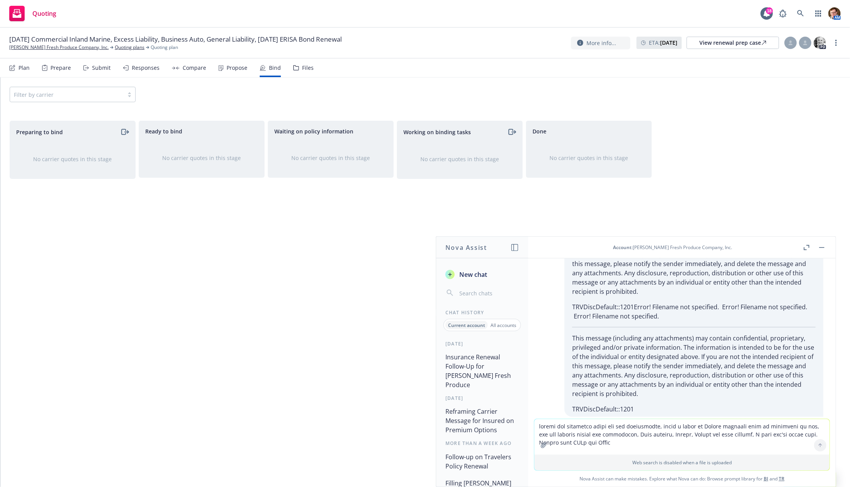
drag, startPoint x: 541, startPoint y: 285, endPoint x: 803, endPoint y: 310, distance: 263.7
copy div "Subject: URGENT Carcione’s Renewal – Risk Control Compliance Update Good mornin…"
click at [621, 427] on textarea at bounding box center [682, 436] width 295 height 35
click at [630, 431] on textarea at bounding box center [682, 436] width 295 height 35
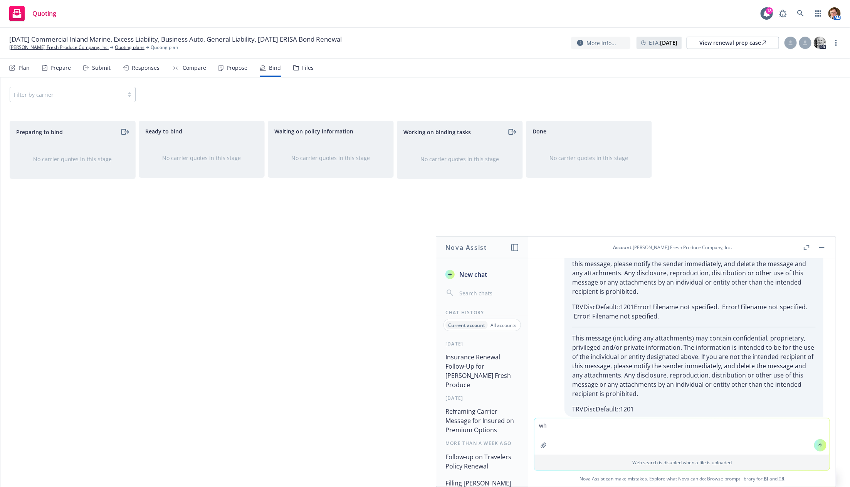
type textarea "w"
type textarea "remove anything about GL i think that is done."
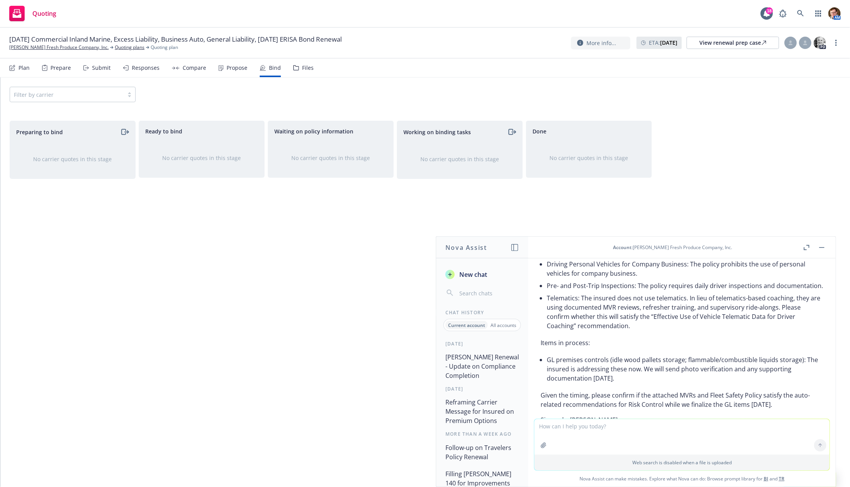
scroll to position [4354, 0]
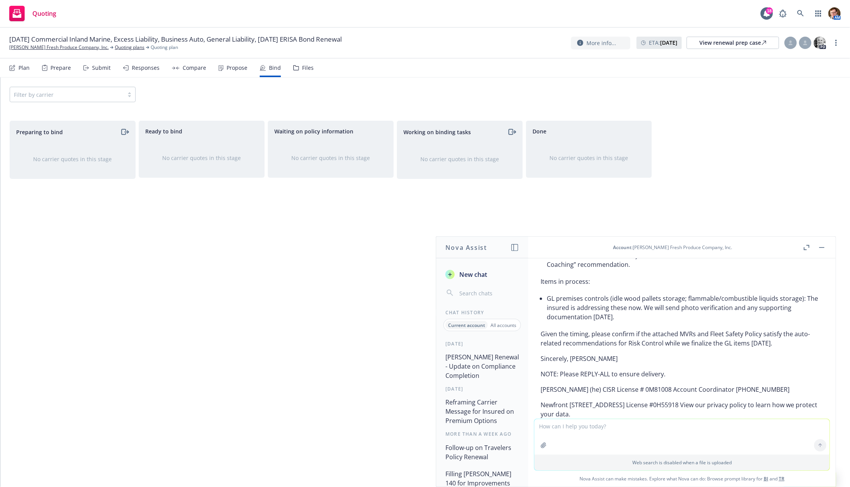
drag, startPoint x: 541, startPoint y: 336, endPoint x: 688, endPoint y: 313, distance: 149.5
copy div "Thanks for your message—I hope you’re doing well. Please find MVRs and the curr…"
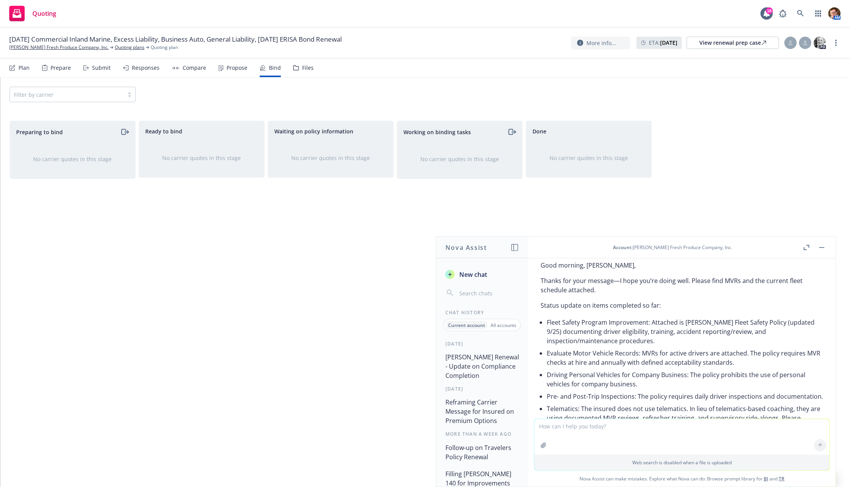
scroll to position [4242, 0]
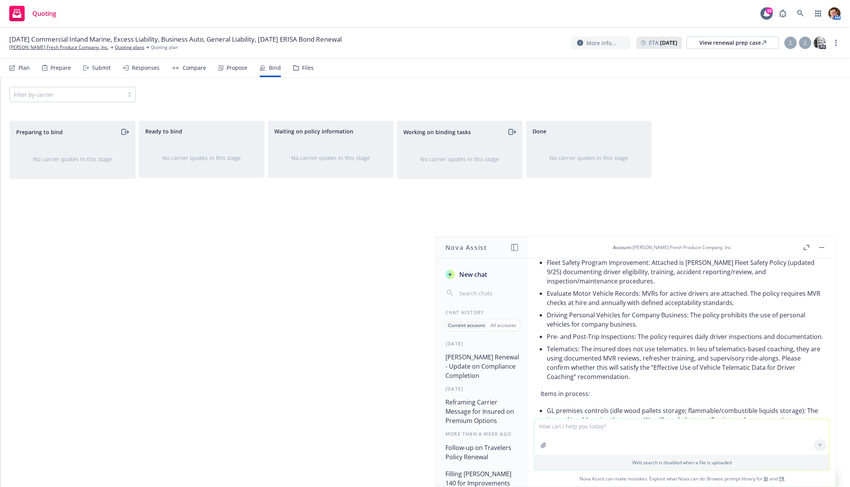
copy div "Thanks for your message—I hope you’re doing well. Please find MVRs and the curr…"
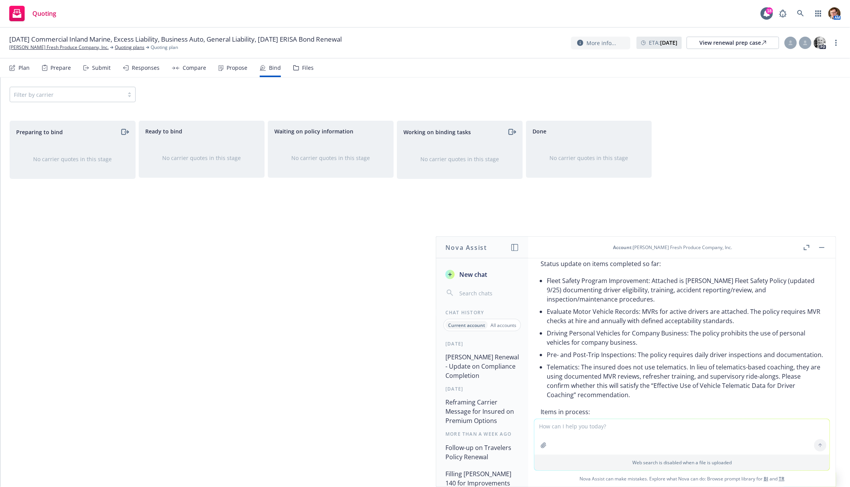
scroll to position [4266, 0]
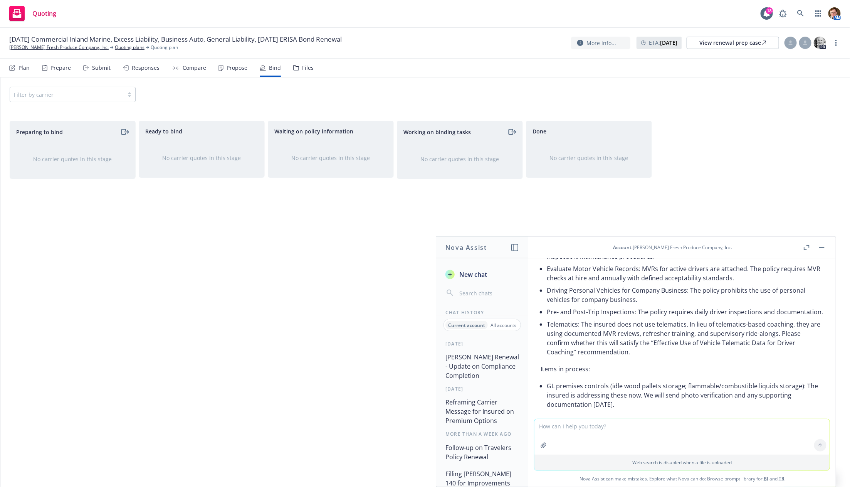
copy div "Thanks for your message—I hope you’re doing well. Please find MVRs and the curr…"
click at [581, 432] on textarea at bounding box center [682, 436] width 295 height 35
paste textarea "Travelers' list of what needs to be done: Create a fleet safety program and sha…"
type textarea "update this email with this info: Travelers' list of what needs to be done: Cre…"
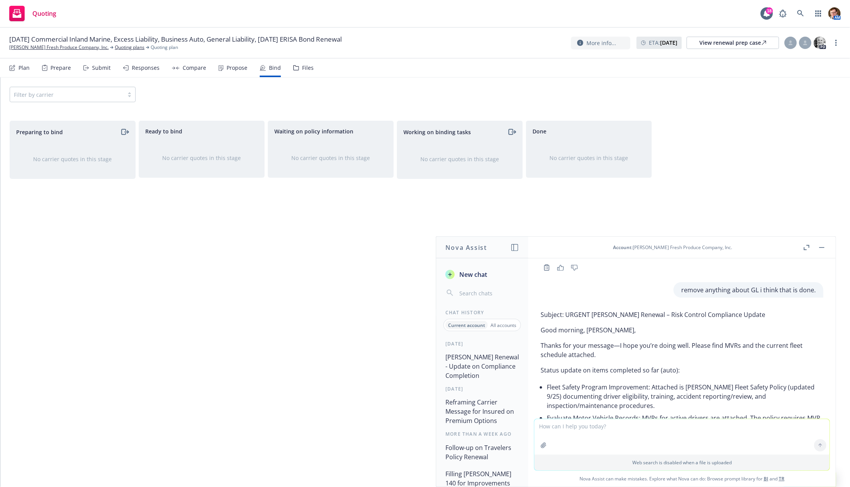
scroll to position [4637, 0]
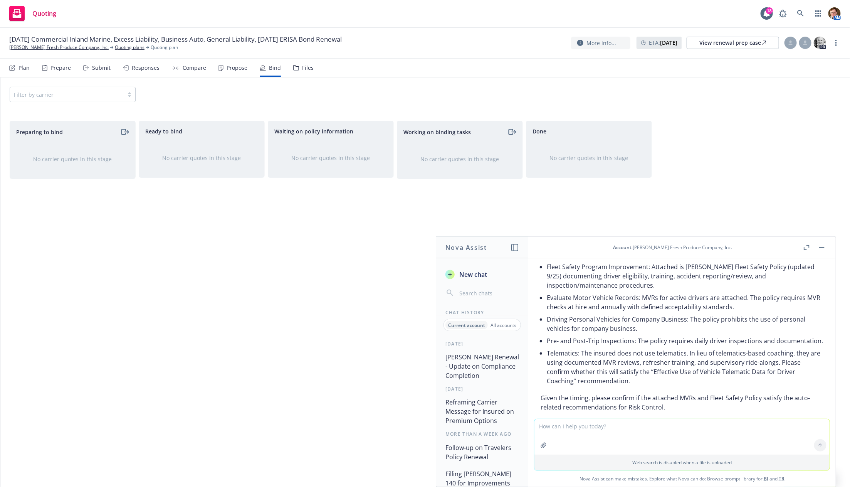
click at [607, 430] on textarea at bounding box center [682, 436] width 295 height 35
paste textarea "Travelers' list of what needs to be done: Create a fleet safety program and sha…"
type textarea "no no, the issue is i already emailed jordan the first draft above, so now i go…"
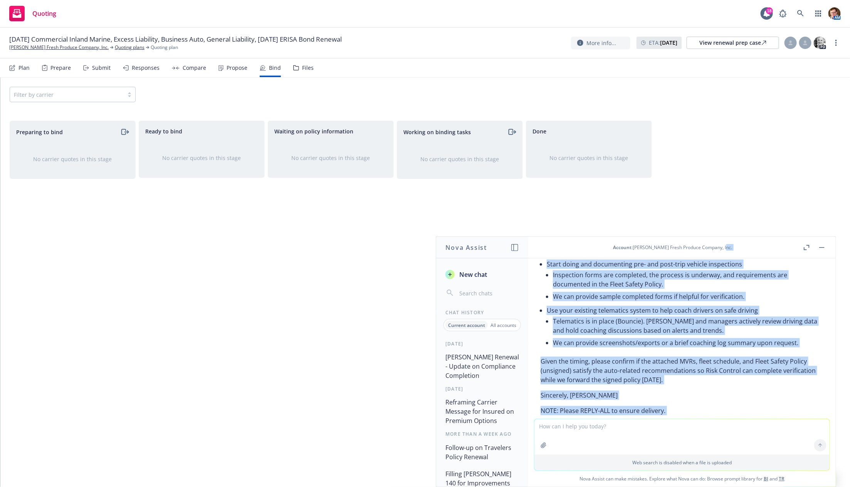
scroll to position [5062, 0]
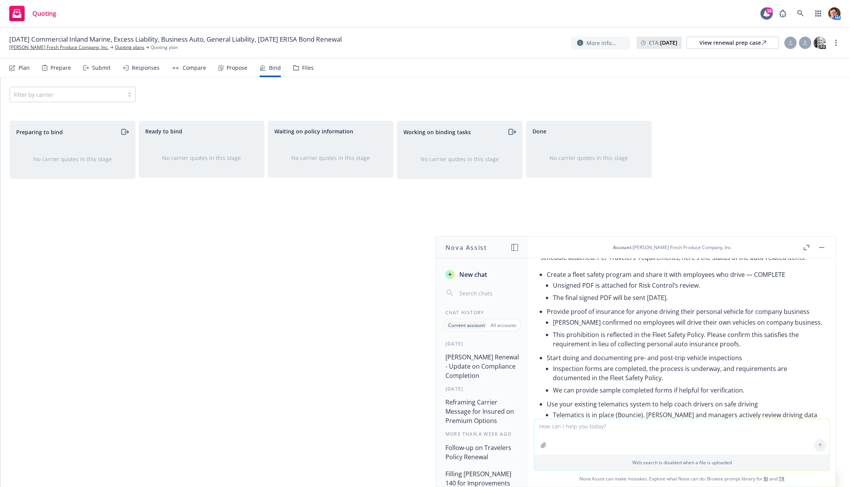
drag, startPoint x: 709, startPoint y: 396, endPoint x: 542, endPoint y: 360, distance: 170.8
copy div "My apologies for the confusion in my earlier note. I have updated information f…"
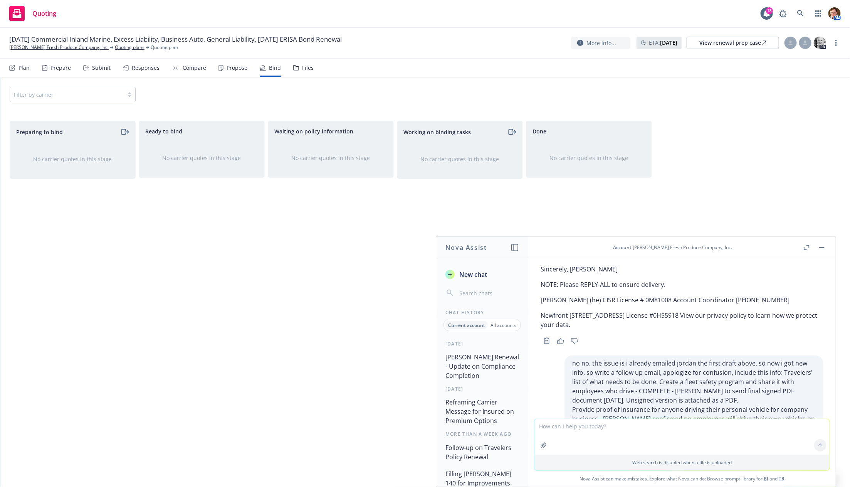
scroll to position [5331, 0]
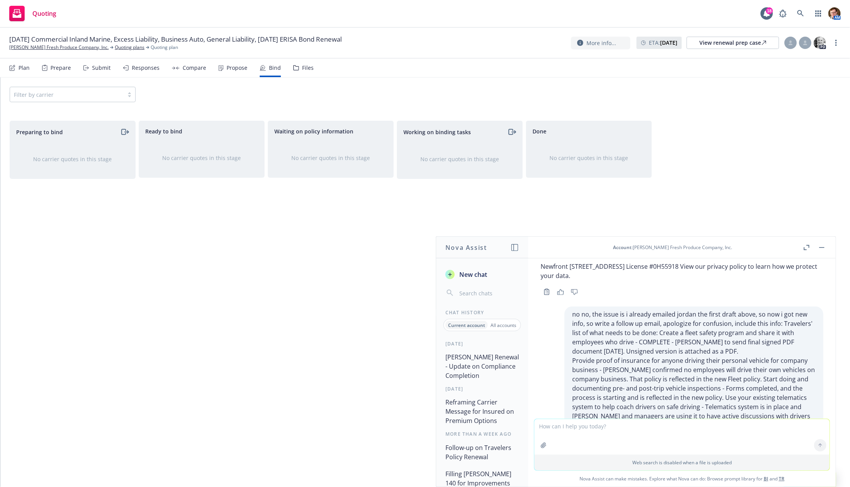
click at [584, 425] on textarea at bounding box center [682, 436] width 295 height 35
click at [570, 423] on textarea at bounding box center [682, 436] width 295 height 35
type textarea "this stinks! Just say im following up on my previous message with new informati…"
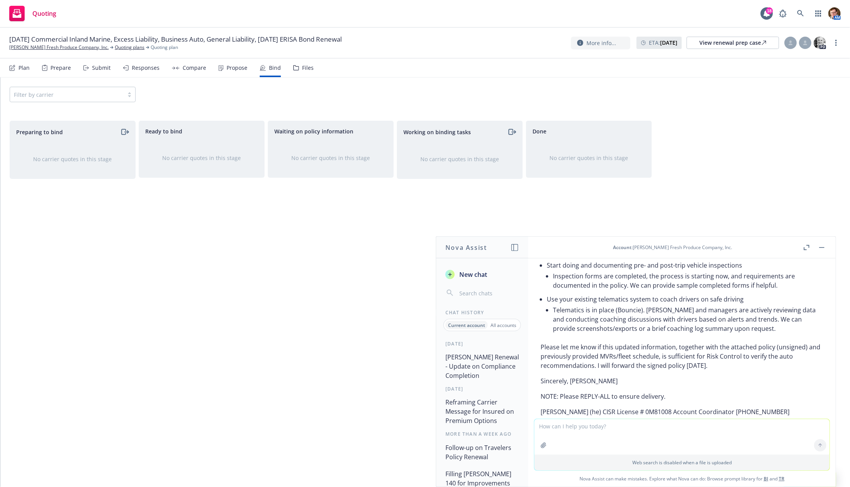
scroll to position [5654, 0]
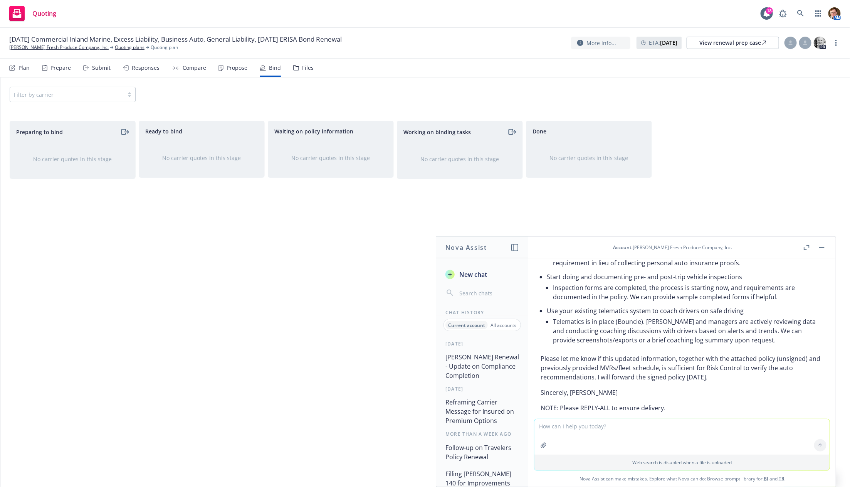
drag, startPoint x: 541, startPoint y: 326, endPoint x: 684, endPoint y: 362, distance: 147.0
copy div "Good morning, Jordan, I’m following up on my previous message with new informat…"
drag, startPoint x: 61, startPoint y: 64, endPoint x: 69, endPoint y: 64, distance: 7.3
click at [61, 65] on div "Prepare" at bounding box center [60, 68] width 20 height 6
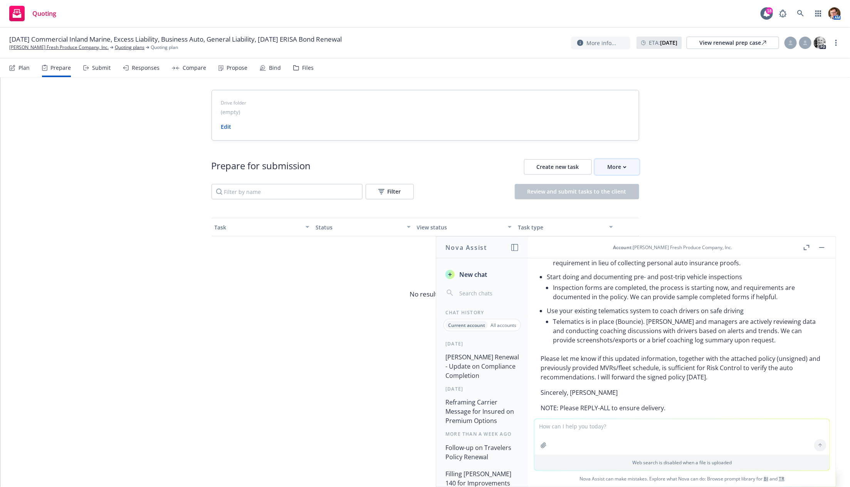
click at [608, 165] on div "More" at bounding box center [617, 167] width 19 height 15
click at [615, 198] on span "Go to Indio account" at bounding box center [630, 201] width 69 height 7
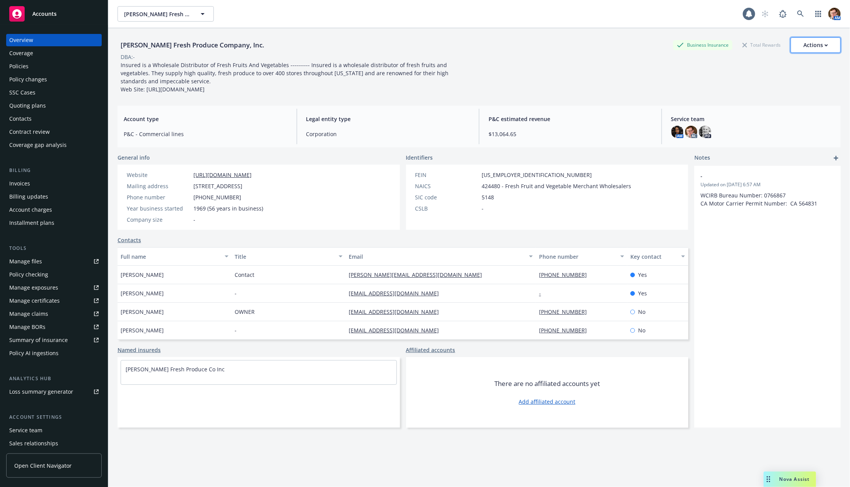
click at [818, 47] on div "Actions" at bounding box center [816, 45] width 25 height 15
click at [763, 94] on link "Copy logging email" at bounding box center [777, 96] width 126 height 15
drag, startPoint x: 160, startPoint y: 276, endPoint x: 119, endPoint y: 276, distance: 40.9
click at [114, 276] on div "[PERSON_NAME] Fresh Produce Company, Inc. Business Insurance Total Rewards Acti…" at bounding box center [479, 271] width 742 height 487
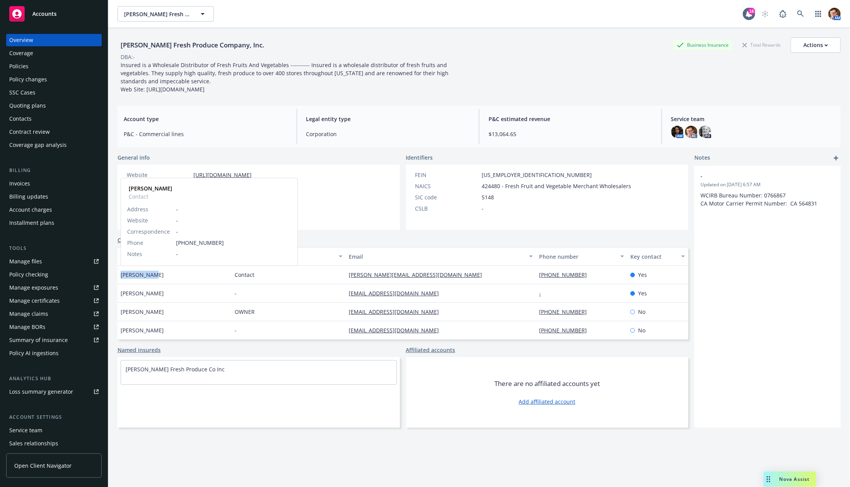
copy span "[PERSON_NAME]"
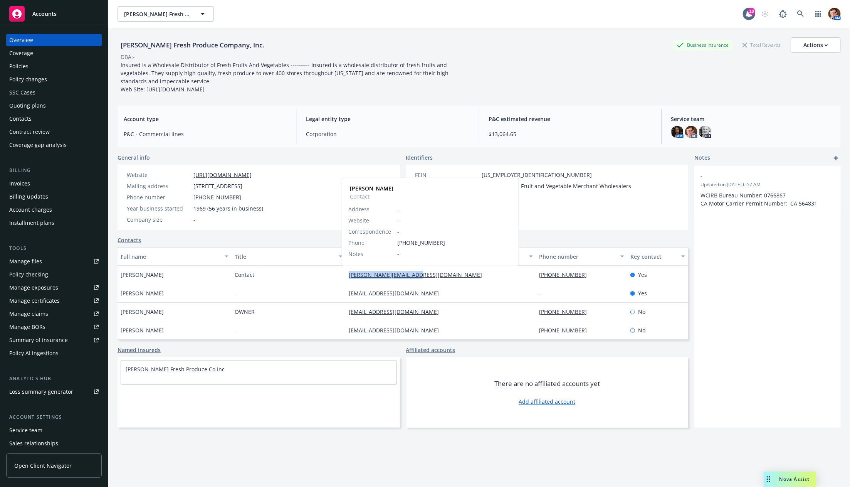
copy link "[PERSON_NAME][EMAIL_ADDRESS][DOMAIN_NAME]"
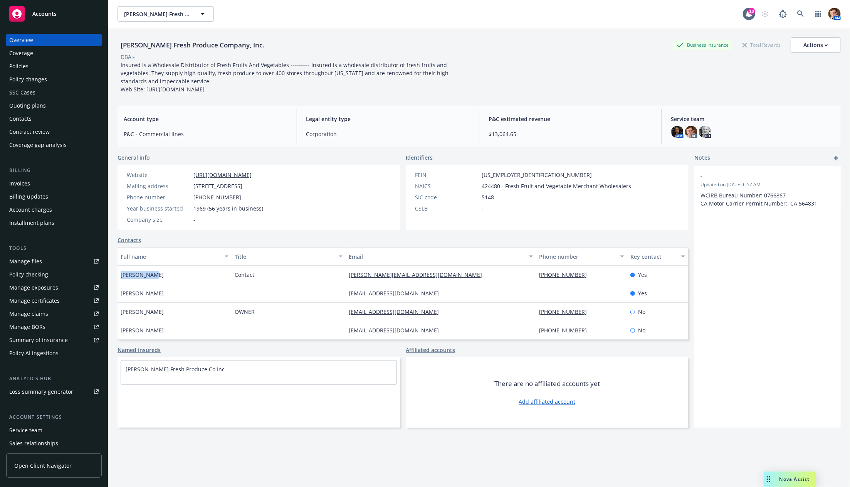
drag, startPoint x: 143, startPoint y: 277, endPoint x: 121, endPoint y: 277, distance: 21.2
click at [121, 277] on div "[PERSON_NAME]" at bounding box center [175, 275] width 114 height 18
copy span "[PERSON_NAME]"
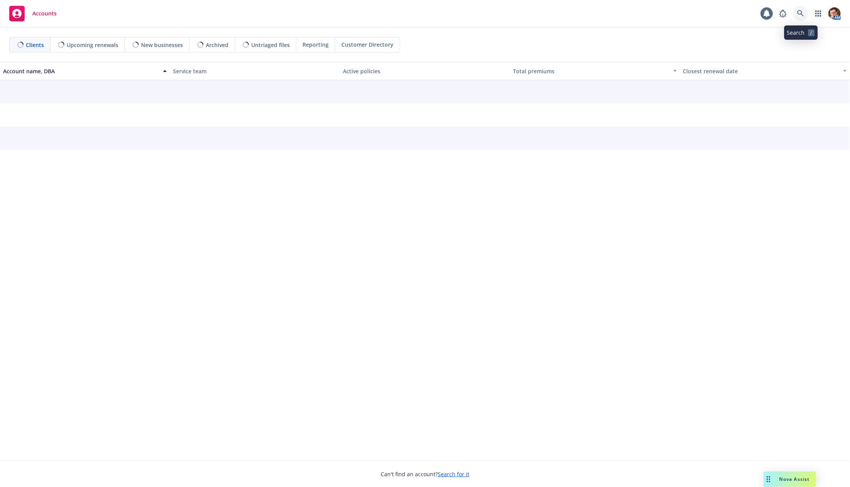
click at [800, 15] on icon at bounding box center [800, 13] width 7 height 7
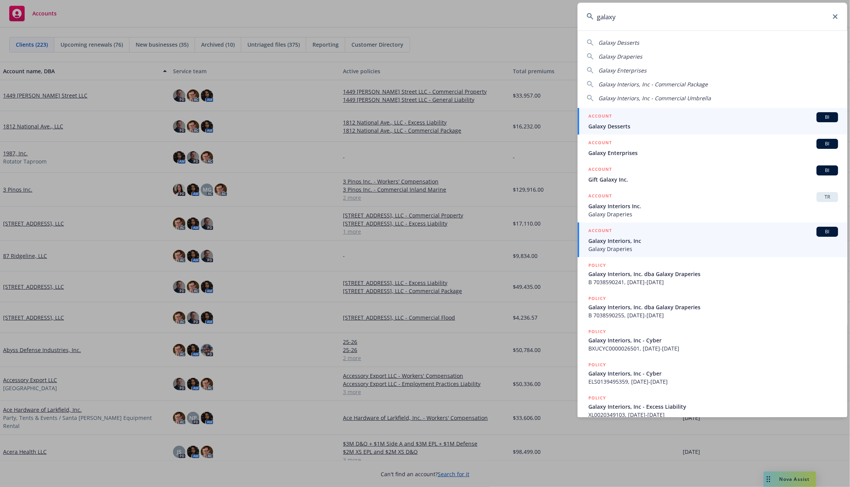
type input "galaxy"
click at [615, 237] on span "Galaxy Interiors, Inc" at bounding box center [714, 241] width 250 height 8
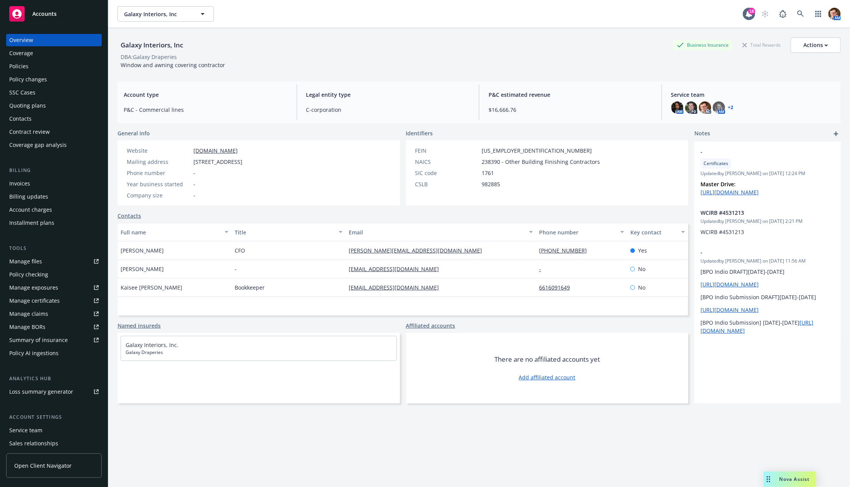
click at [35, 61] on div "Policies" at bounding box center [53, 66] width 89 height 12
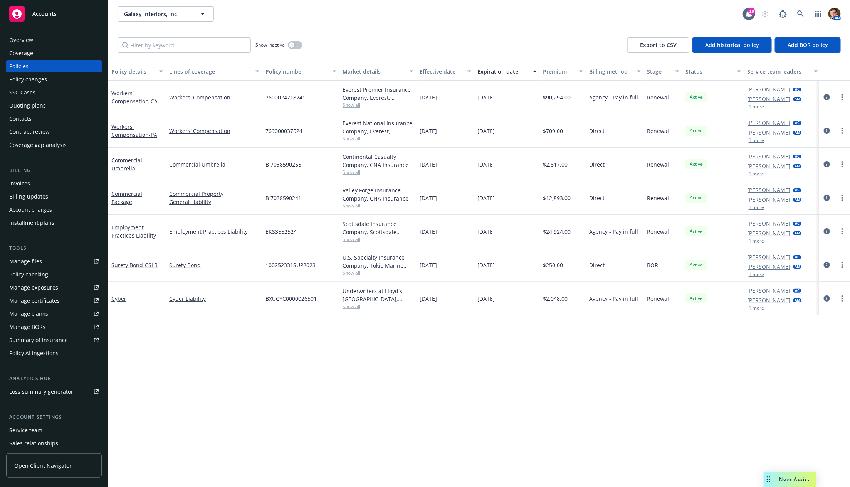
click at [33, 107] on div "Quoting plans" at bounding box center [27, 105] width 37 height 12
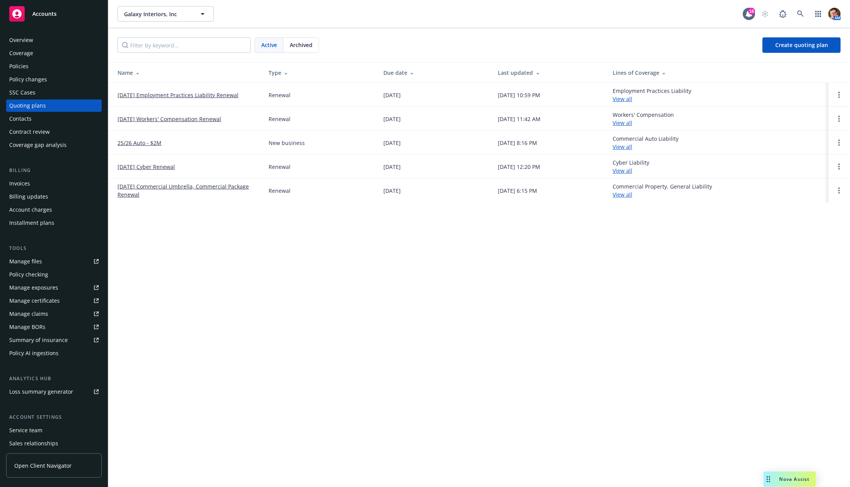
click at [209, 118] on link "[DATE] Workers' Compensation Renewal" at bounding box center [170, 119] width 104 height 8
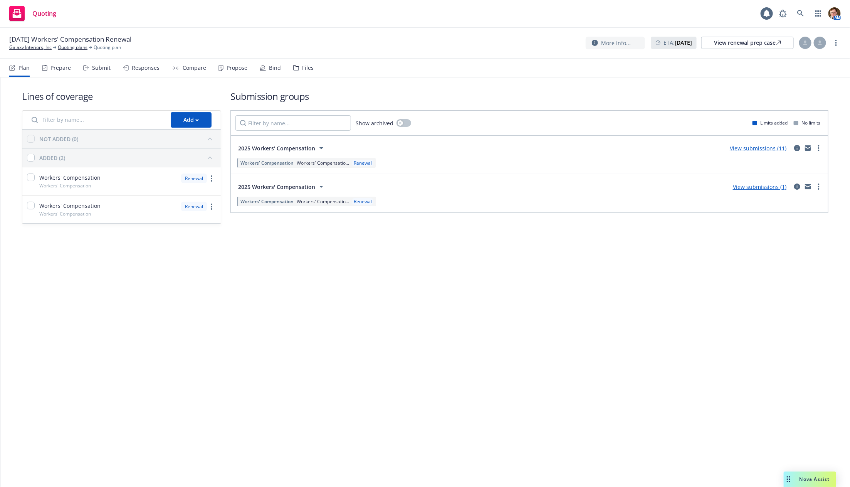
click at [233, 71] on div "Propose" at bounding box center [237, 68] width 21 height 6
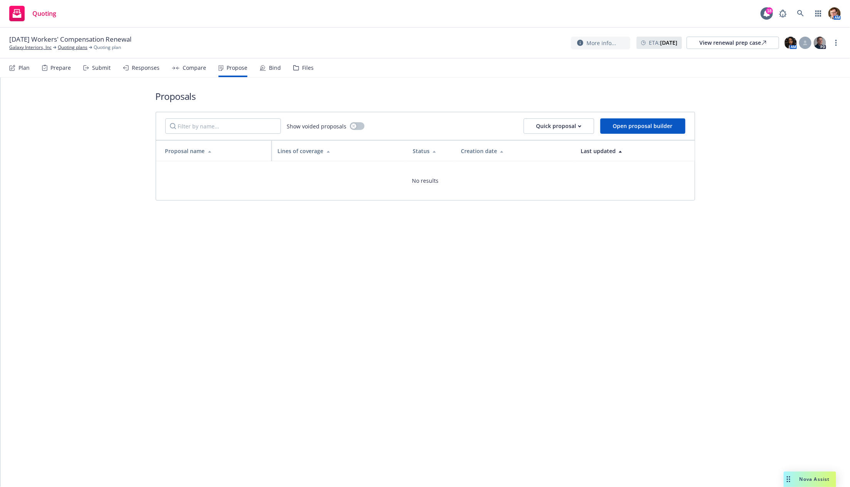
click at [269, 72] on div "Bind" at bounding box center [270, 68] width 21 height 18
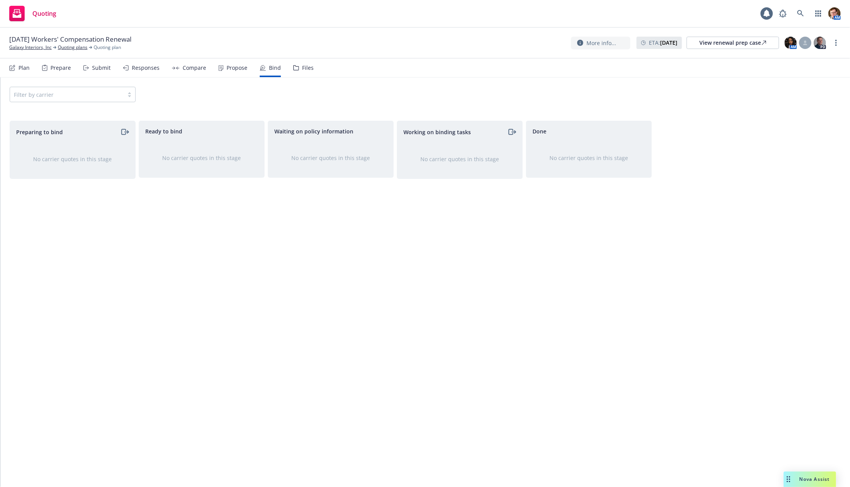
click at [185, 71] on div "Compare" at bounding box center [195, 68] width 24 height 6
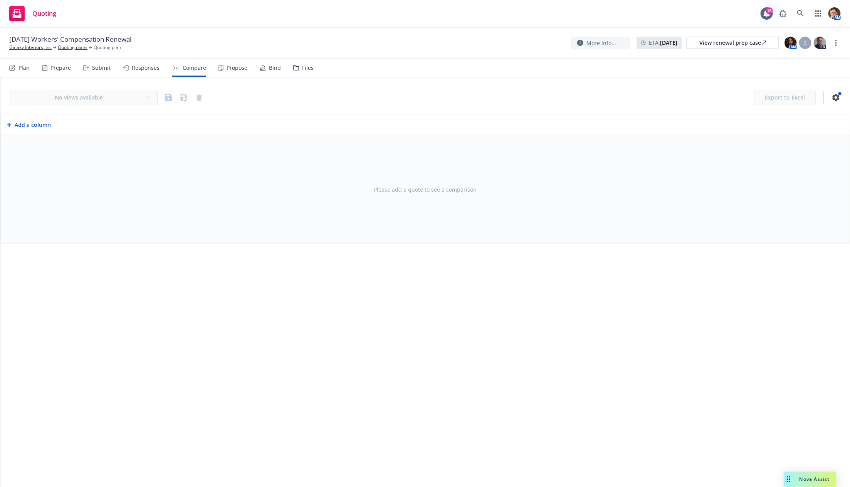
click at [135, 68] on div "Responses" at bounding box center [146, 68] width 28 height 6
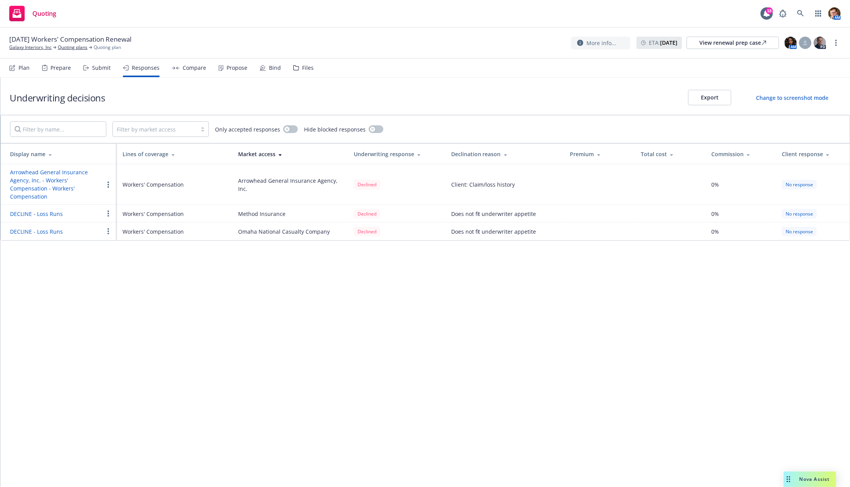
click at [101, 73] on div "Submit" at bounding box center [96, 68] width 27 height 18
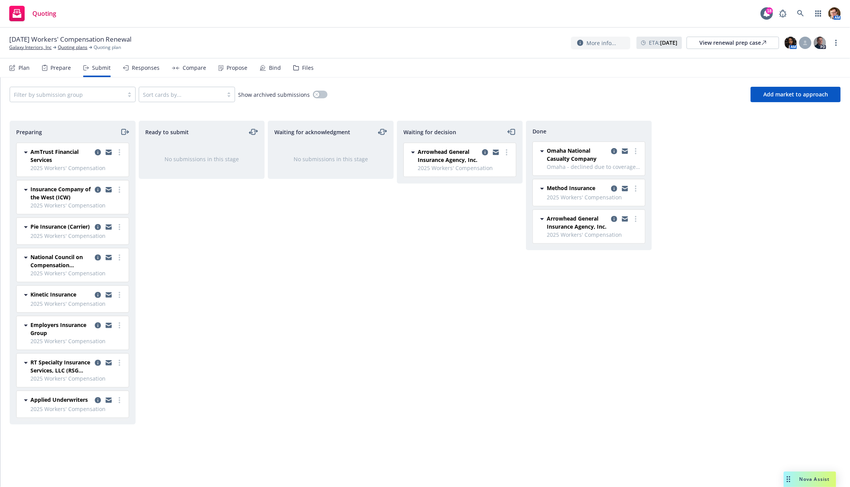
click at [143, 72] on div "Responses" at bounding box center [141, 68] width 37 height 18
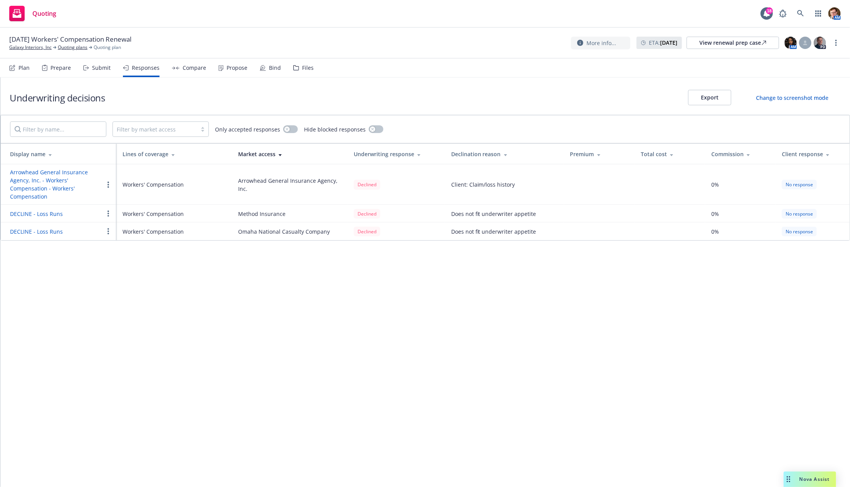
click at [92, 71] on div "Submit" at bounding box center [101, 68] width 18 height 6
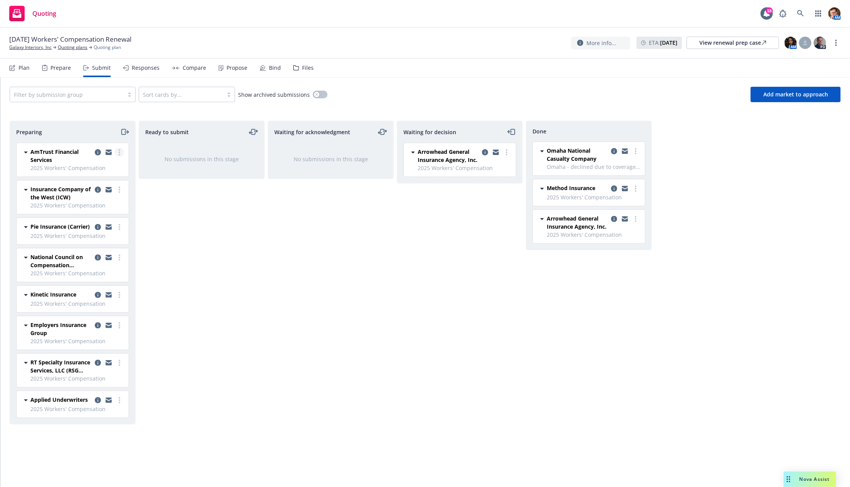
click at [121, 152] on link "more" at bounding box center [119, 152] width 9 height 9
click at [99, 213] on span "Add accepted decision" at bounding box center [85, 213] width 77 height 7
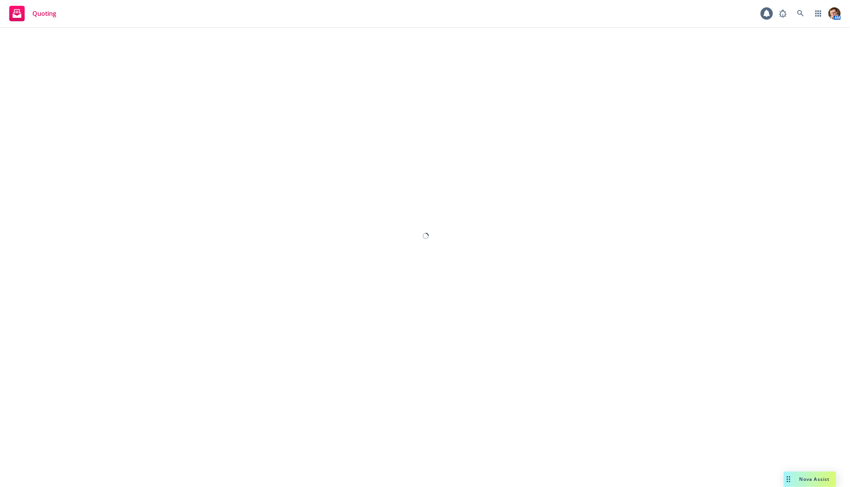
select select "12"
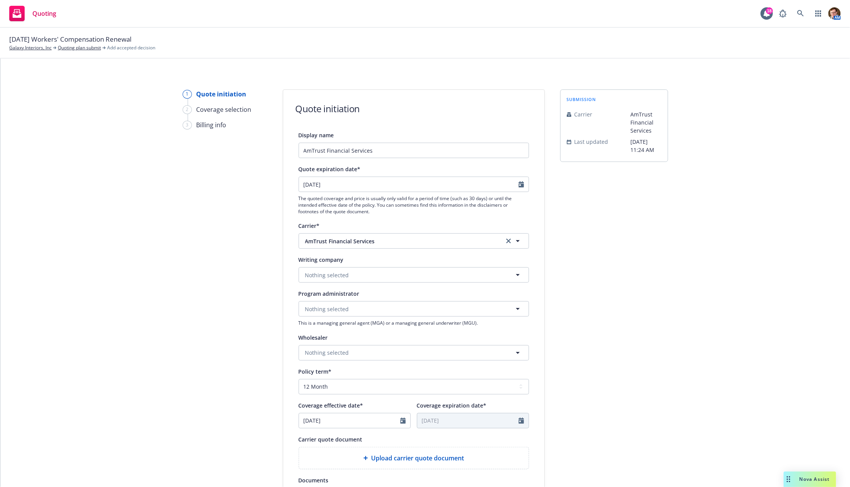
click at [323, 267] on div "Writing company Nothing selected" at bounding box center [414, 269] width 230 height 28
click at [323, 270] on button "Nothing selected" at bounding box center [414, 274] width 230 height 15
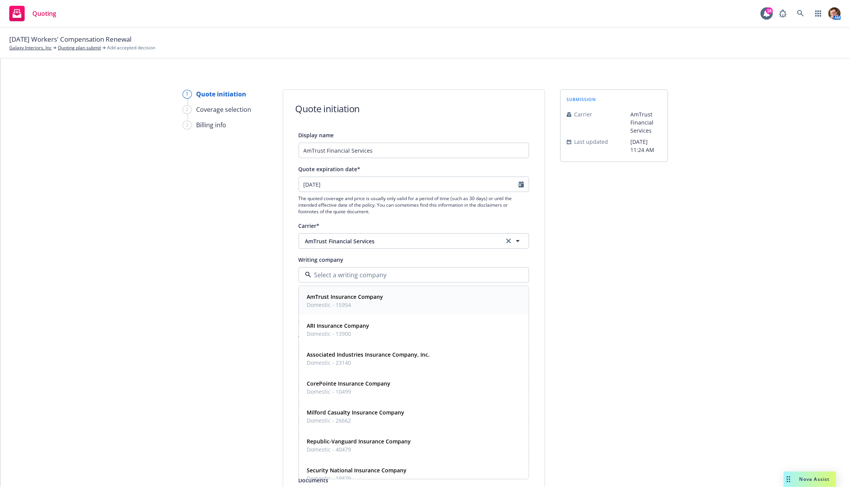
click at [357, 293] on strong "AmTrust Insurance Company" at bounding box center [345, 296] width 76 height 7
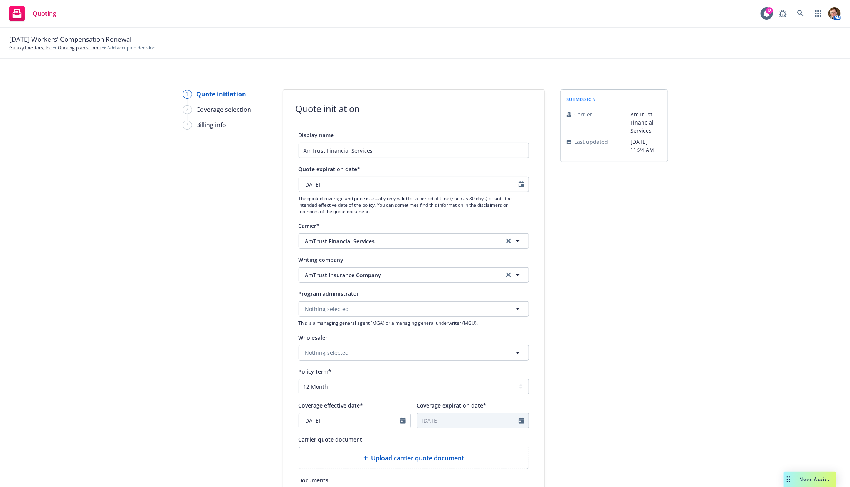
click at [234, 279] on div "1 Quote initiation 2 Coverage selection 3 Billing info" at bounding box center [225, 347] width 85 height 517
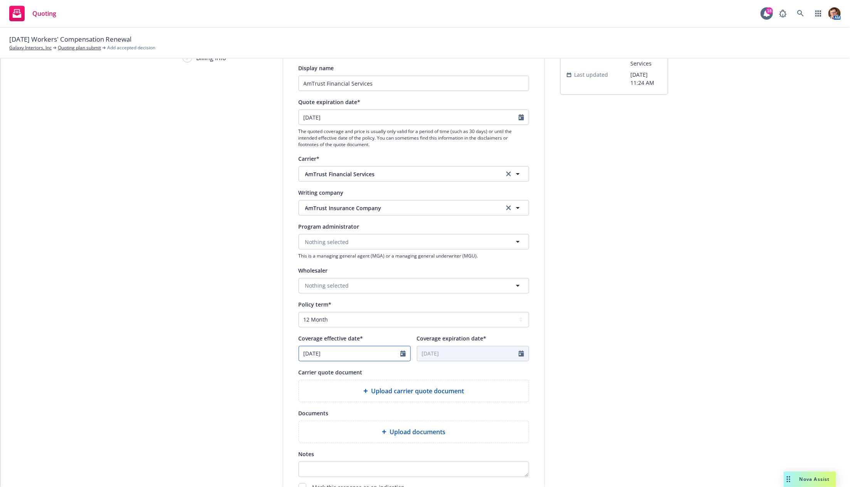
click at [395, 353] on input "09/01/2025" at bounding box center [349, 353] width 101 height 15
select select "9"
click at [340, 447] on span "1" at bounding box center [345, 445] width 11 height 10
type input "10/01/2025"
type input "10/01/2026"
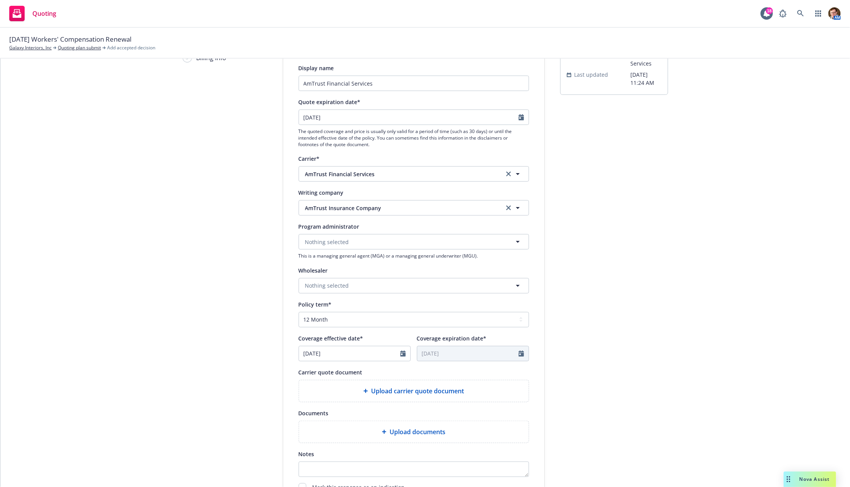
scroll to position [168, 0]
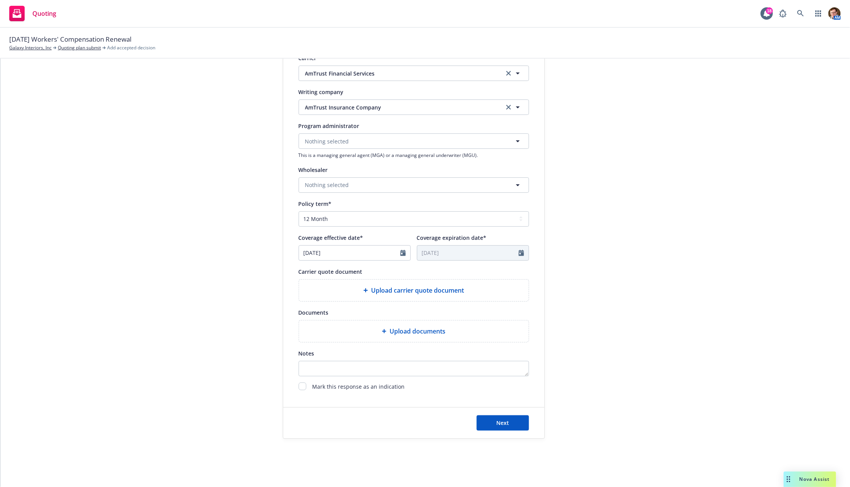
click at [383, 290] on span "Upload carrier quote document" at bounding box center [417, 290] width 93 height 9
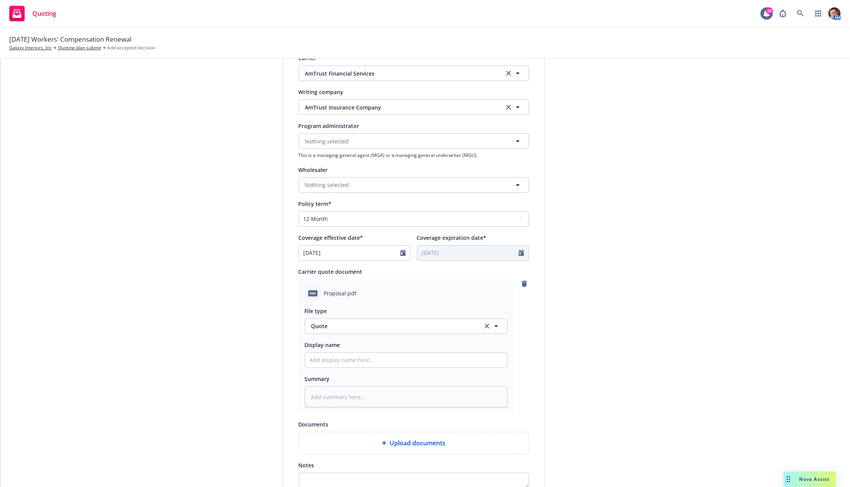
scroll to position [280, 0]
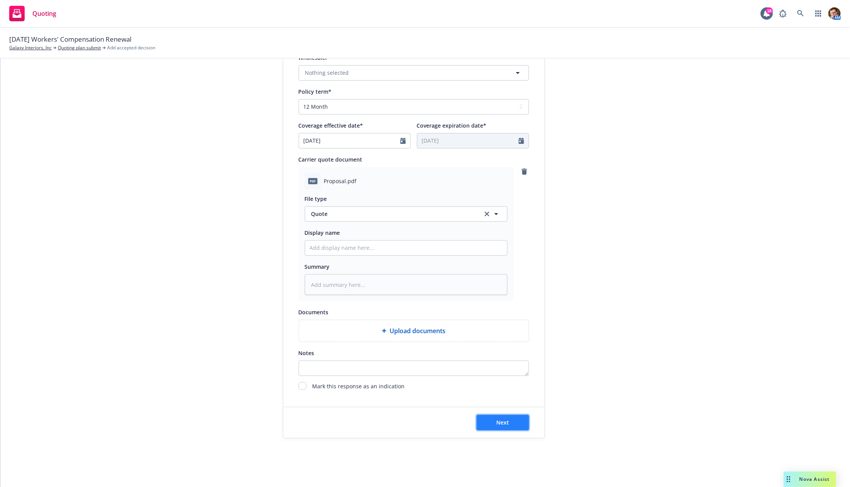
click at [511, 424] on button "Next" at bounding box center [503, 422] width 52 height 15
type textarea "x"
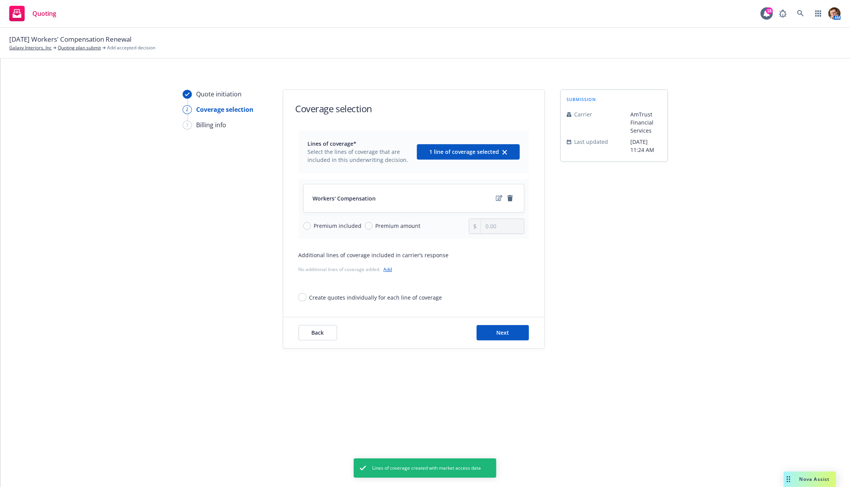
click at [373, 224] on span "Premium amount" at bounding box center [397, 226] width 48 height 8
click at [372, 224] on input "Premium amount" at bounding box center [369, 226] width 8 height 8
radio input "true"
click at [528, 230] on div "Workers' Compensation Premium included Premium amount 0.00" at bounding box center [414, 208] width 230 height 59
click at [517, 226] on input "0.00" at bounding box center [502, 226] width 43 height 15
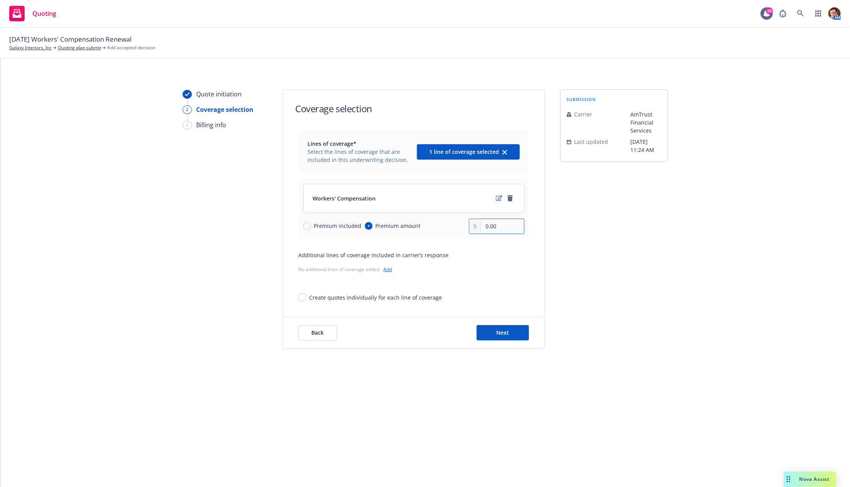
click at [517, 226] on input "0.00" at bounding box center [502, 226] width 43 height 15
paste input "159,026"
type input "159,026.00"
click at [598, 234] on div "submission Carrier AmTrust Financial Services Last updated 9/29, 11:24 AM" at bounding box center [614, 218] width 108 height 259
click at [514, 335] on button "Next" at bounding box center [503, 332] width 52 height 15
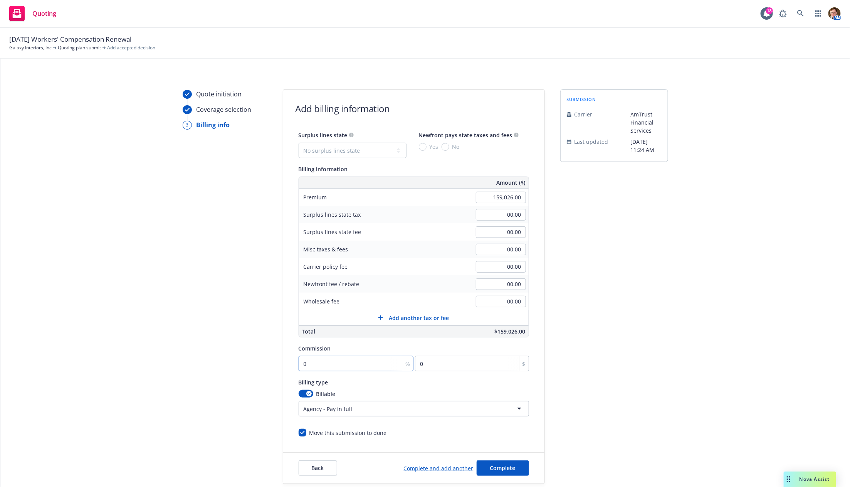
click at [328, 365] on input "0" at bounding box center [356, 363] width 115 height 15
type input "1"
type input "1590.26"
type input "10"
type input "15902.6"
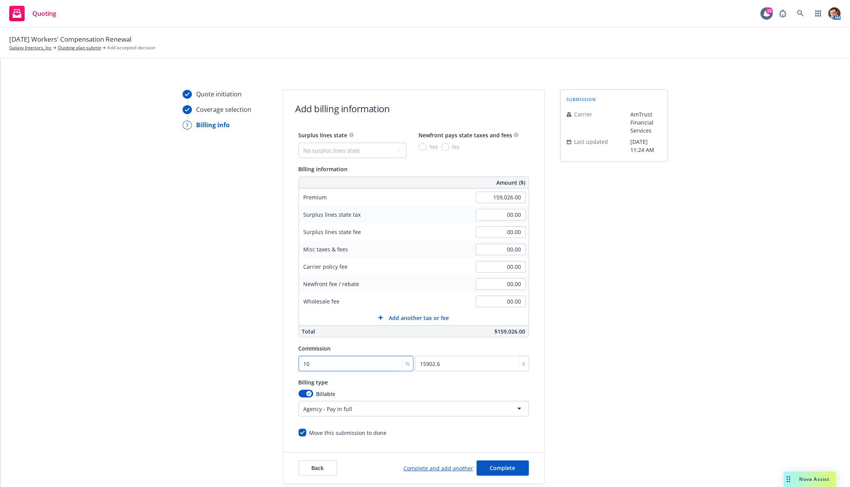
type input "10"
click at [610, 310] on div "submission Carrier AmTrust Financial Services Last updated 9/29, 11:24 AM" at bounding box center [614, 286] width 108 height 394
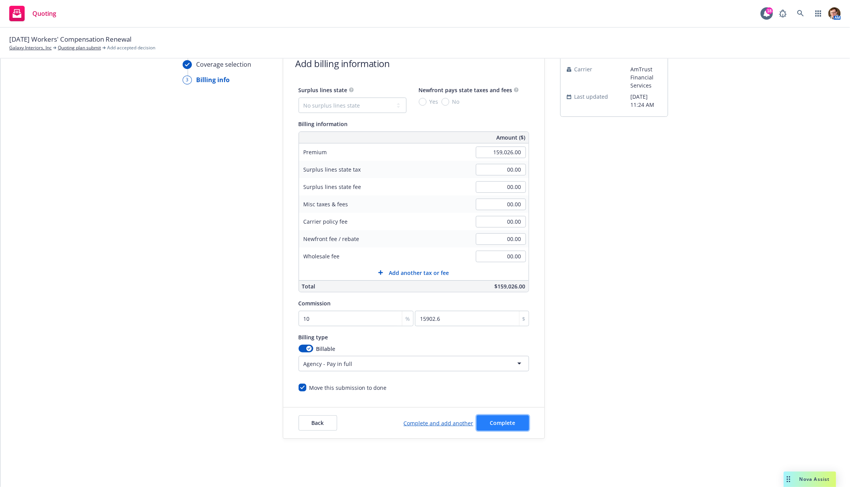
click at [501, 424] on span "Complete" at bounding box center [502, 422] width 25 height 7
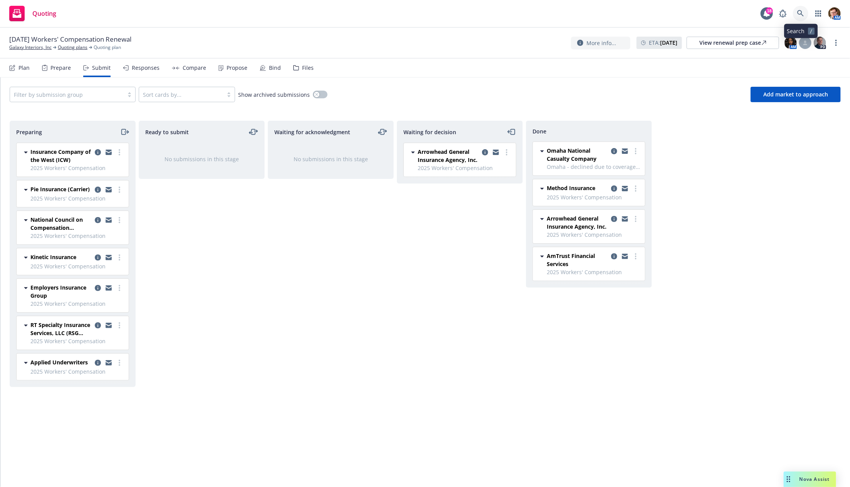
click at [803, 17] on icon at bounding box center [800, 13] width 7 height 7
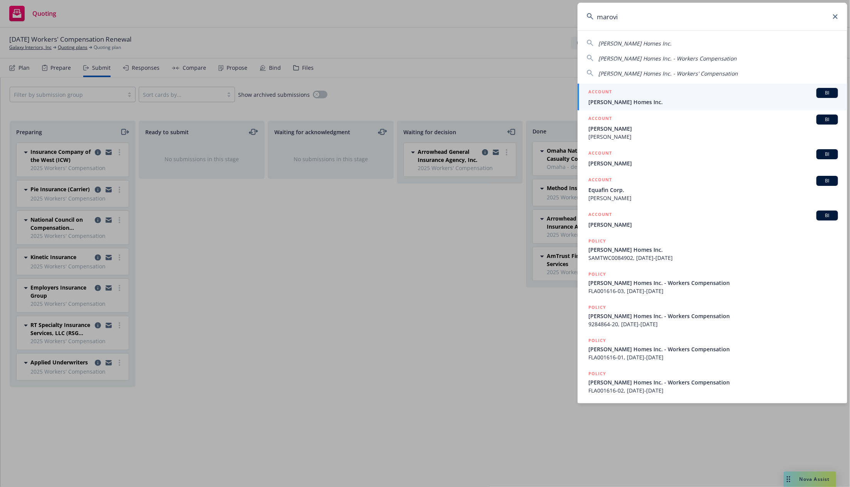
type input "marovi"
click at [660, 94] on div "ACCOUNT BI" at bounding box center [714, 93] width 250 height 10
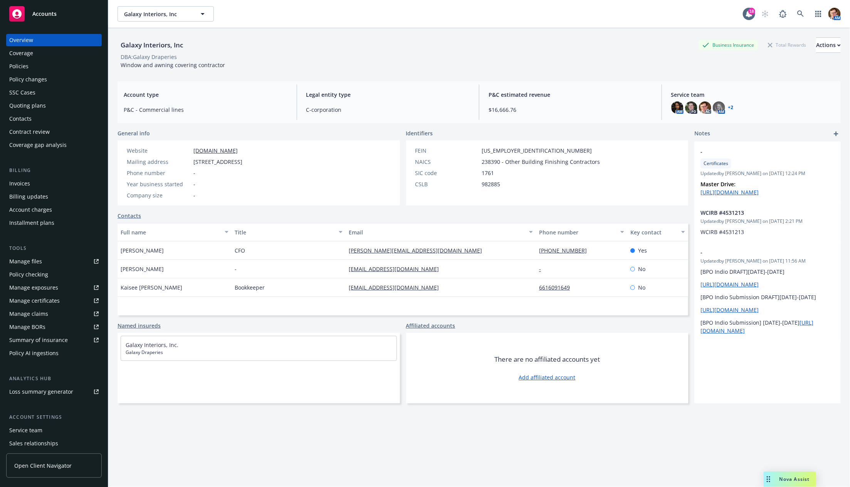
click at [52, 59] on div "Coverage" at bounding box center [53, 53] width 89 height 12
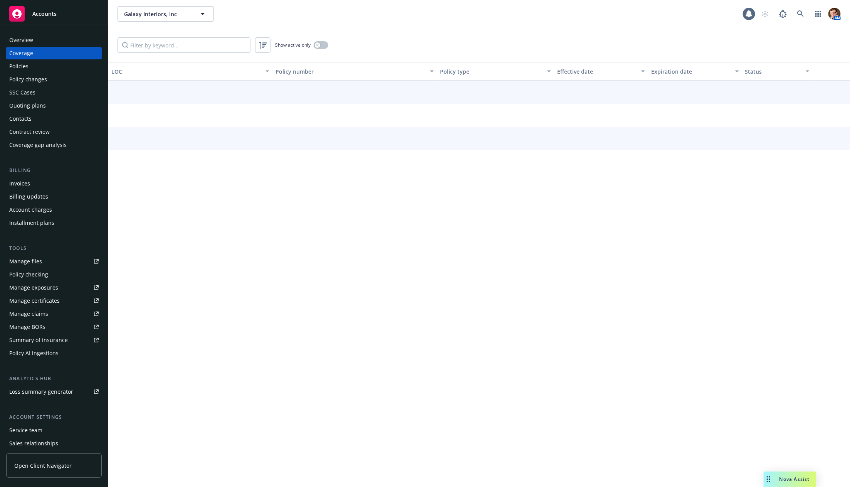
click at [49, 64] on div "Policies" at bounding box center [53, 66] width 89 height 12
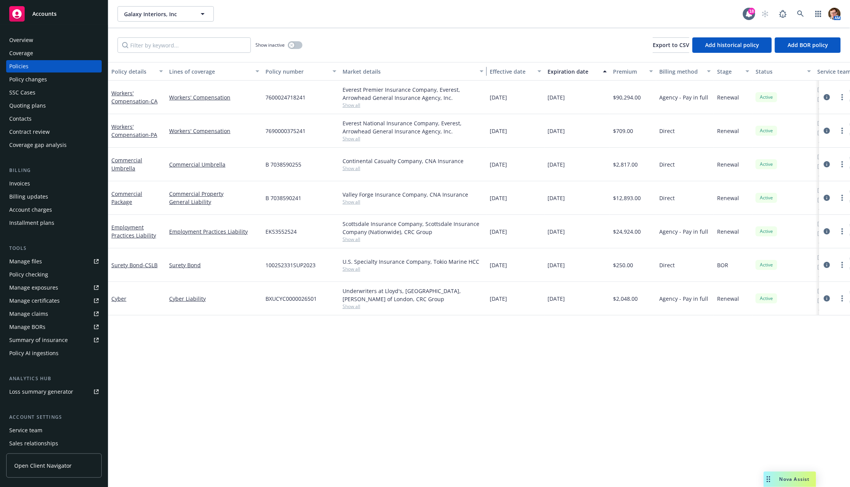
drag, startPoint x: 414, startPoint y: 69, endPoint x: 486, endPoint y: 67, distance: 72.5
click at [484, 67] on div "button" at bounding box center [483, 71] width 4 height 18
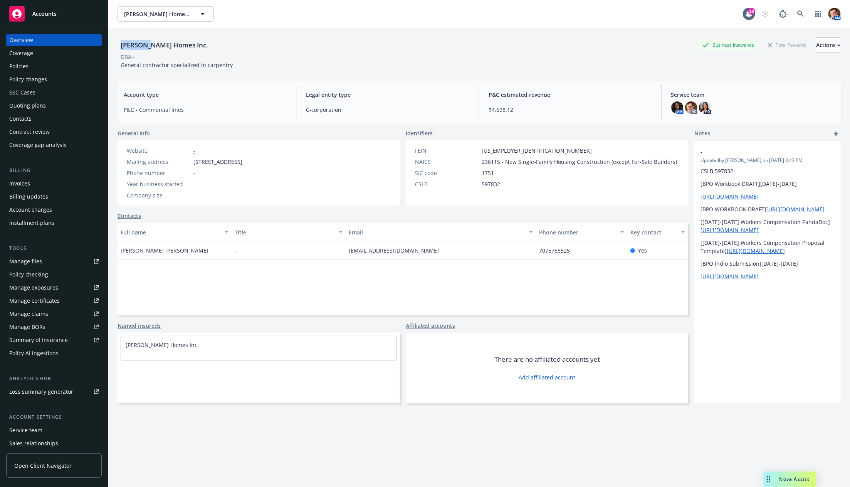
click at [17, 102] on div "Quoting plans" at bounding box center [27, 105] width 37 height 12
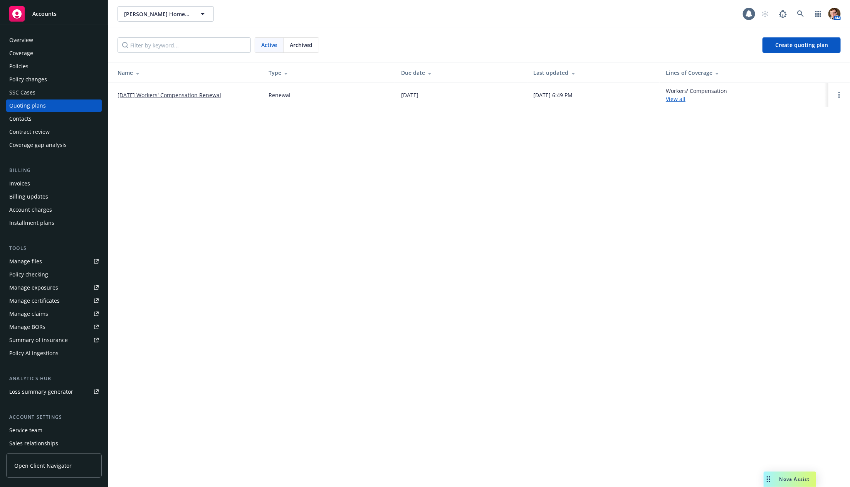
click at [157, 95] on link "[DATE] Workers' Compensation Renewal" at bounding box center [170, 95] width 104 height 8
